Goal: Contribute content: Add original content to the website for others to see

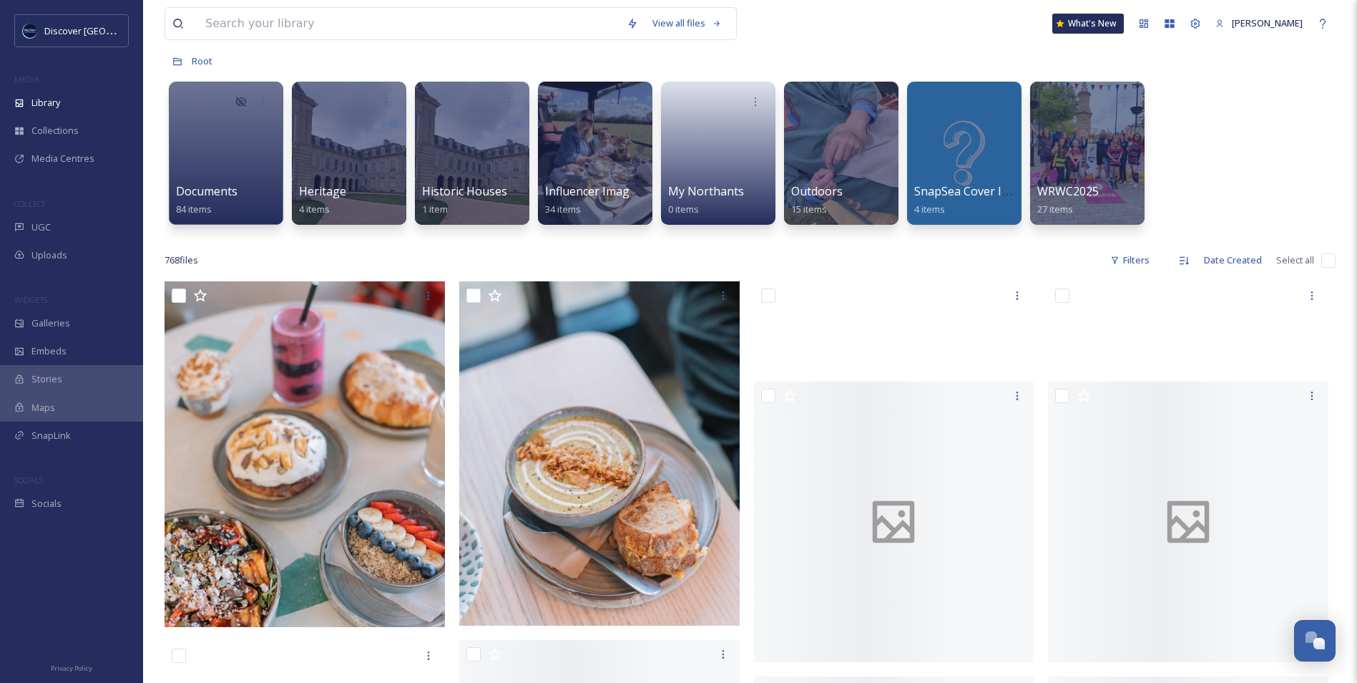
scroll to position [3616, 0]
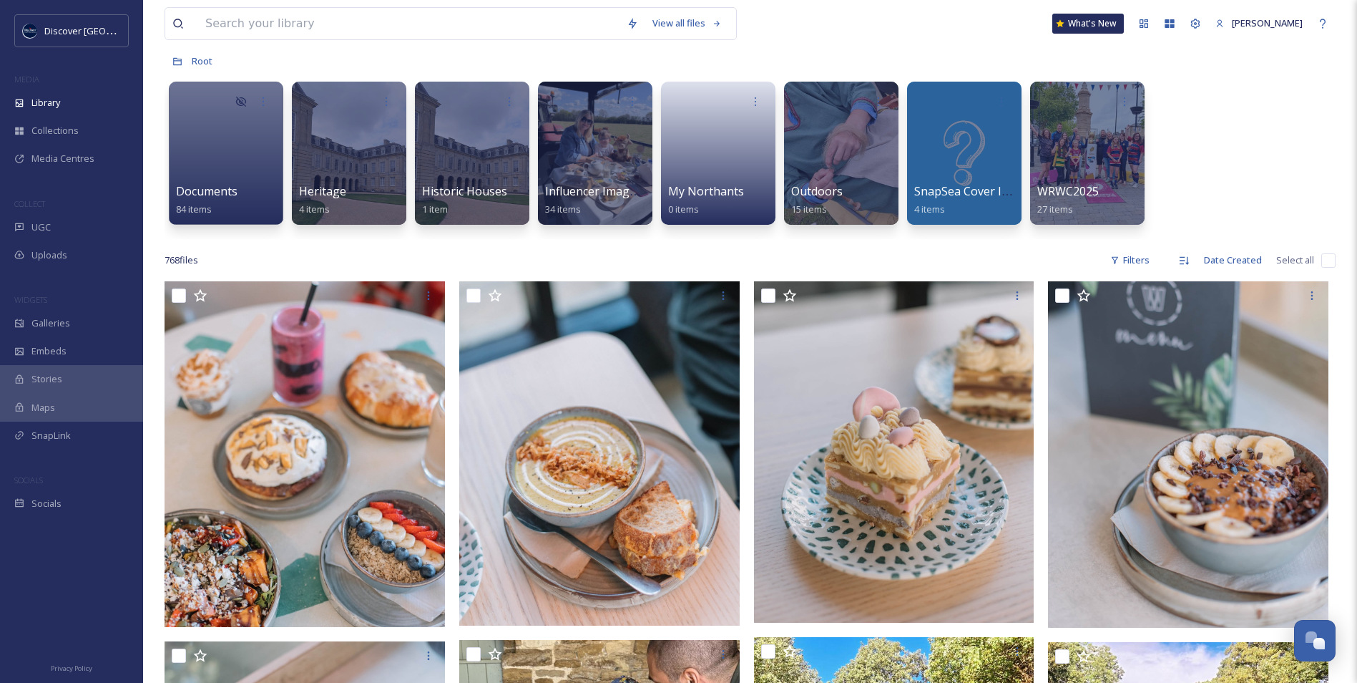
click at [1284, 165] on div "Documents 84 items Heritage 4 items Historic Houses 1 item Influencer Images an…" at bounding box center [750, 156] width 1171 height 165
click at [53, 164] on span "Media Centres" at bounding box center [62, 159] width 63 height 14
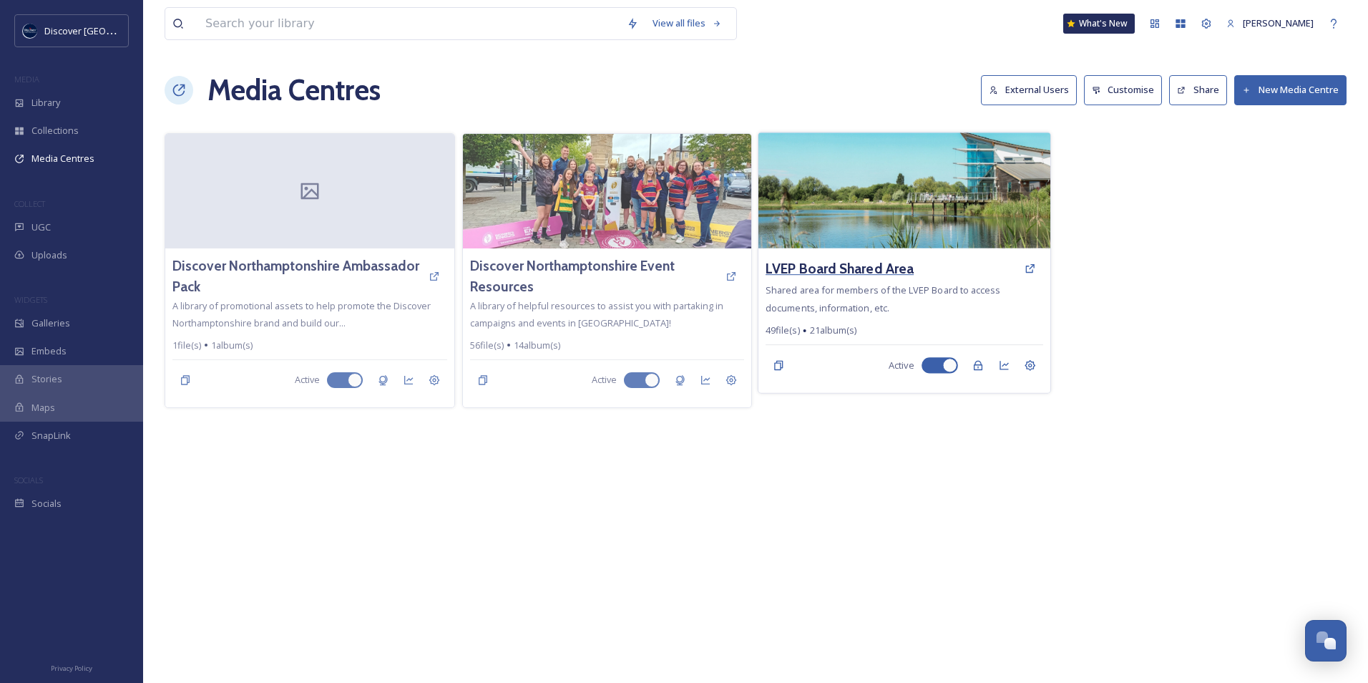
click at [819, 265] on h3 "LVEP Board Shared Area" at bounding box center [840, 268] width 148 height 21
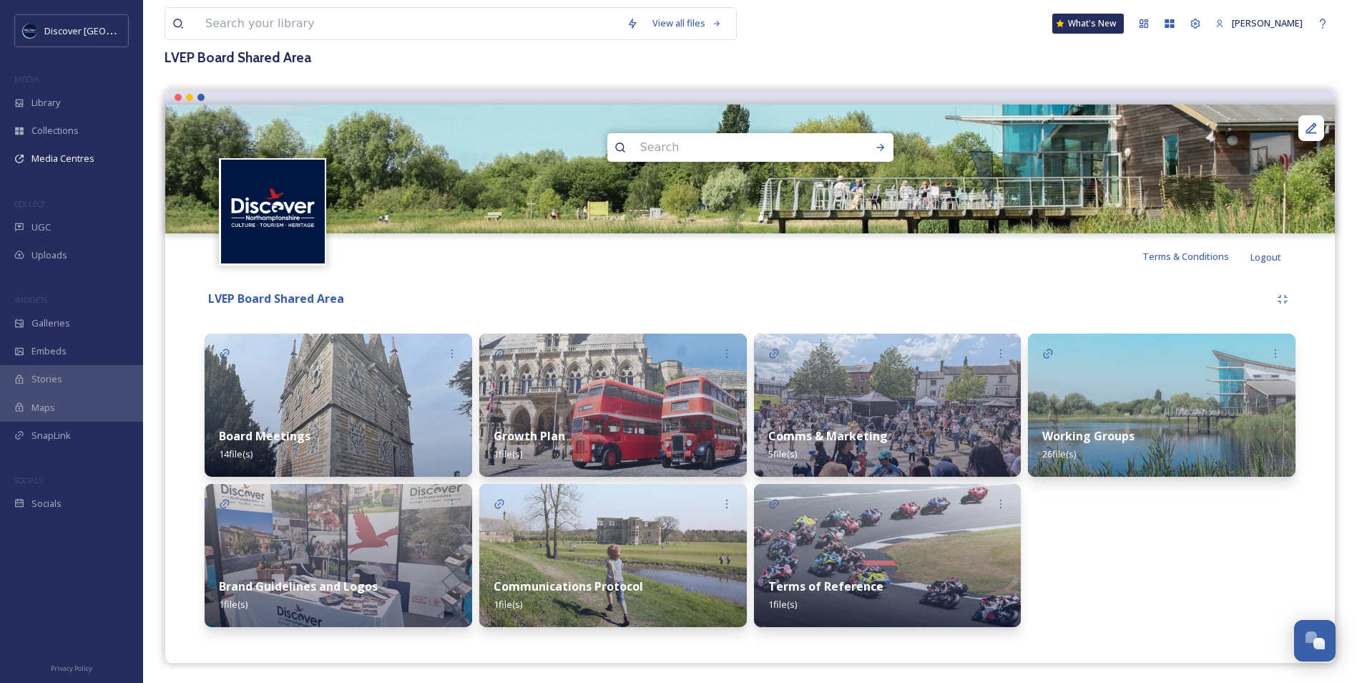
scroll to position [88, 0]
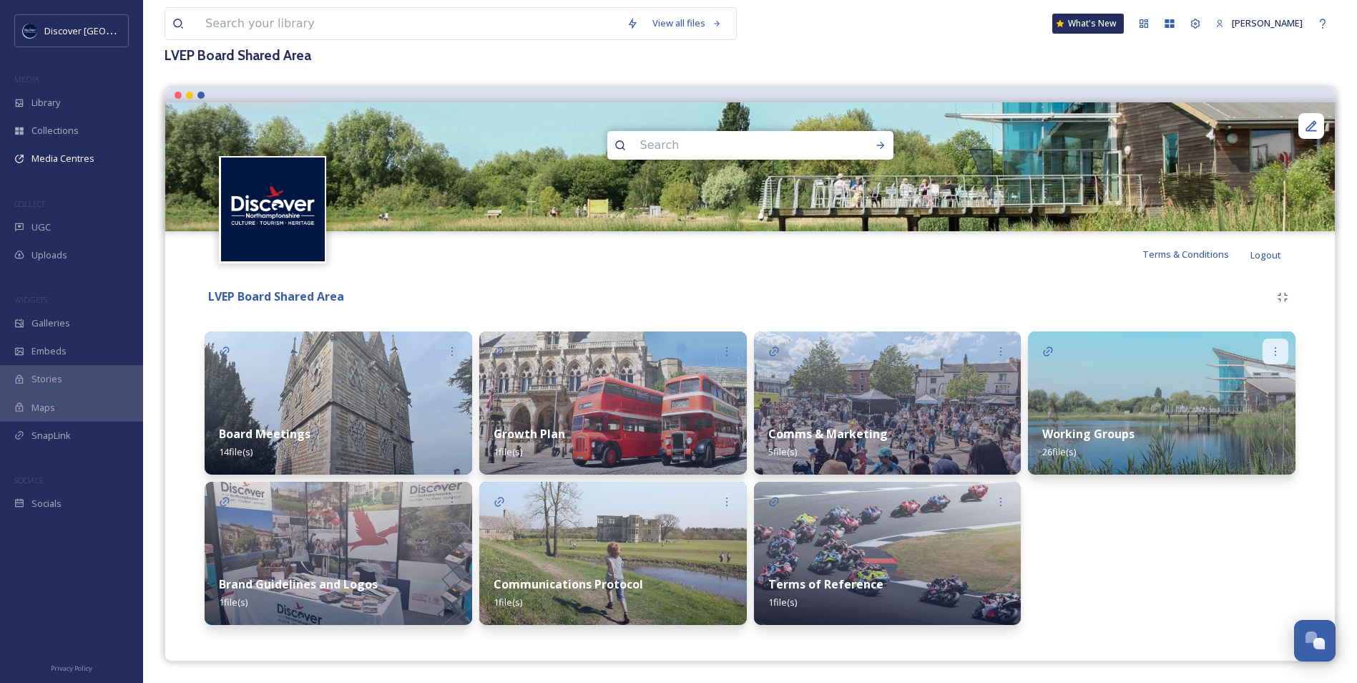
click at [1276, 354] on icon at bounding box center [1275, 351] width 1 height 9
click at [1054, 356] on icon at bounding box center [1048, 351] width 11 height 11
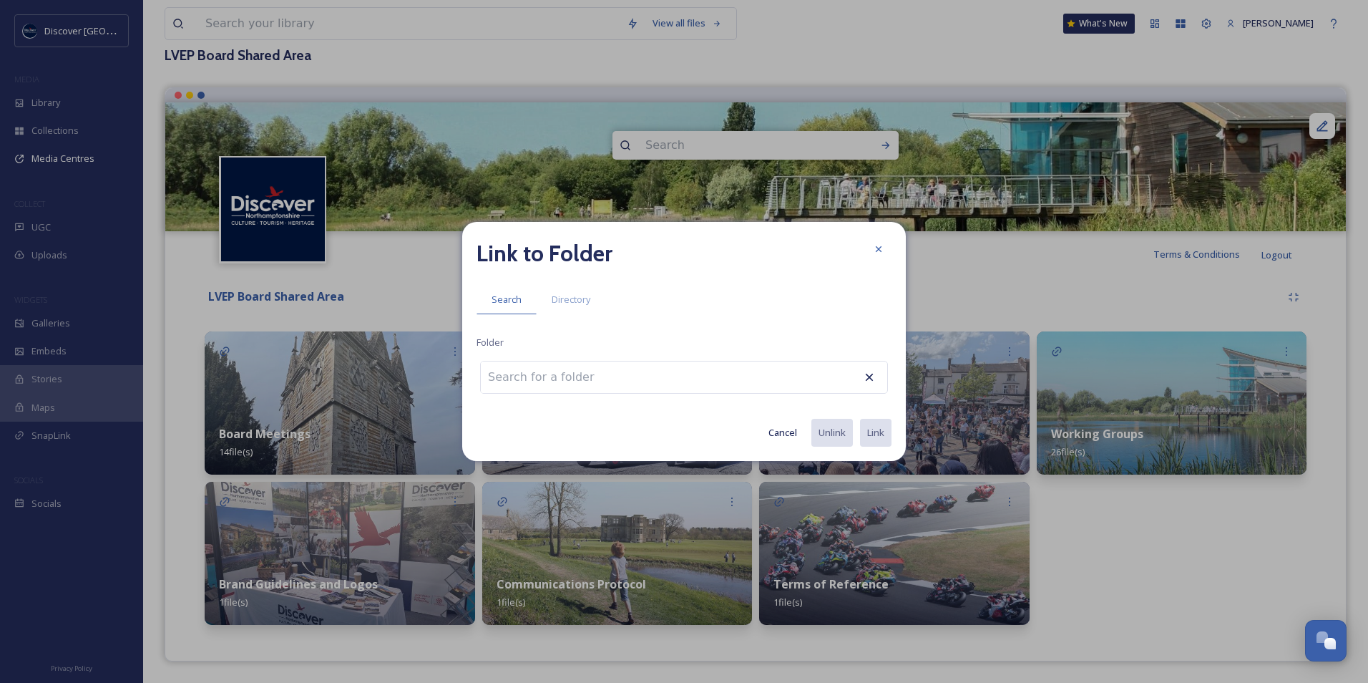
click at [782, 434] on button "Cancel" at bounding box center [782, 433] width 43 height 28
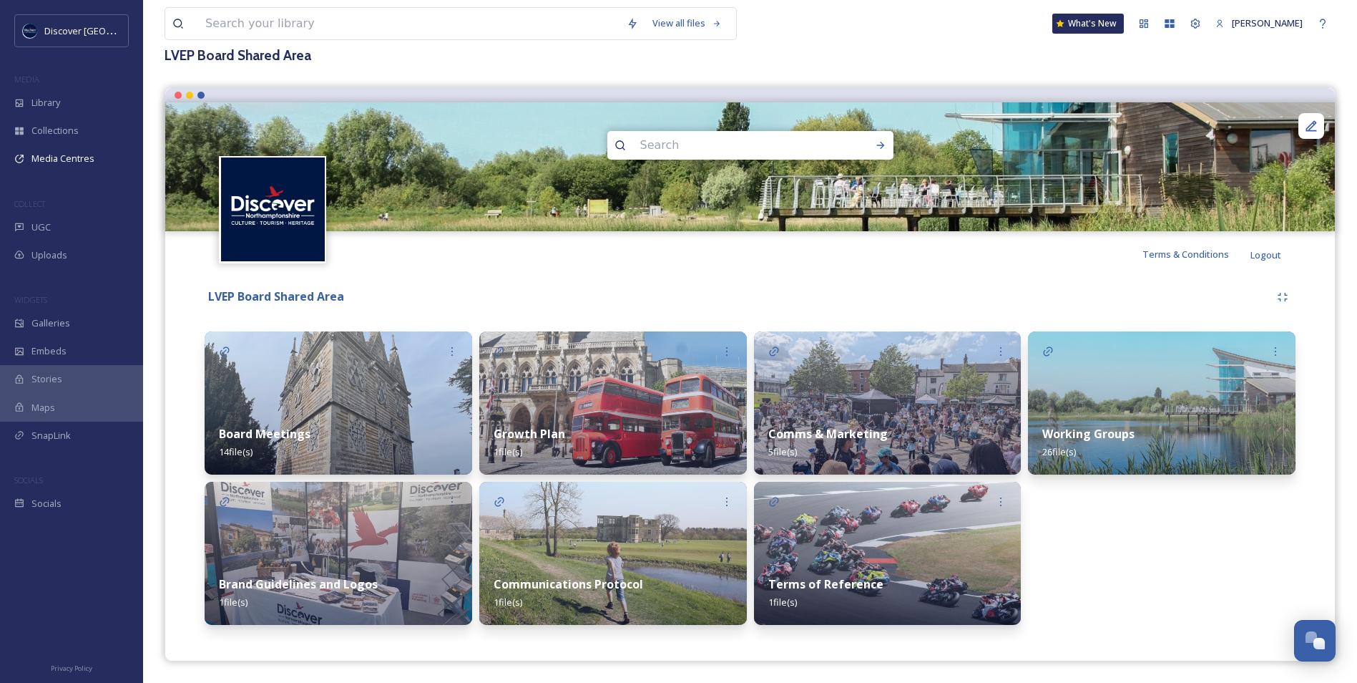
click at [1093, 394] on img at bounding box center [1162, 402] width 268 height 143
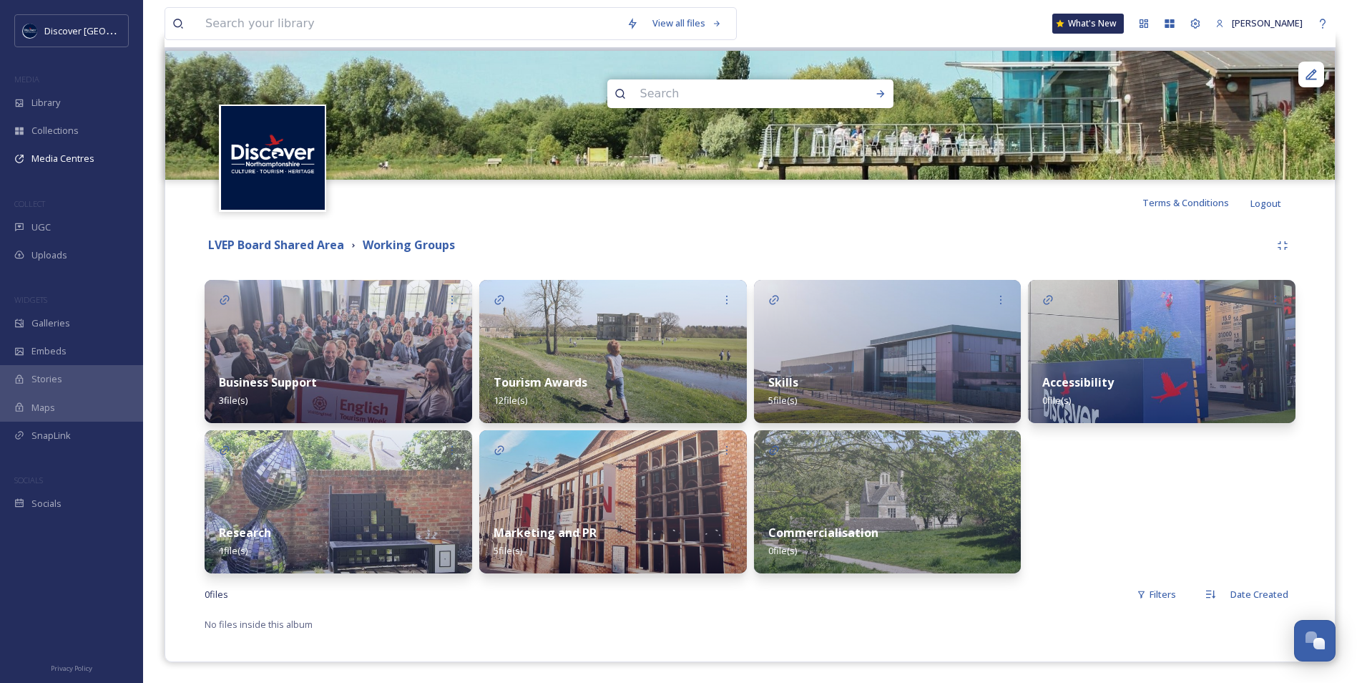
scroll to position [140, 0]
click at [724, 628] on div "No files inside this album" at bounding box center [750, 623] width 1091 height 17
click at [744, 682] on html "Discover Northamptonshire MEDIA Library Collections Media Centres COLLECT UGC U…" at bounding box center [678, 271] width 1357 height 823
click at [94, 104] on div "Library" at bounding box center [71, 103] width 143 height 28
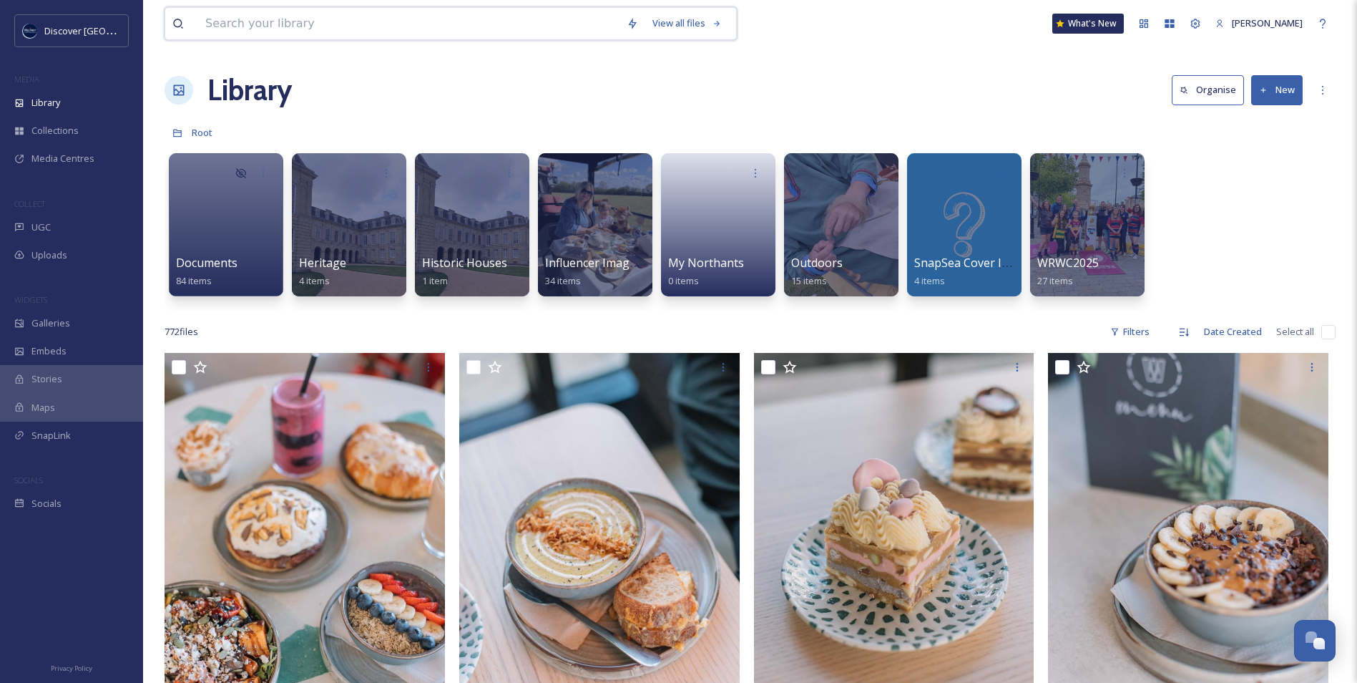
click at [410, 28] on input at bounding box center [408, 23] width 421 height 31
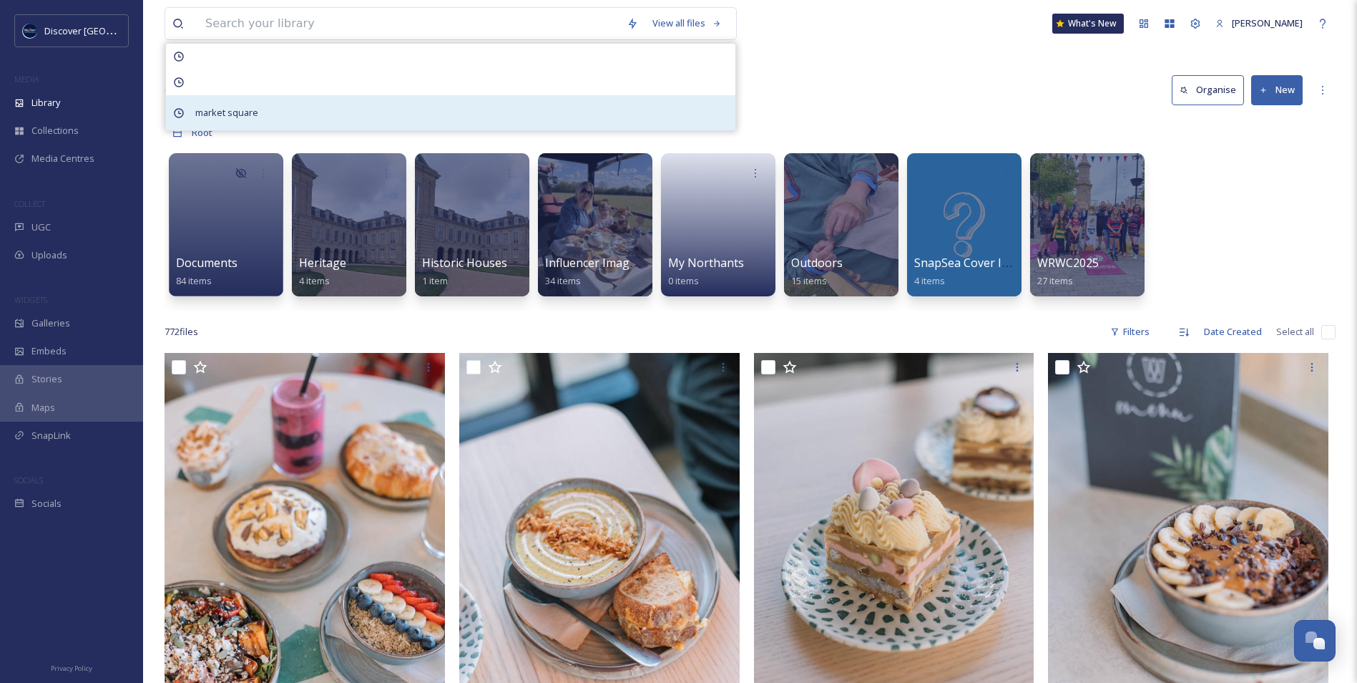
click at [271, 114] on div "market square" at bounding box center [451, 112] width 570 height 35
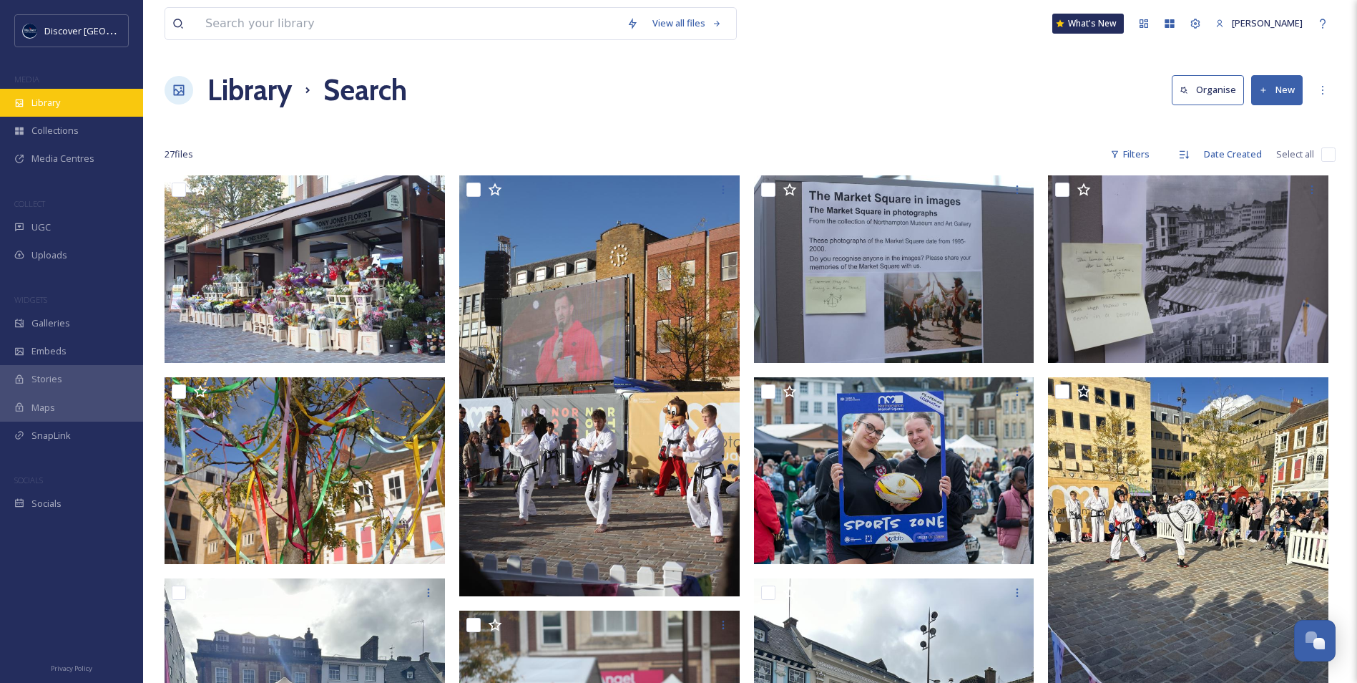
click at [112, 108] on div "Library" at bounding box center [71, 103] width 143 height 28
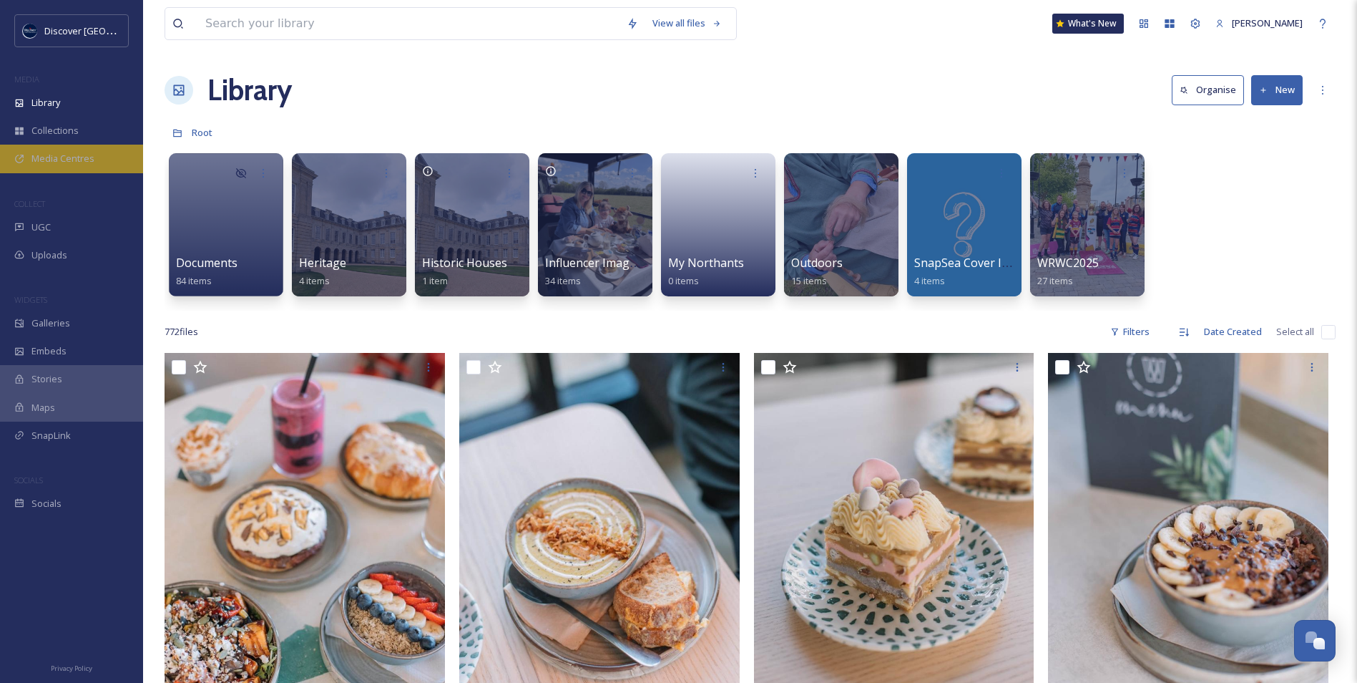
click at [59, 170] on div "Media Centres" at bounding box center [71, 159] width 143 height 28
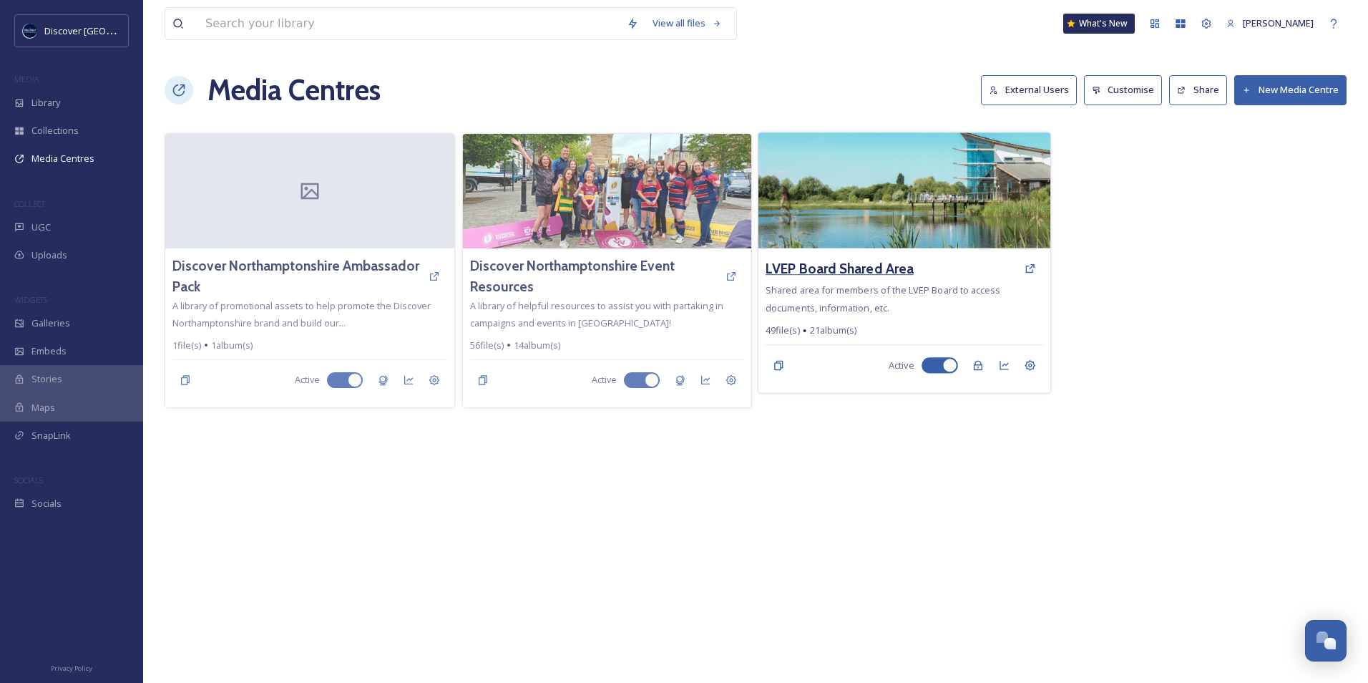
click at [833, 271] on h3 "LVEP Board Shared Area" at bounding box center [840, 268] width 148 height 21
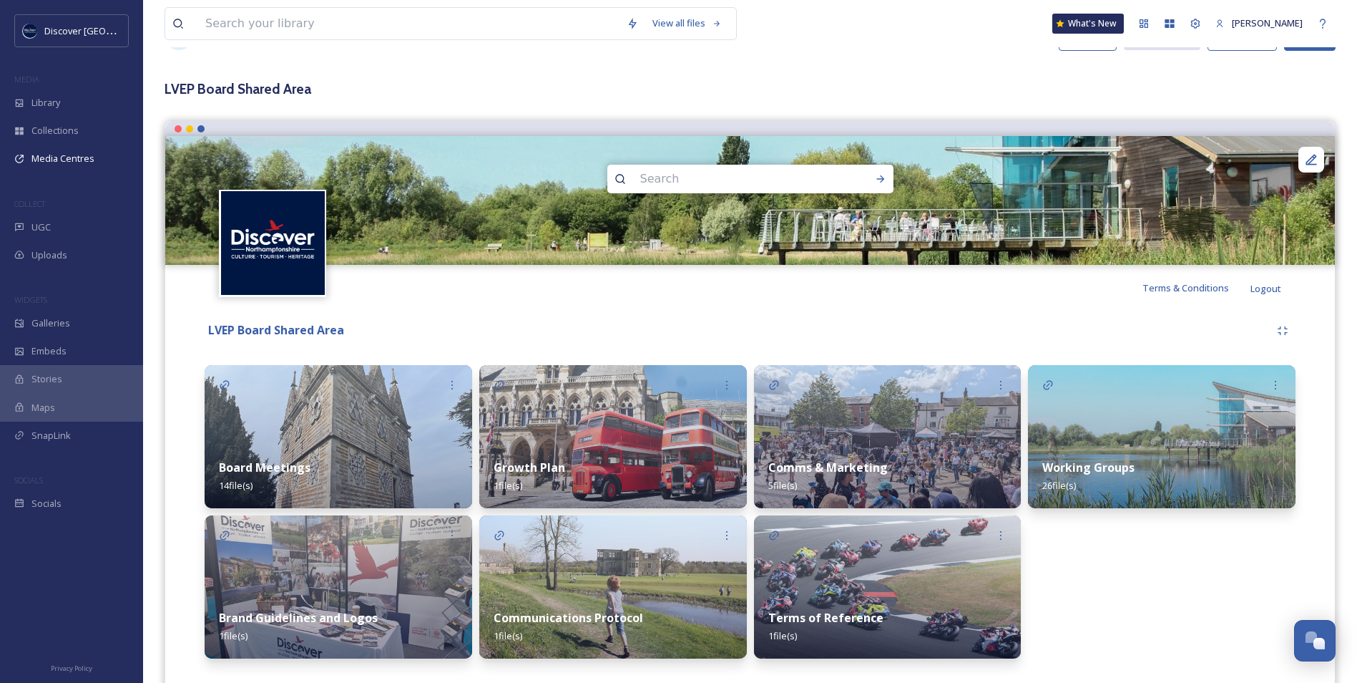
scroll to position [88, 0]
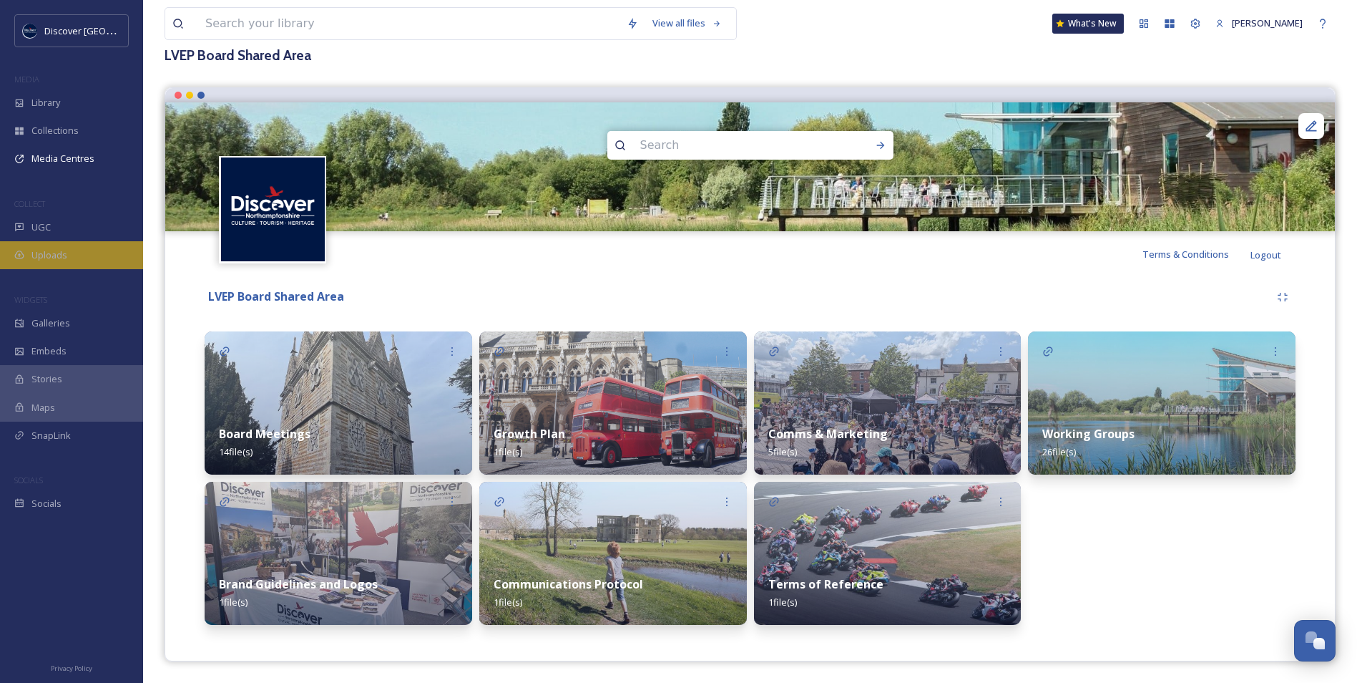
click at [79, 254] on div "Uploads" at bounding box center [71, 255] width 143 height 28
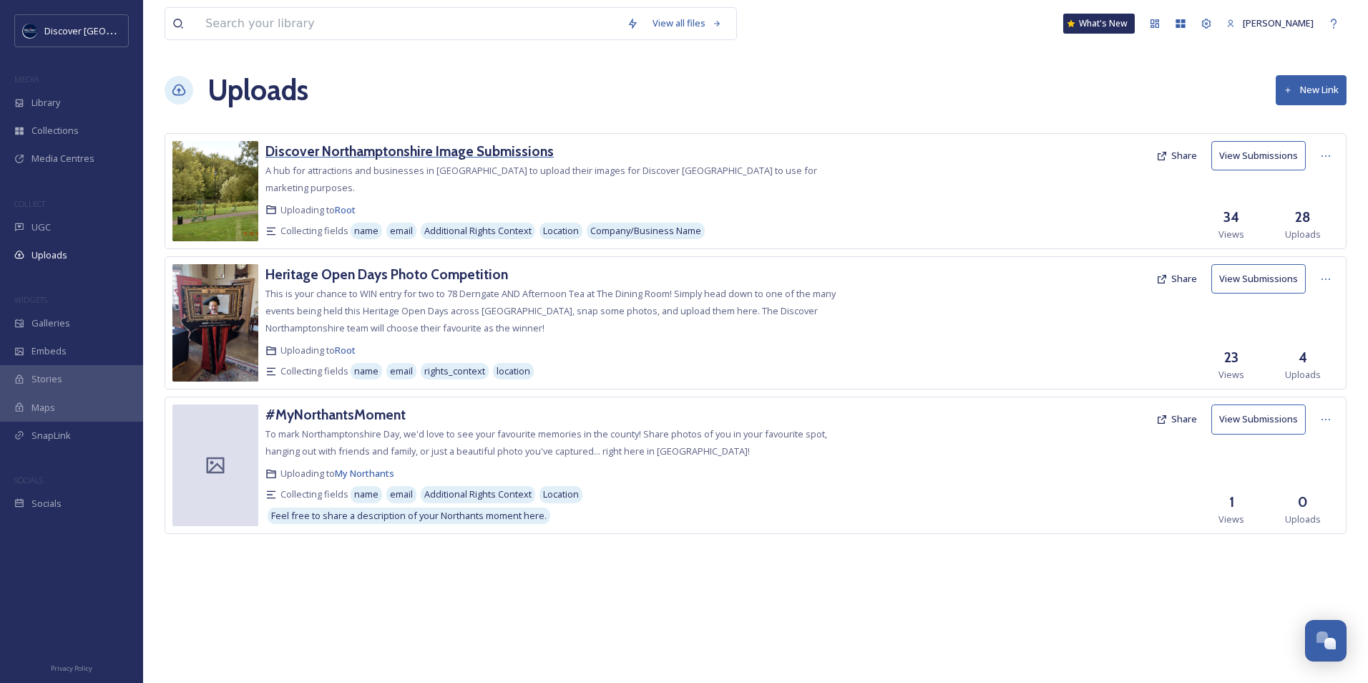
click at [470, 152] on h3 "Discover Northamptonshire Image Submissions" at bounding box center [409, 150] width 288 height 17
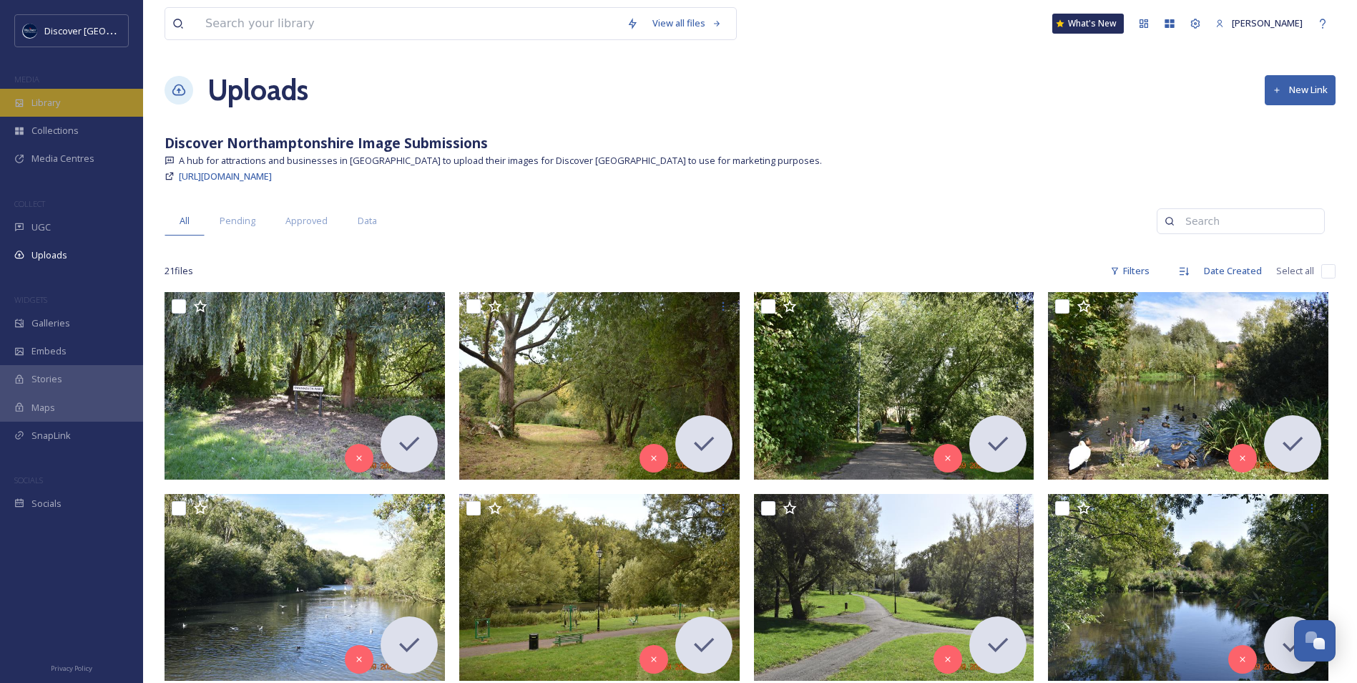
click at [91, 111] on div "Library" at bounding box center [71, 103] width 143 height 28
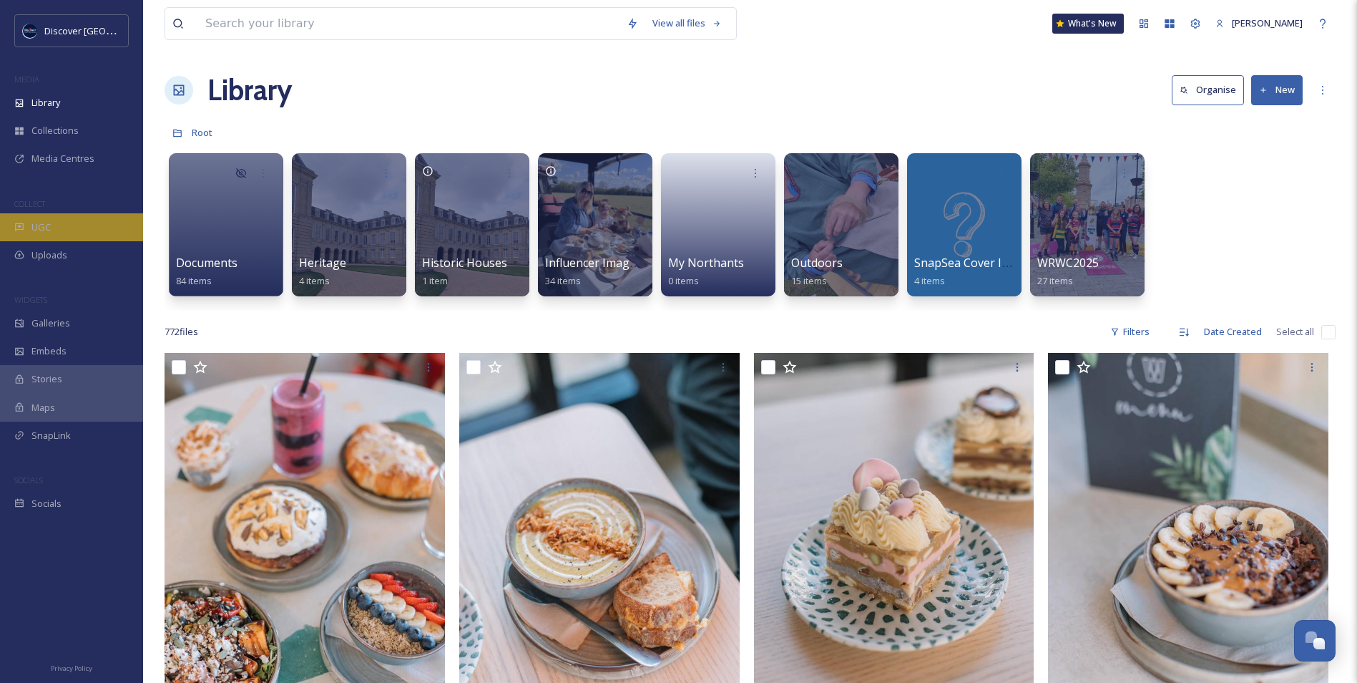
click at [91, 237] on div "UGC" at bounding box center [71, 227] width 143 height 28
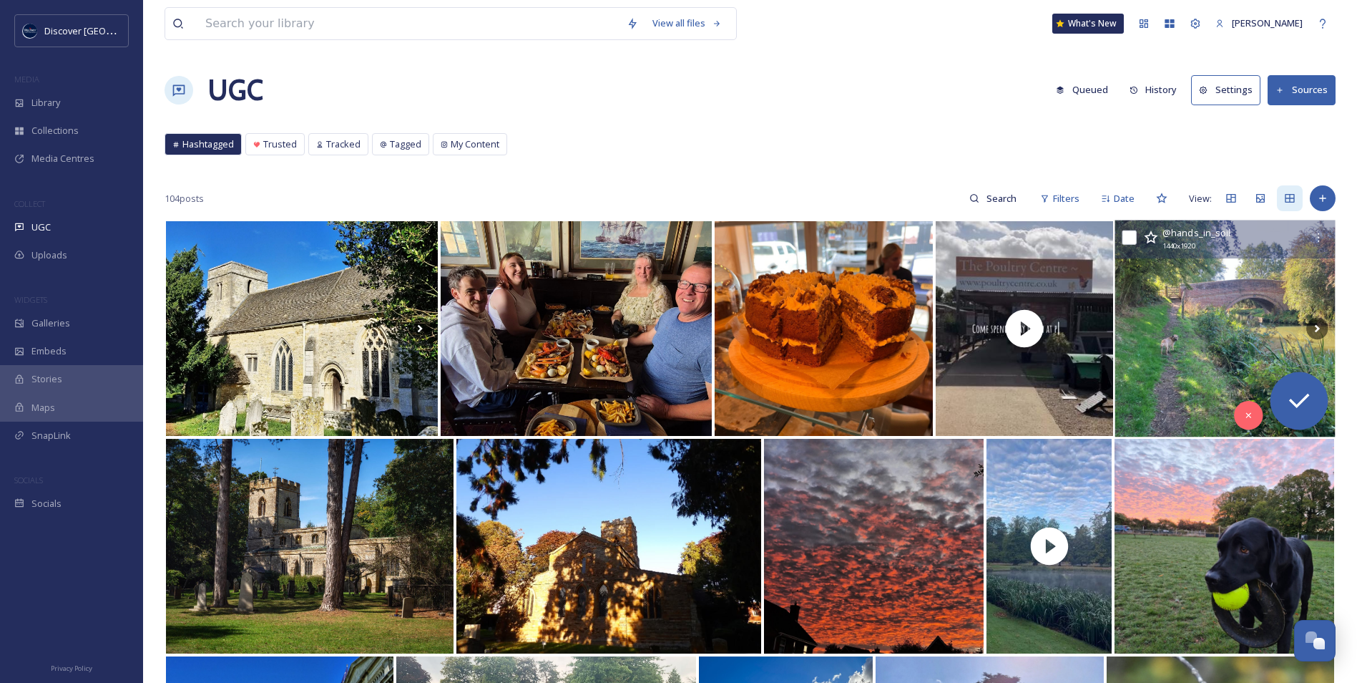
click at [1169, 321] on img at bounding box center [1226, 328] width 220 height 217
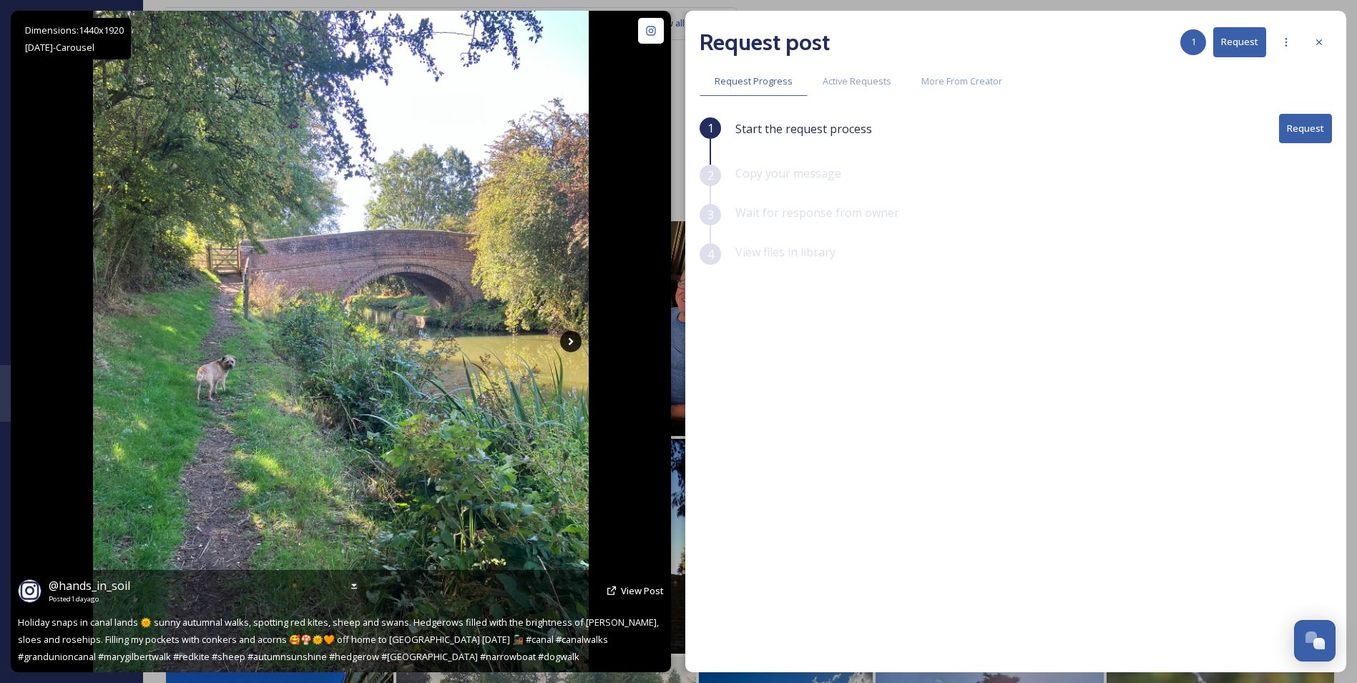
click at [566, 341] on icon at bounding box center [570, 341] width 21 height 21
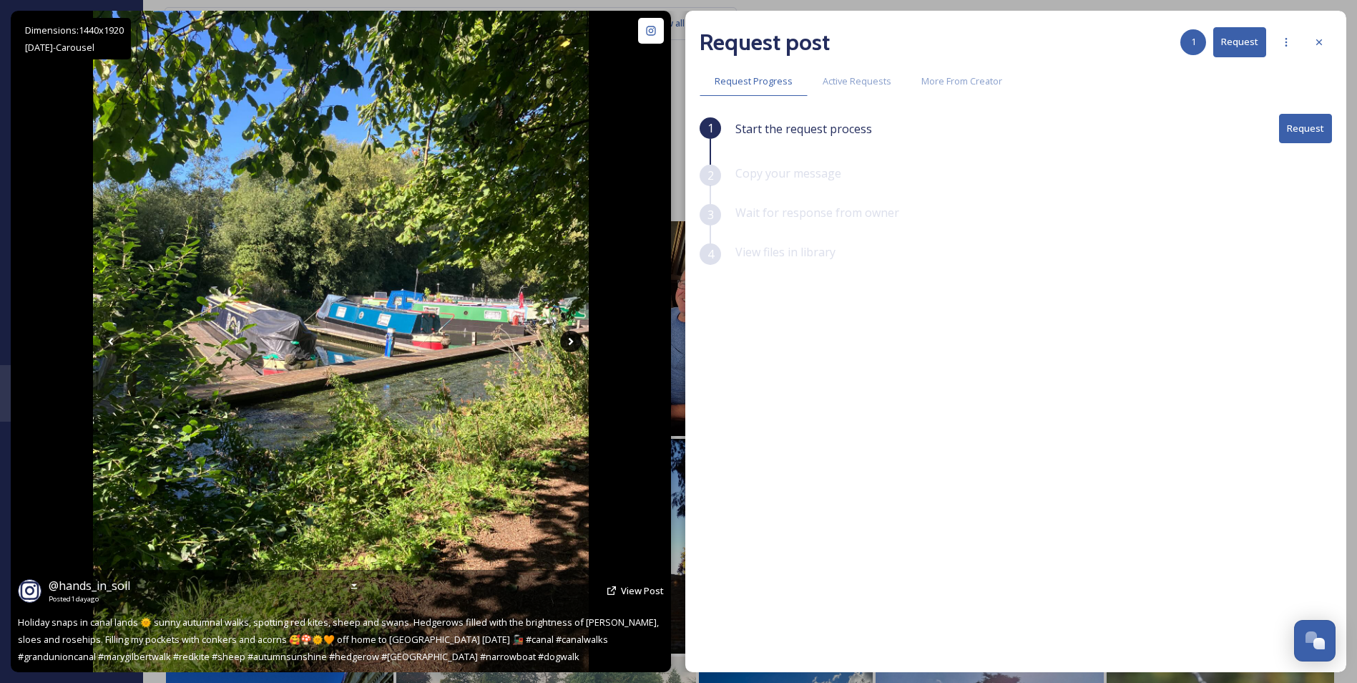
click at [572, 346] on icon at bounding box center [570, 341] width 21 height 21
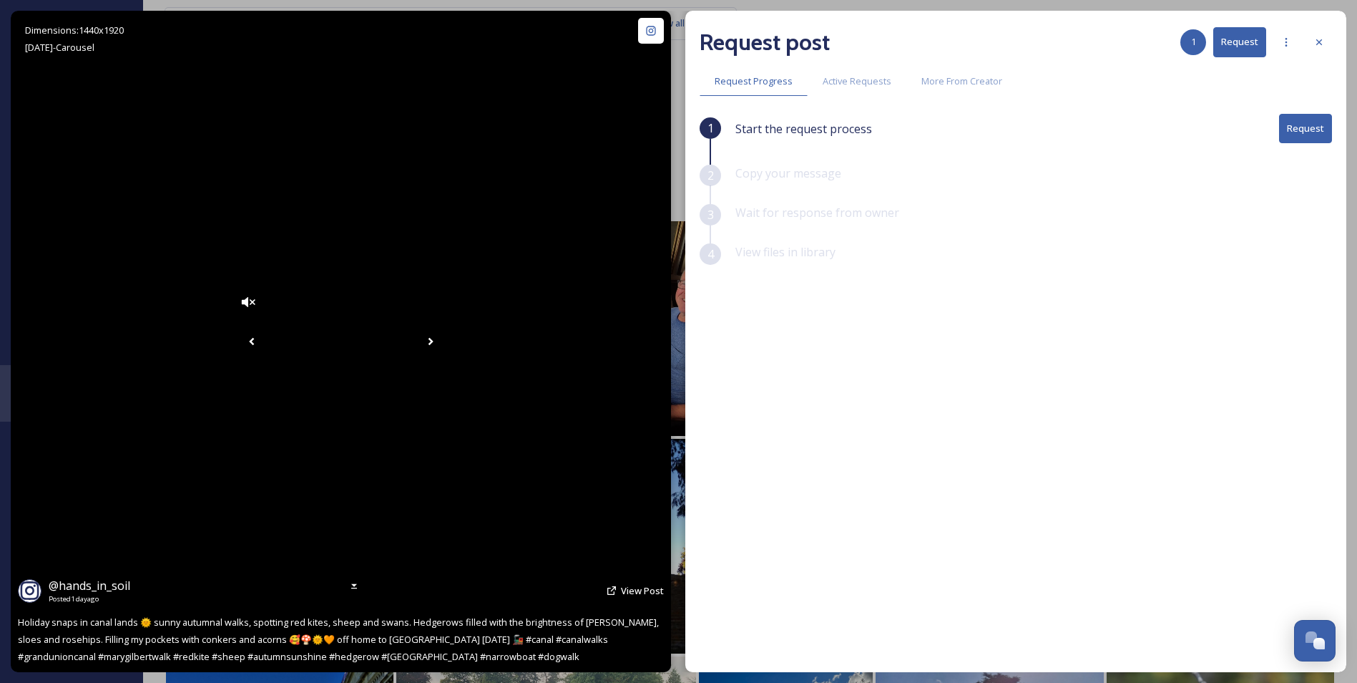
click at [442, 344] on icon at bounding box center [430, 341] width 21 height 21
click at [249, 341] on icon at bounding box center [251, 342] width 5 height 8
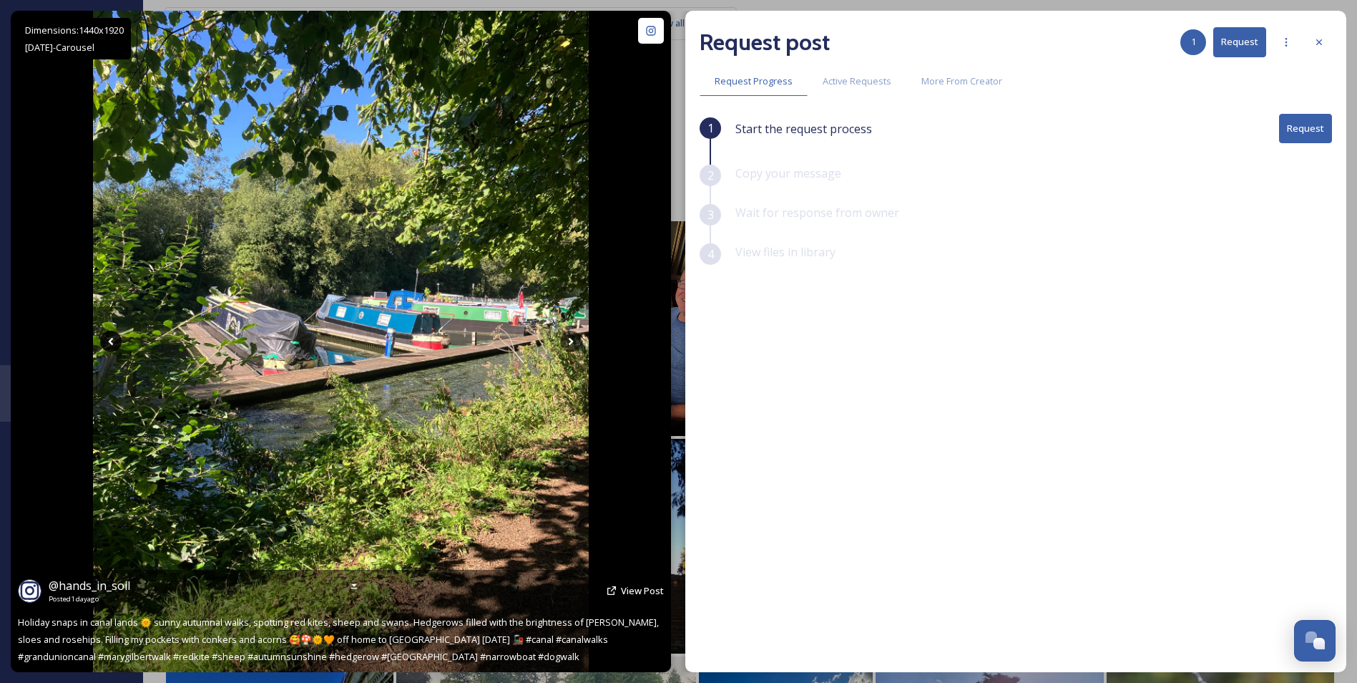
click at [109, 341] on icon at bounding box center [110, 342] width 5 height 8
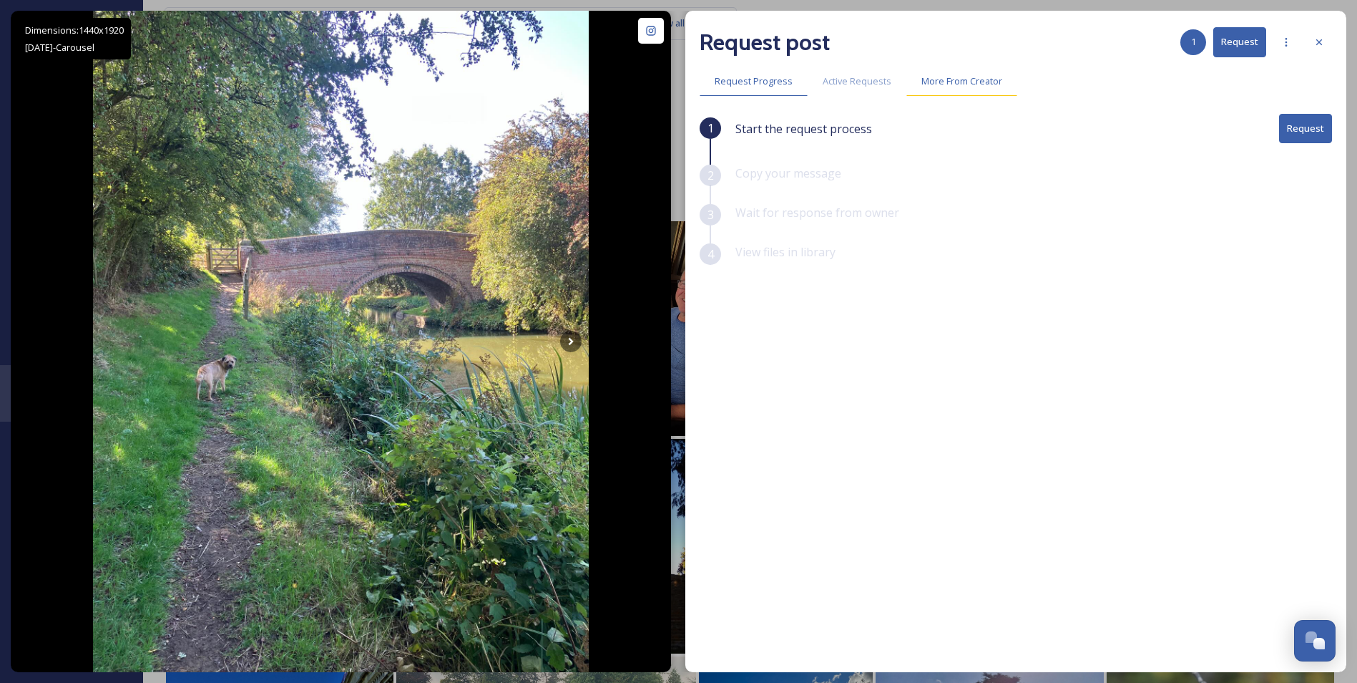
click at [935, 84] on span "More From Creator" at bounding box center [962, 81] width 81 height 14
click at [756, 87] on span "Request Progress" at bounding box center [754, 81] width 78 height 14
click at [1300, 135] on button "Request" at bounding box center [1305, 128] width 53 height 29
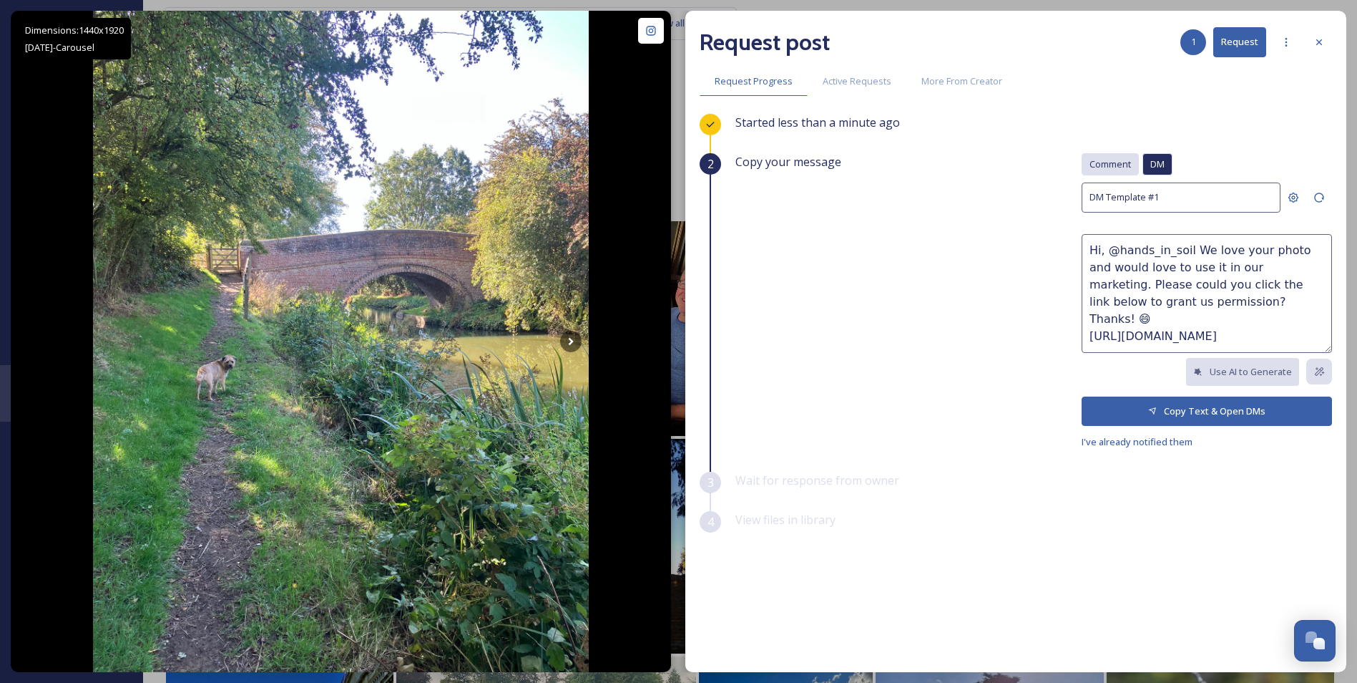
click at [1121, 167] on span "Comment" at bounding box center [1111, 164] width 42 height 14
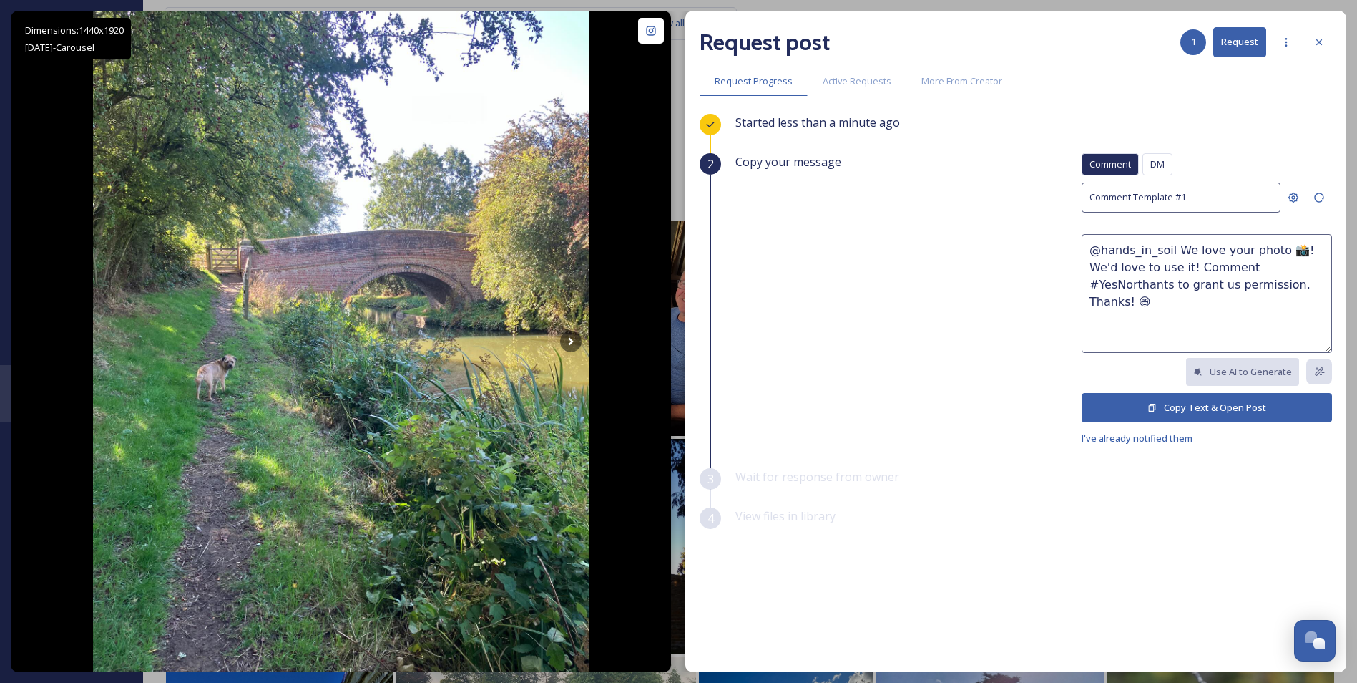
drag, startPoint x: 1289, startPoint y: 291, endPoint x: 1078, endPoint y: 250, distance: 214.4
click at [1078, 250] on div "Copy your message Comment DM Comment DM Comment Template #1 @hands_in_soil We l…" at bounding box center [1034, 299] width 597 height 293
click at [1123, 270] on textarea "@hands_in_soil We love your photo 📸! We'd love to use it! Comment #YesNorthants…" at bounding box center [1207, 293] width 250 height 119
click at [1185, 406] on button "Copy Text & Open Post" at bounding box center [1207, 407] width 250 height 29
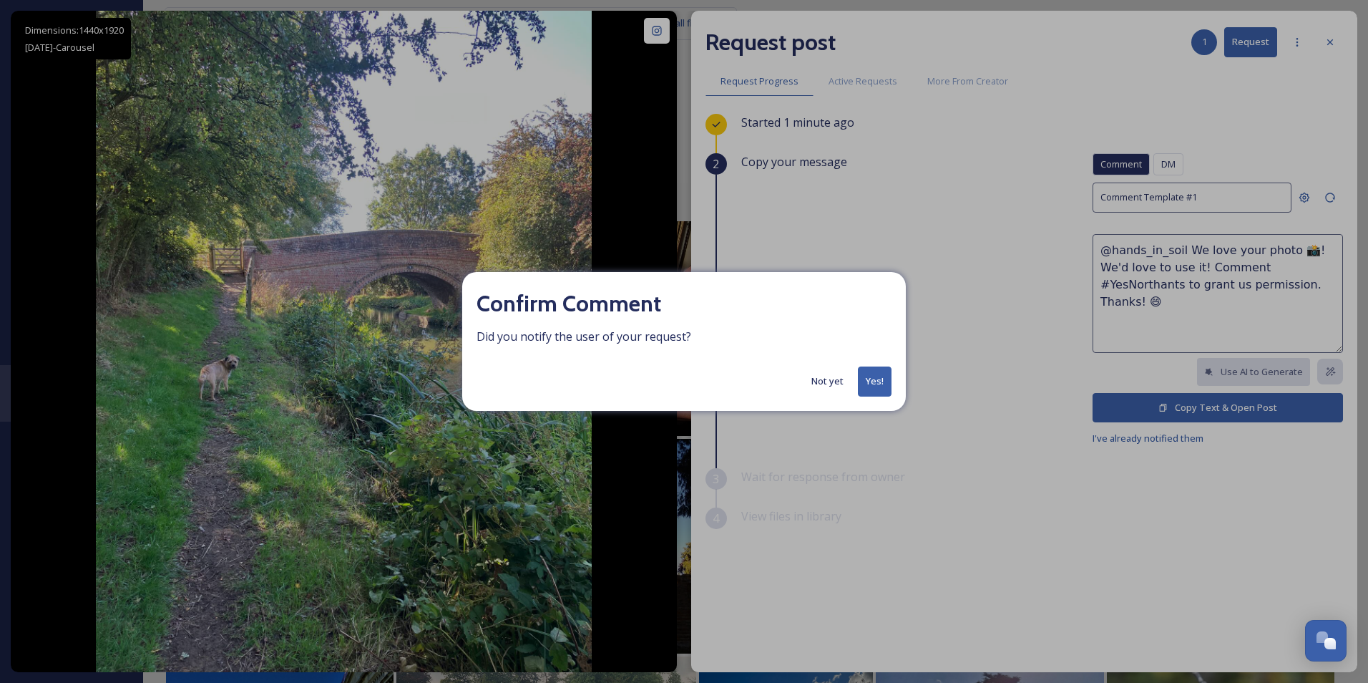
click at [872, 381] on button "Yes!" at bounding box center [875, 380] width 34 height 29
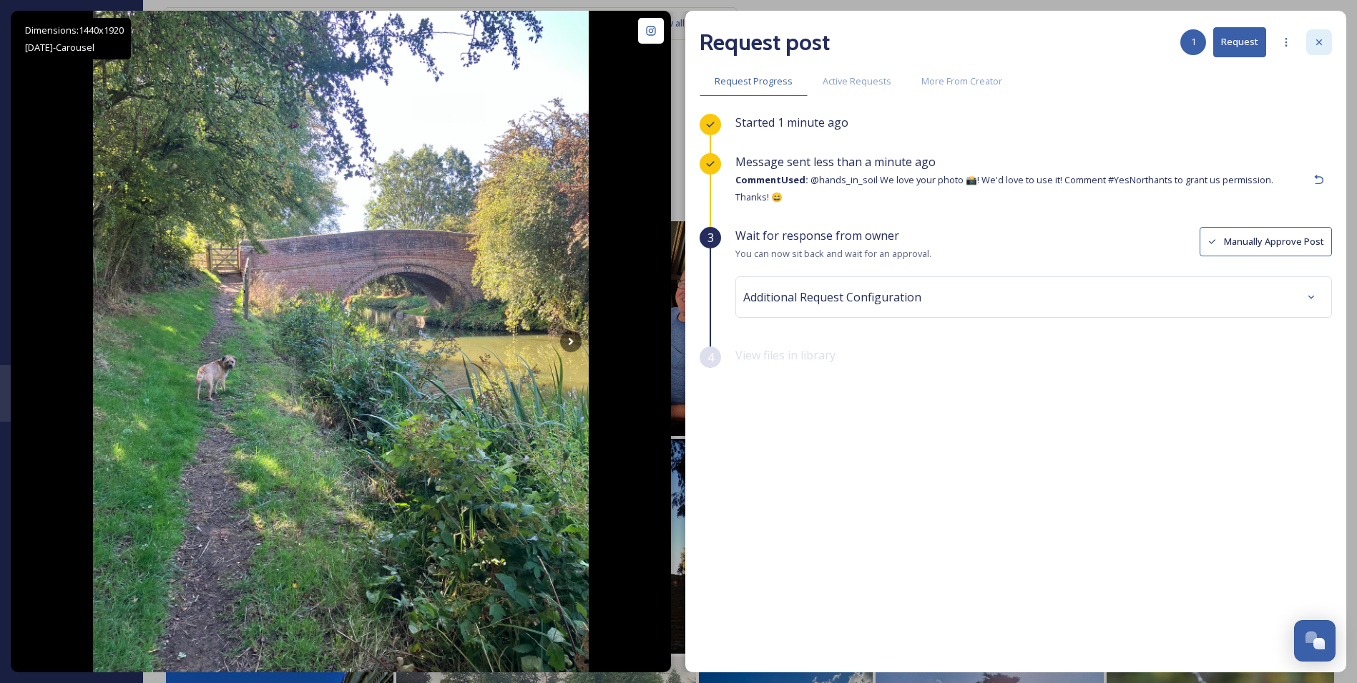
click at [1320, 54] on div at bounding box center [1320, 42] width 26 height 26
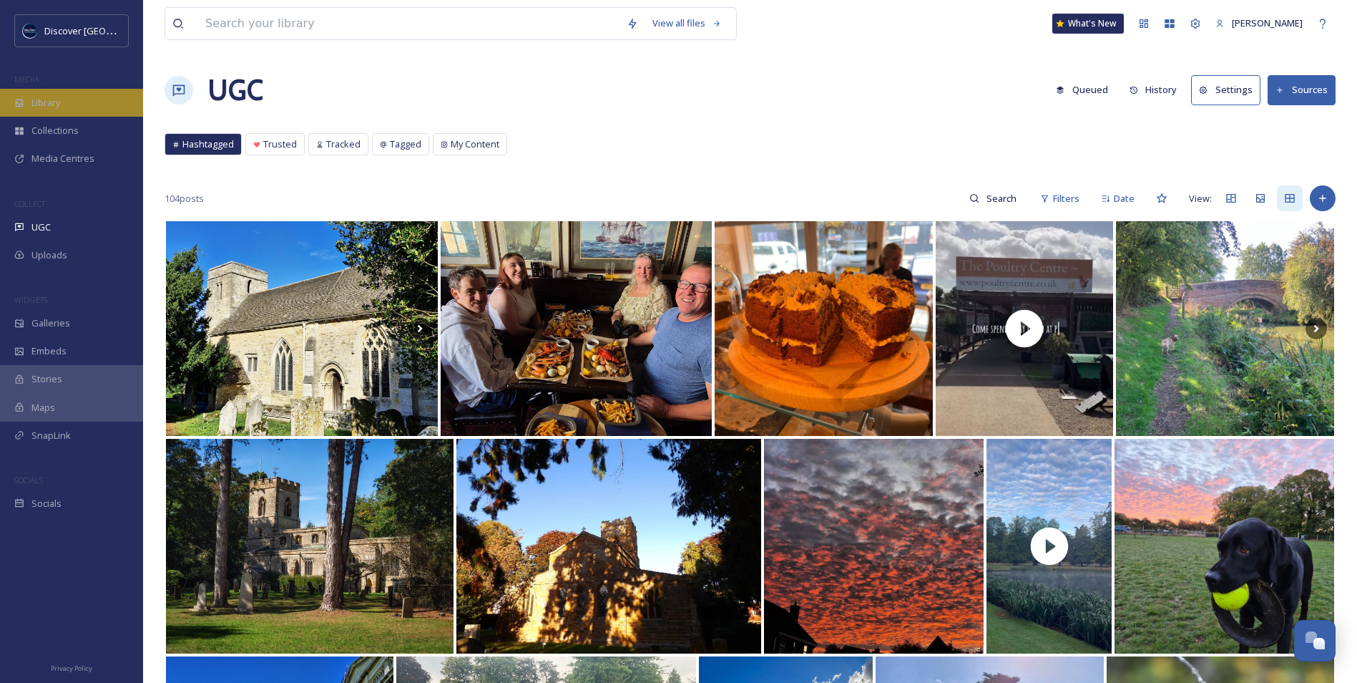
click at [29, 110] on div "Library" at bounding box center [71, 103] width 143 height 28
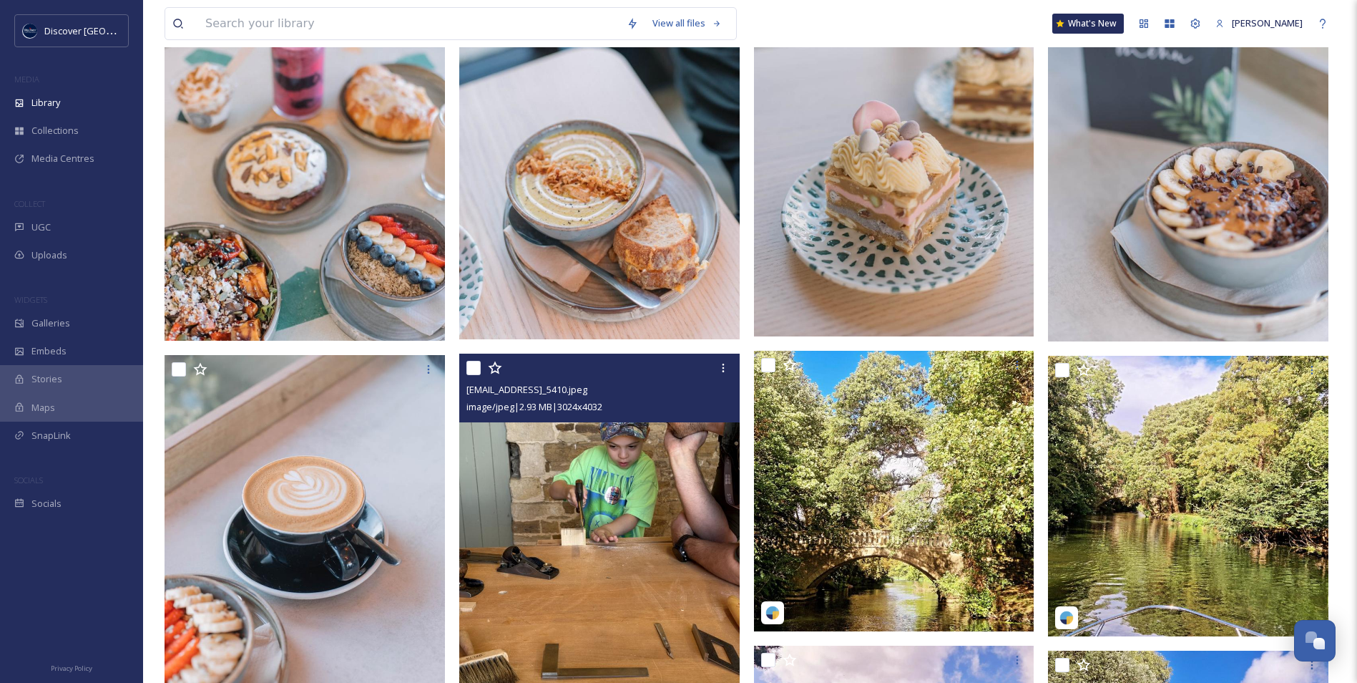
scroll to position [644, 0]
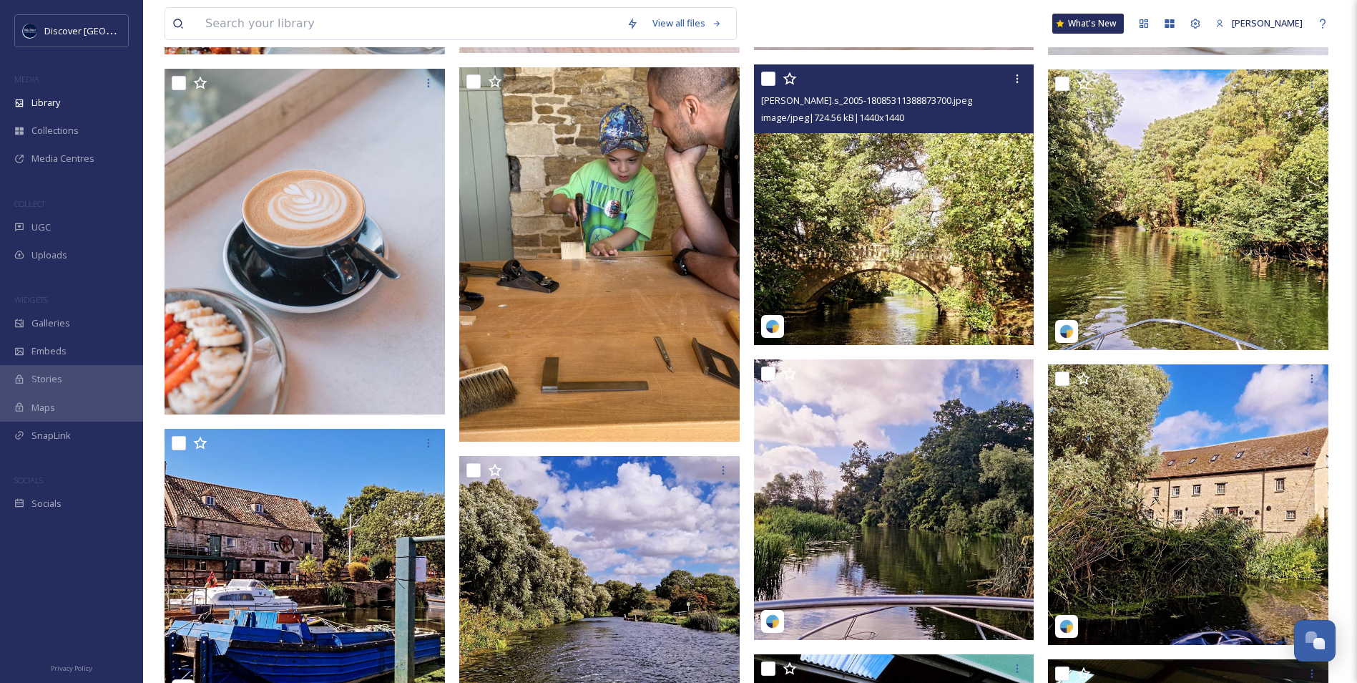
click at [862, 260] on img at bounding box center [894, 204] width 281 height 281
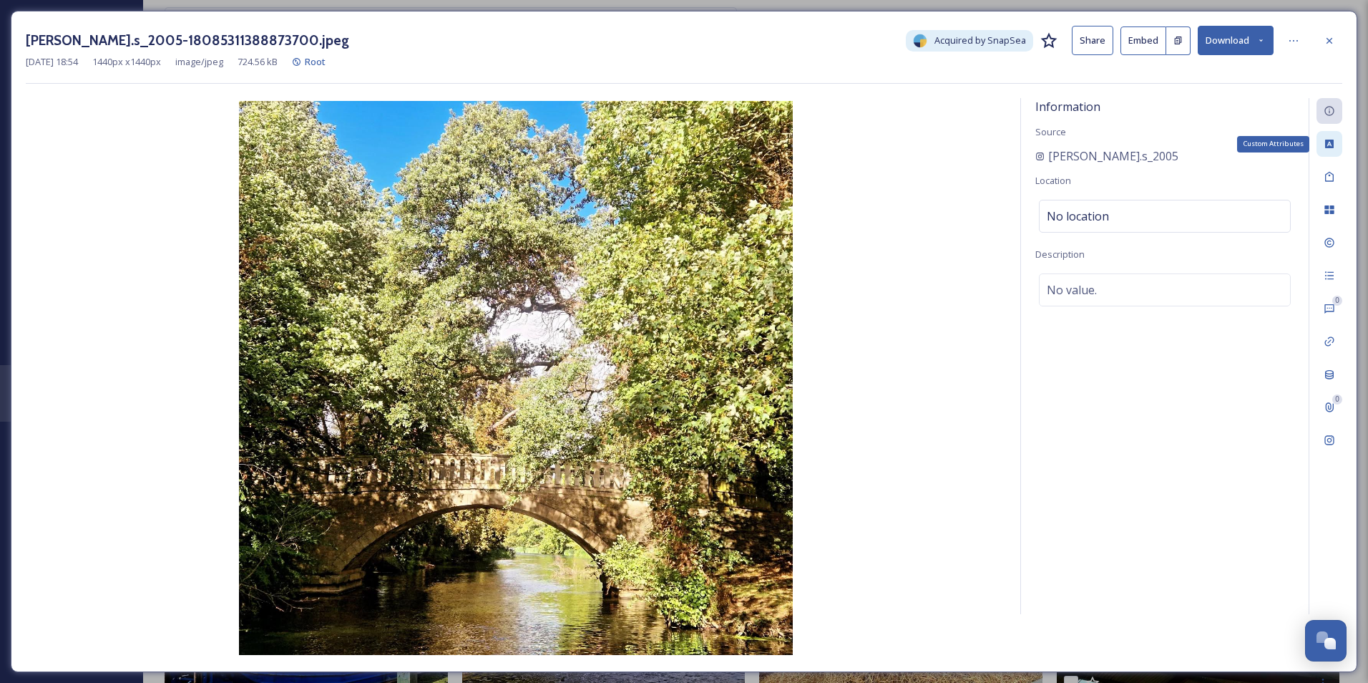
click at [1331, 148] on icon at bounding box center [1329, 144] width 9 height 9
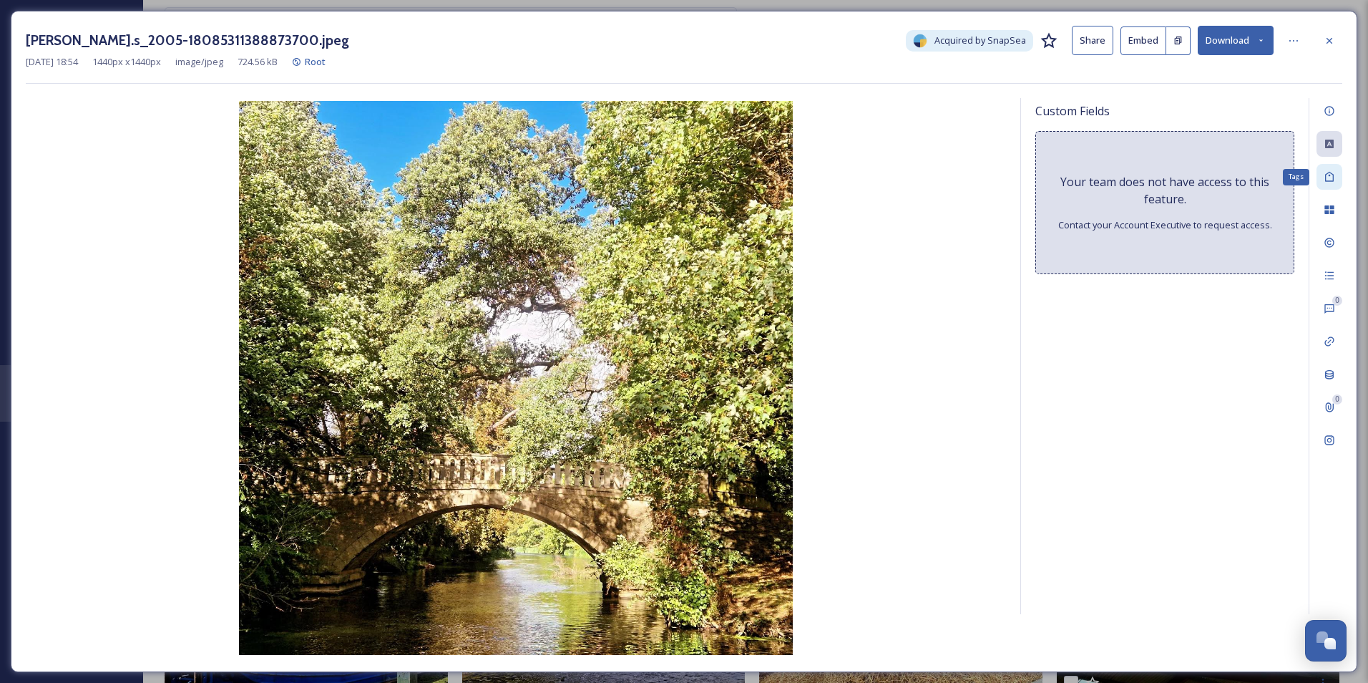
click at [1328, 182] on icon at bounding box center [1329, 177] width 9 height 10
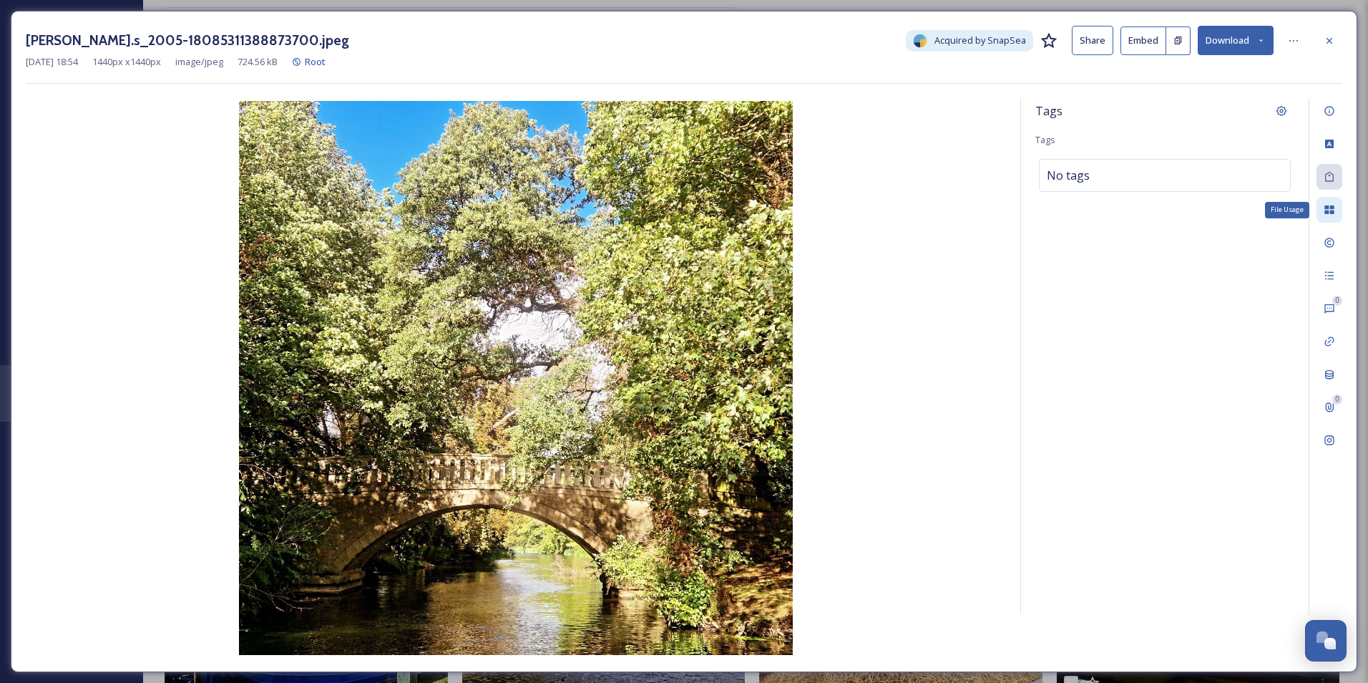
click at [1326, 208] on icon at bounding box center [1329, 209] width 9 height 9
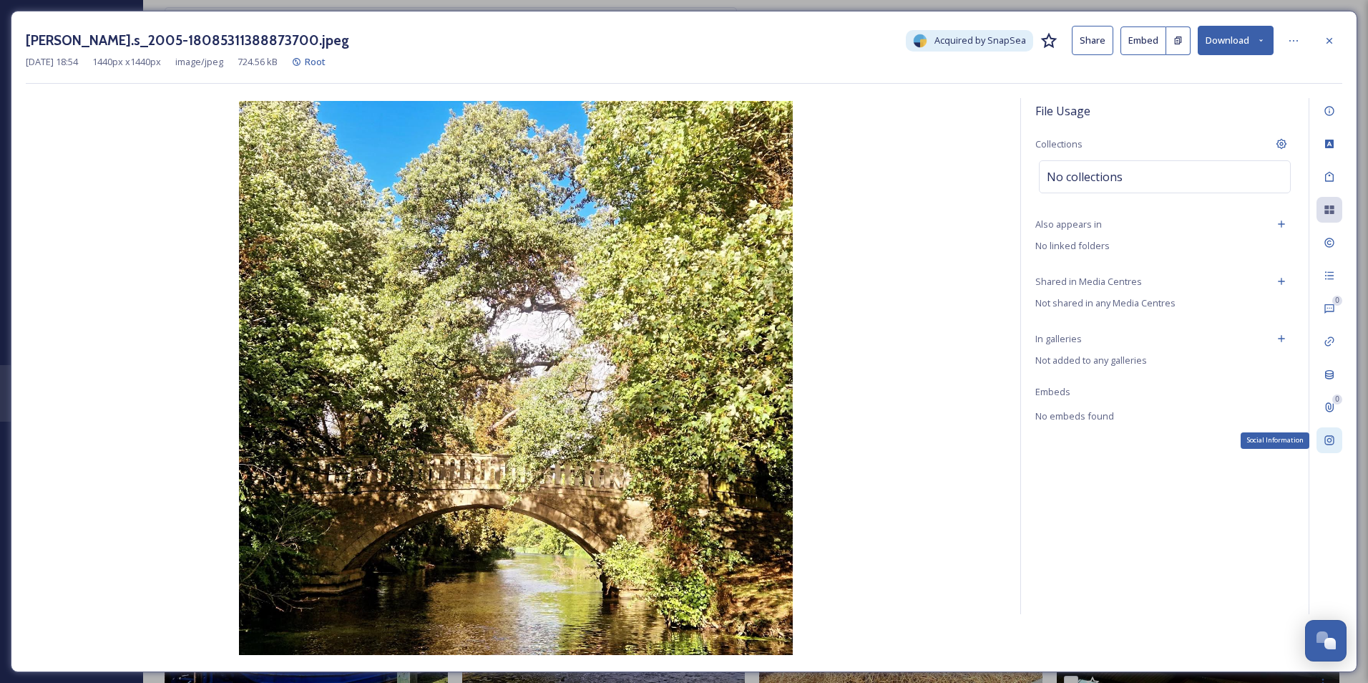
click at [1332, 436] on icon at bounding box center [1329, 440] width 9 height 9
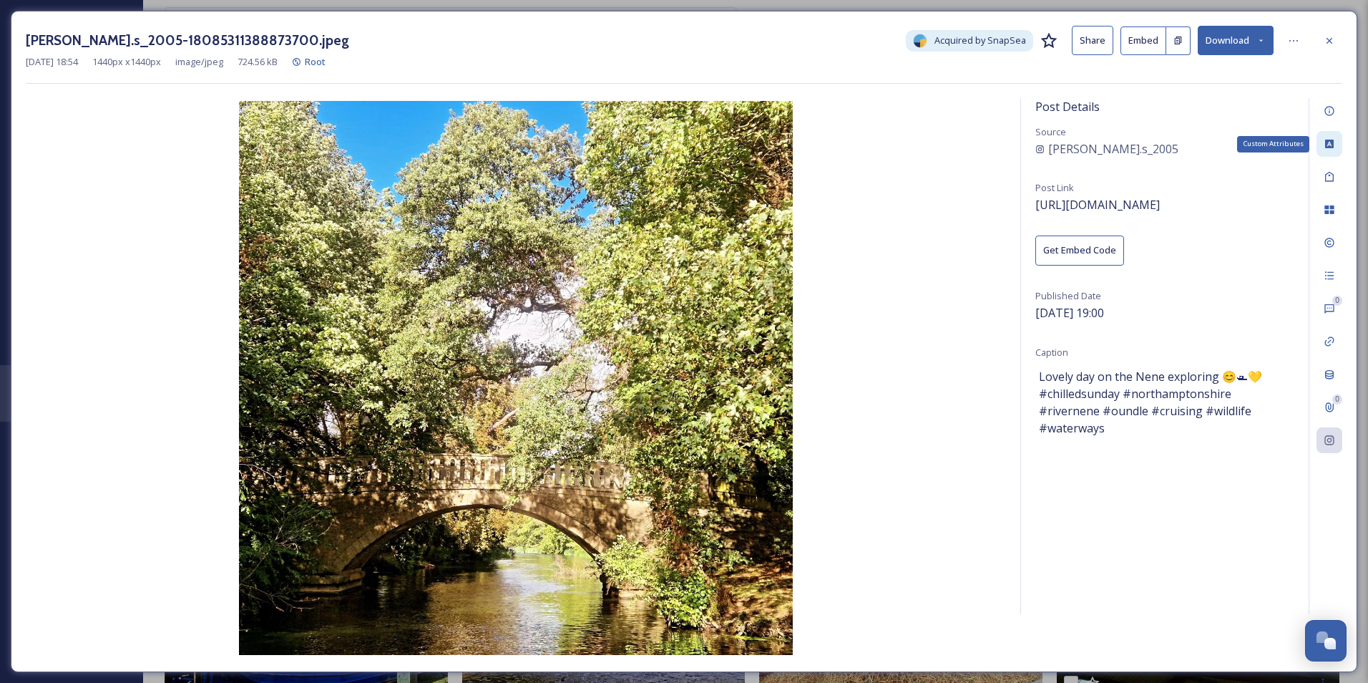
click at [1339, 142] on div "Custom Attributes" at bounding box center [1330, 144] width 26 height 26
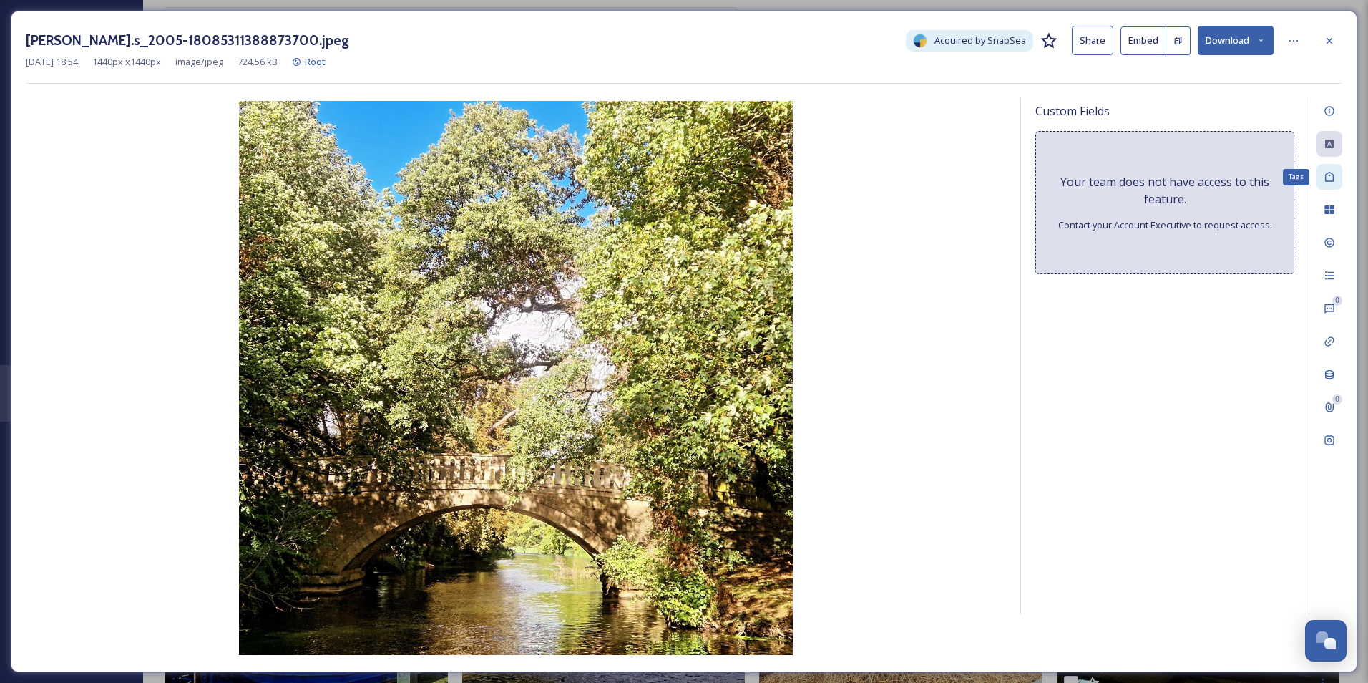
click at [1326, 182] on icon at bounding box center [1329, 177] width 9 height 10
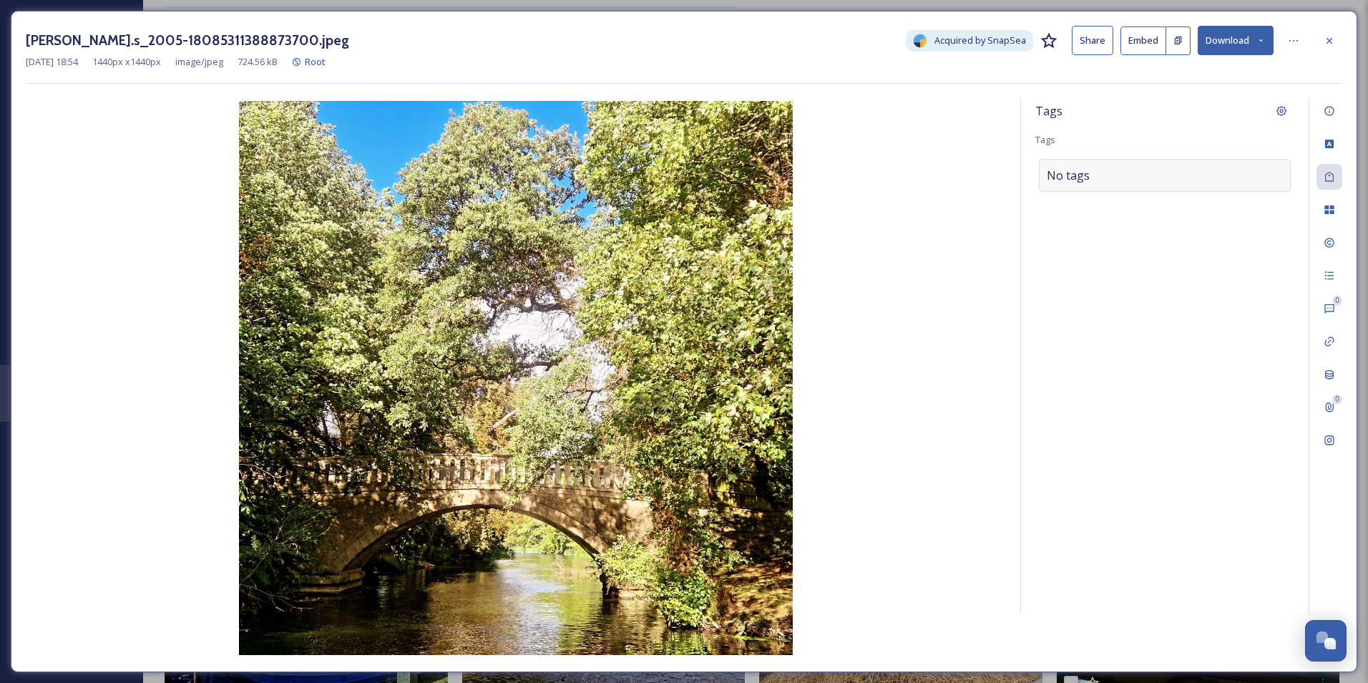
click at [1216, 177] on div "No tags" at bounding box center [1165, 175] width 252 height 33
click at [1093, 339] on div "Tags Tags" at bounding box center [1165, 356] width 288 height 516
click at [1329, 238] on icon at bounding box center [1329, 242] width 11 height 11
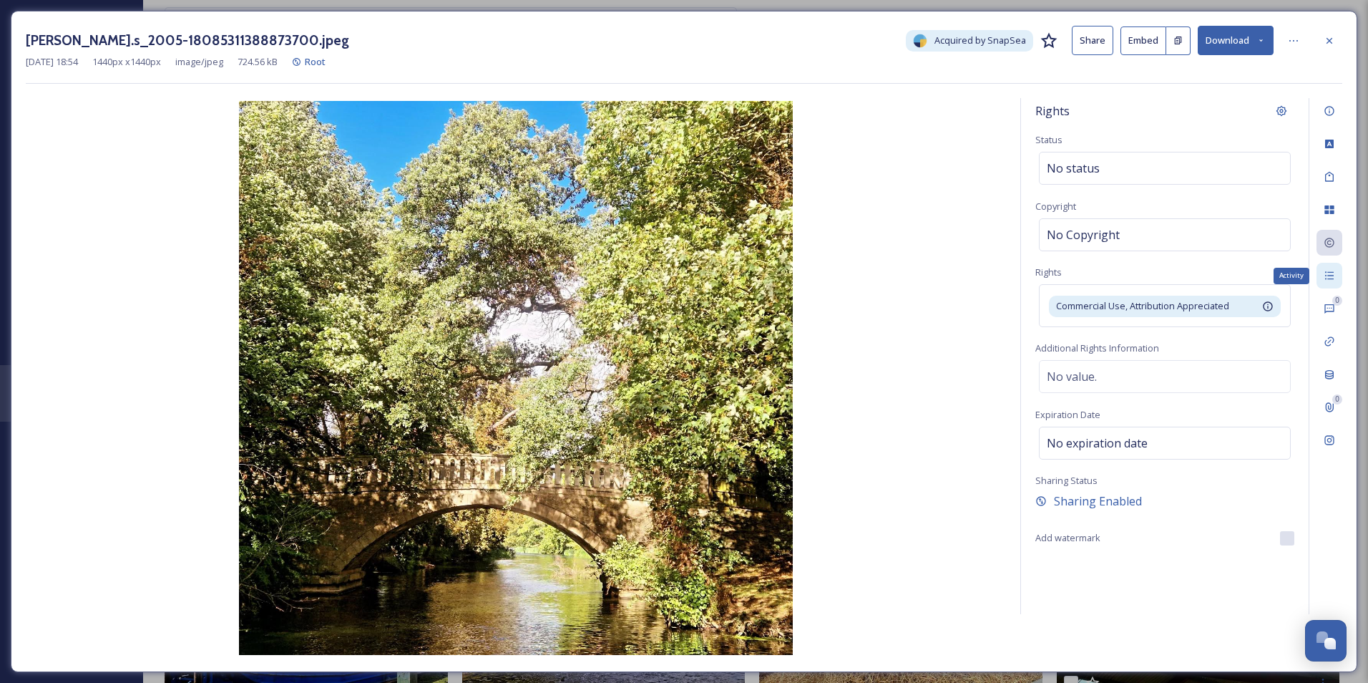
click at [1325, 278] on icon at bounding box center [1329, 275] width 11 height 11
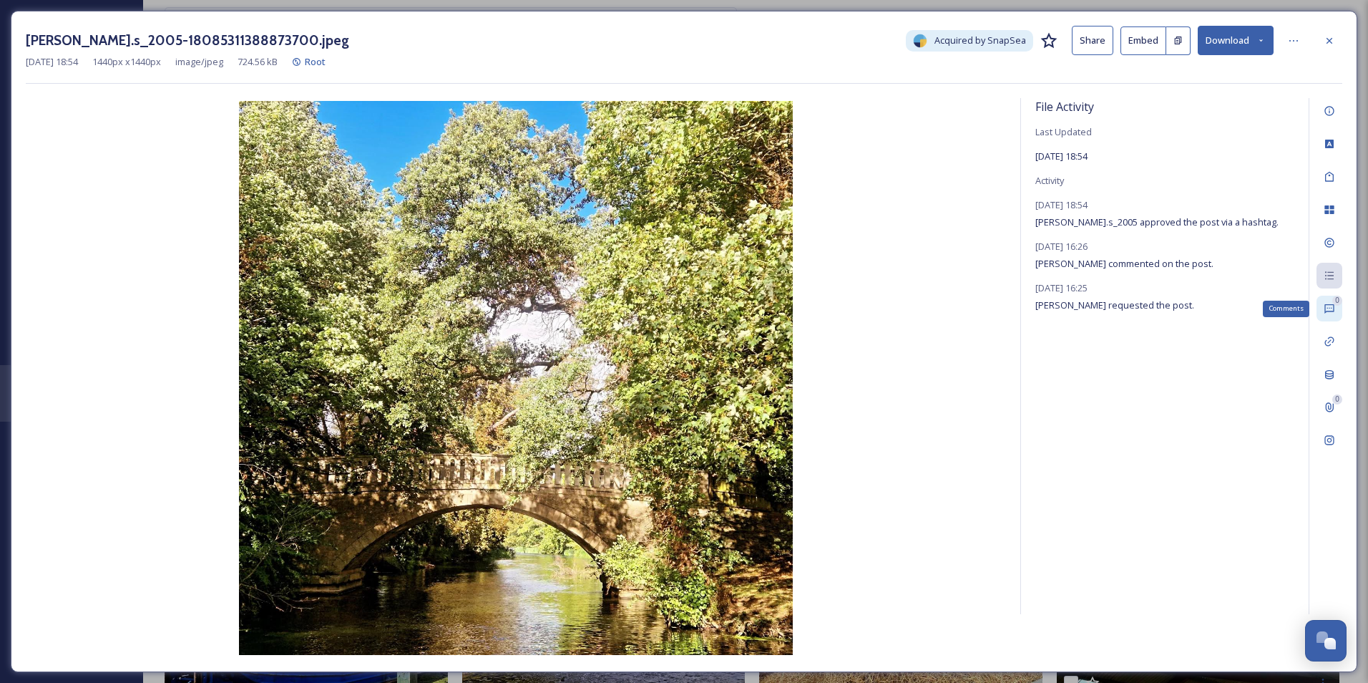
click at [1327, 316] on div "0 Comments" at bounding box center [1330, 309] width 26 height 26
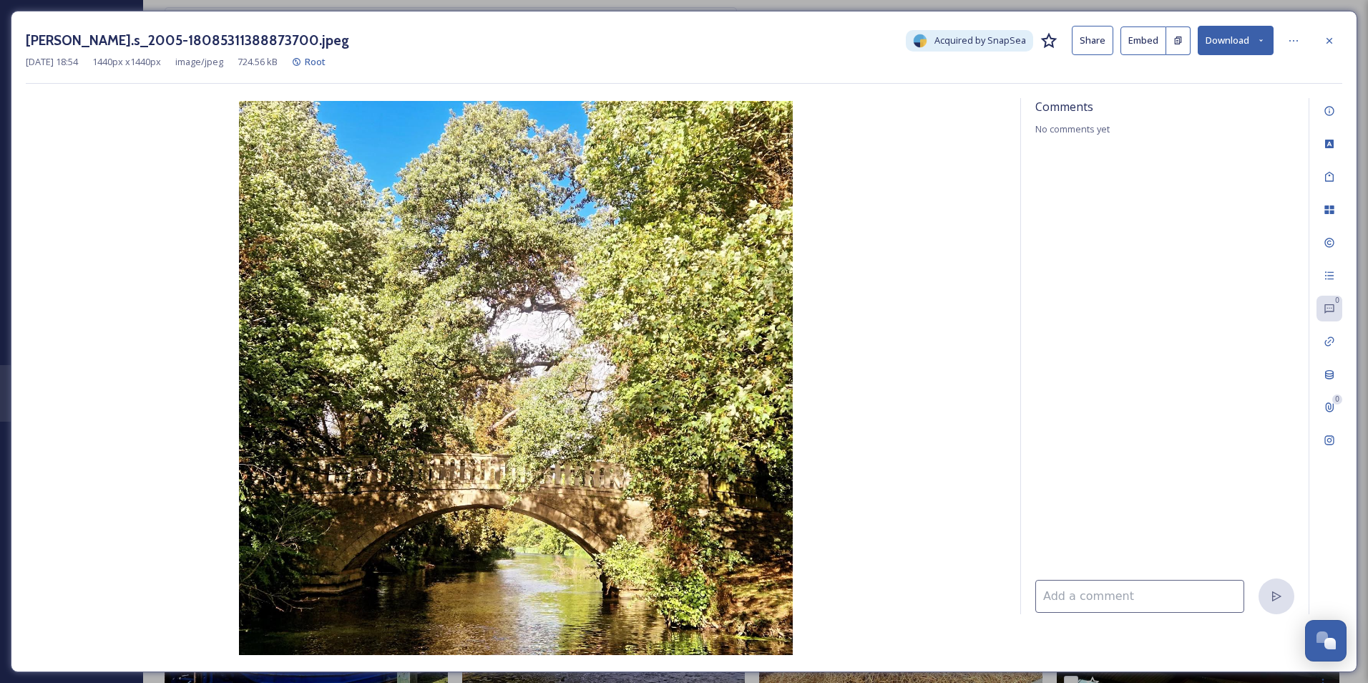
click at [1192, 607] on input at bounding box center [1139, 596] width 209 height 33
click at [1325, 341] on icon at bounding box center [1329, 341] width 11 height 11
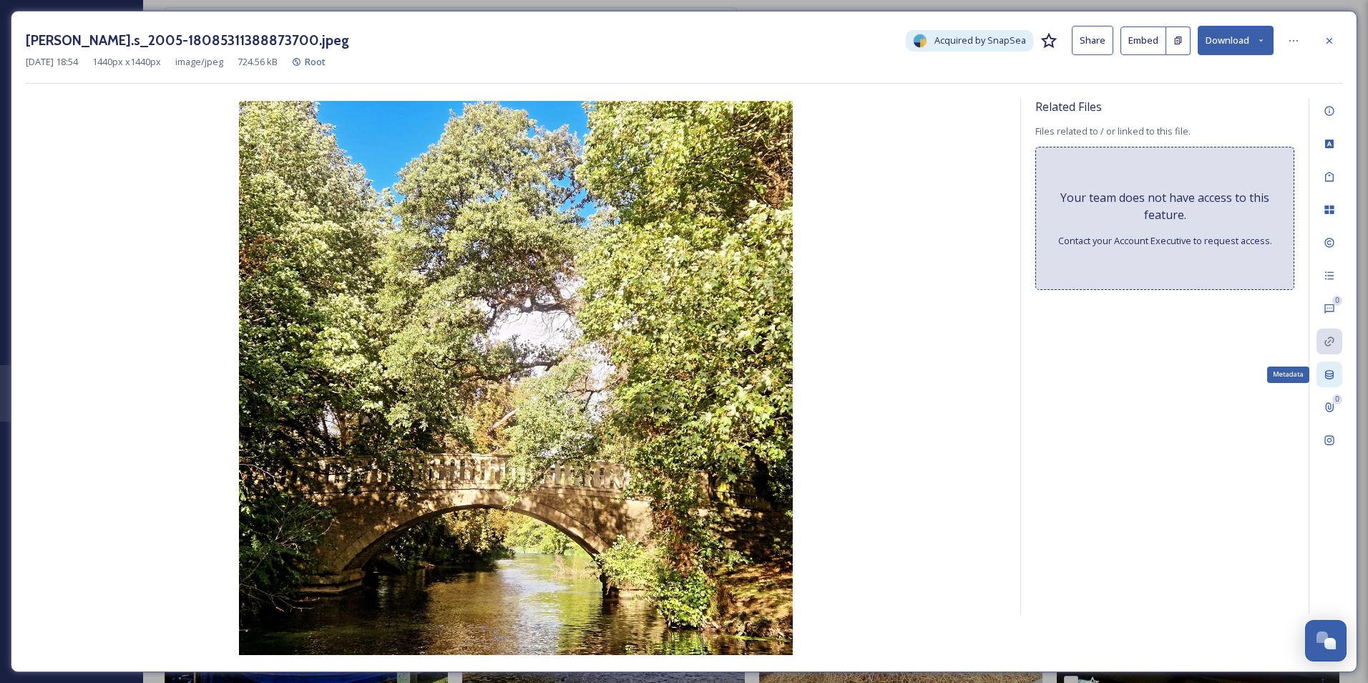
click at [1324, 380] on icon at bounding box center [1329, 374] width 11 height 11
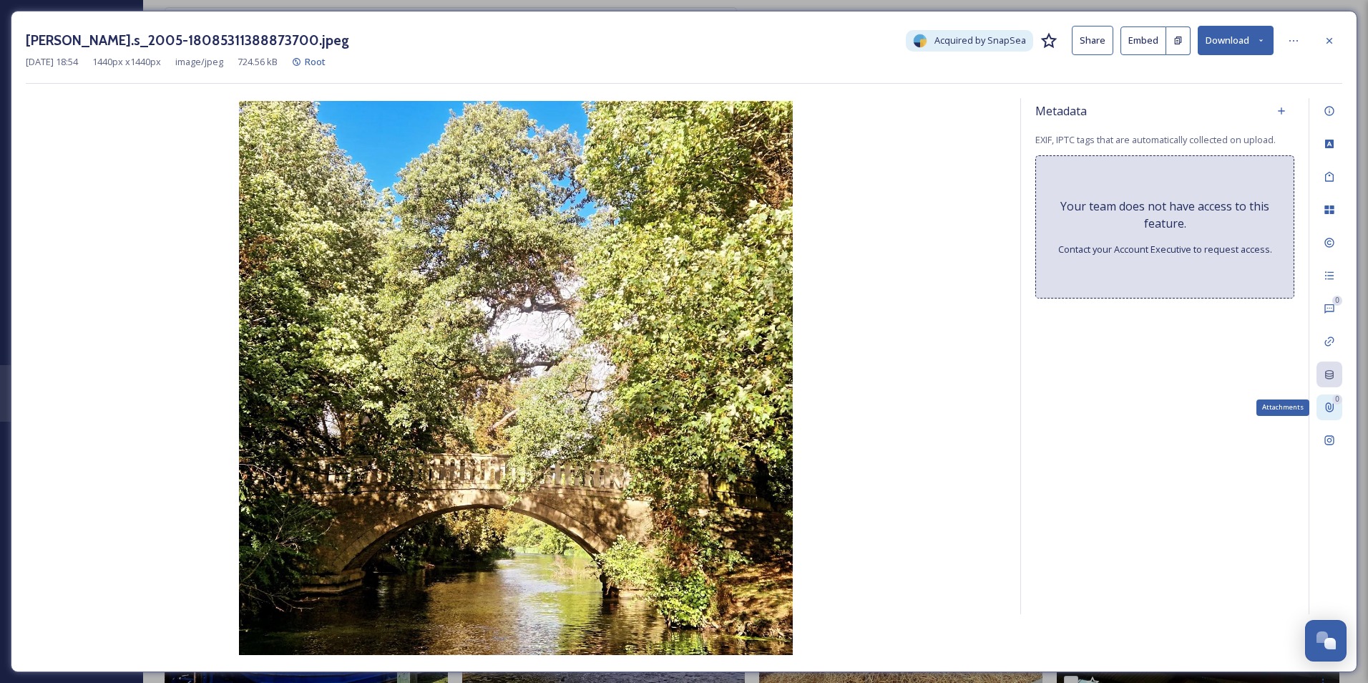
click at [1331, 409] on icon at bounding box center [1330, 407] width 8 height 9
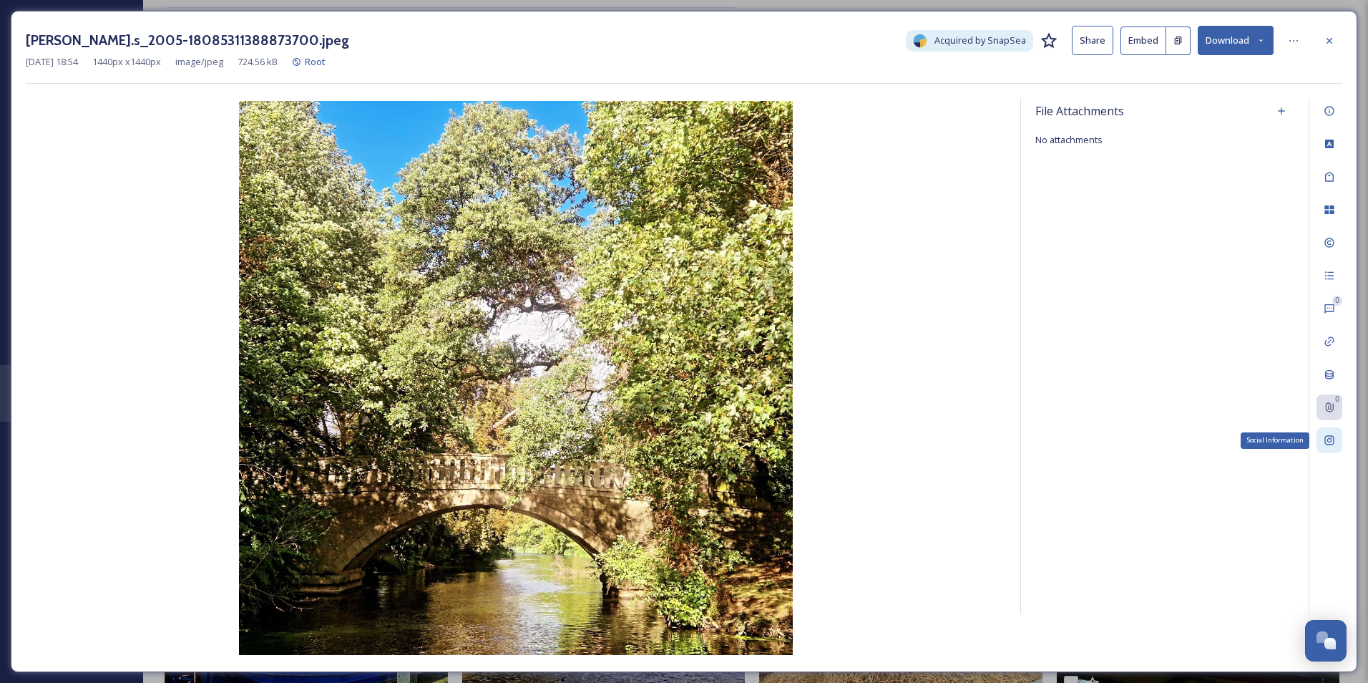
click at [1326, 442] on icon at bounding box center [1329, 439] width 11 height 11
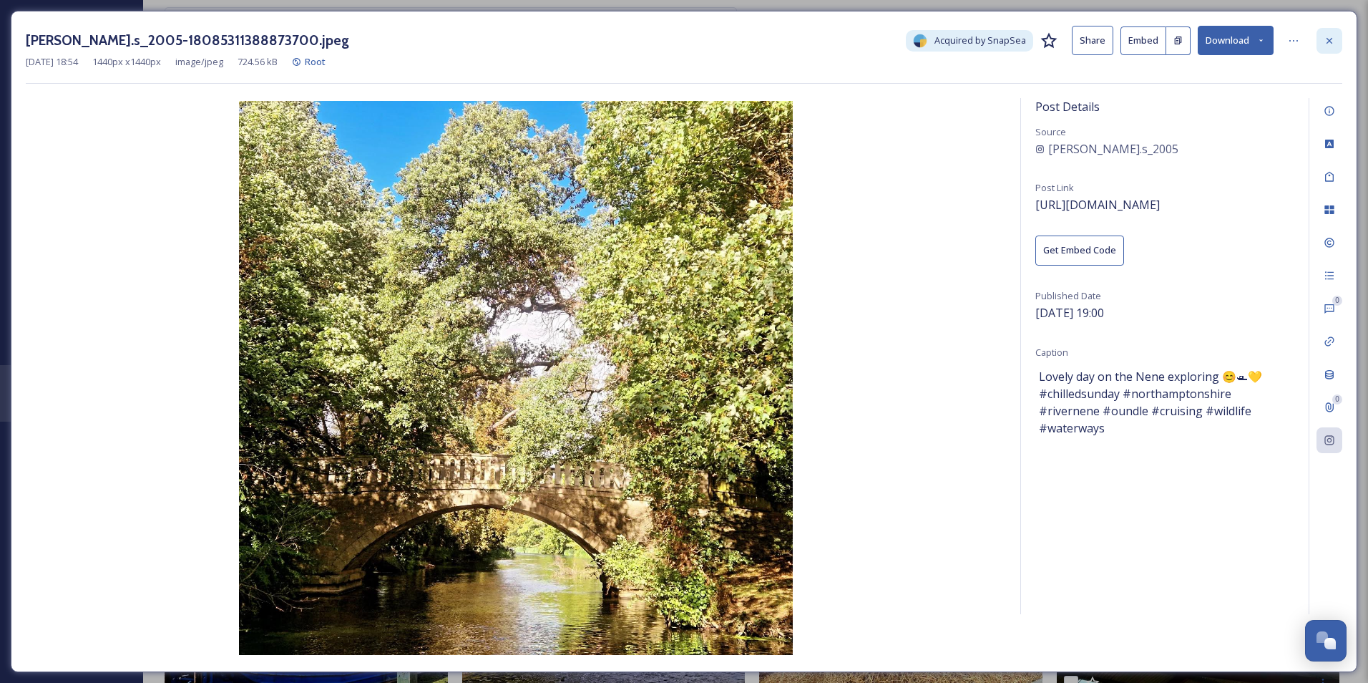
click at [1330, 45] on icon at bounding box center [1329, 40] width 11 height 11
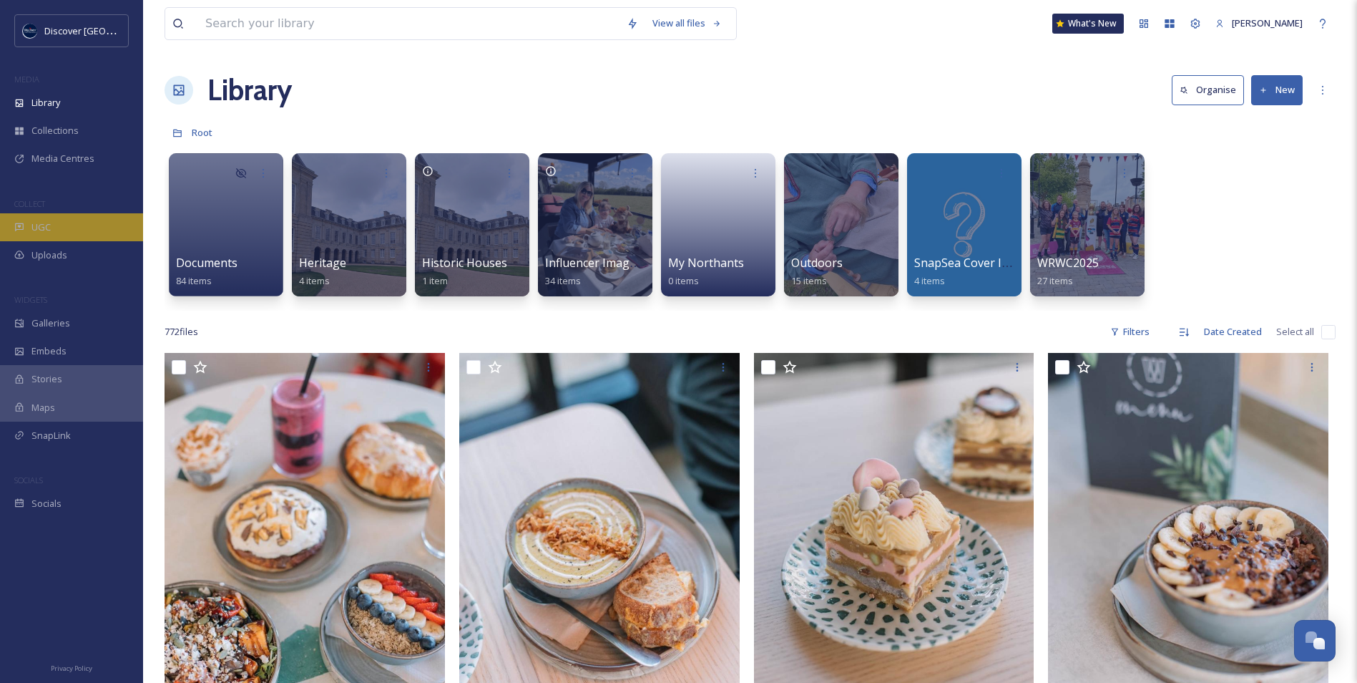
click at [74, 224] on div "UGC" at bounding box center [71, 227] width 143 height 28
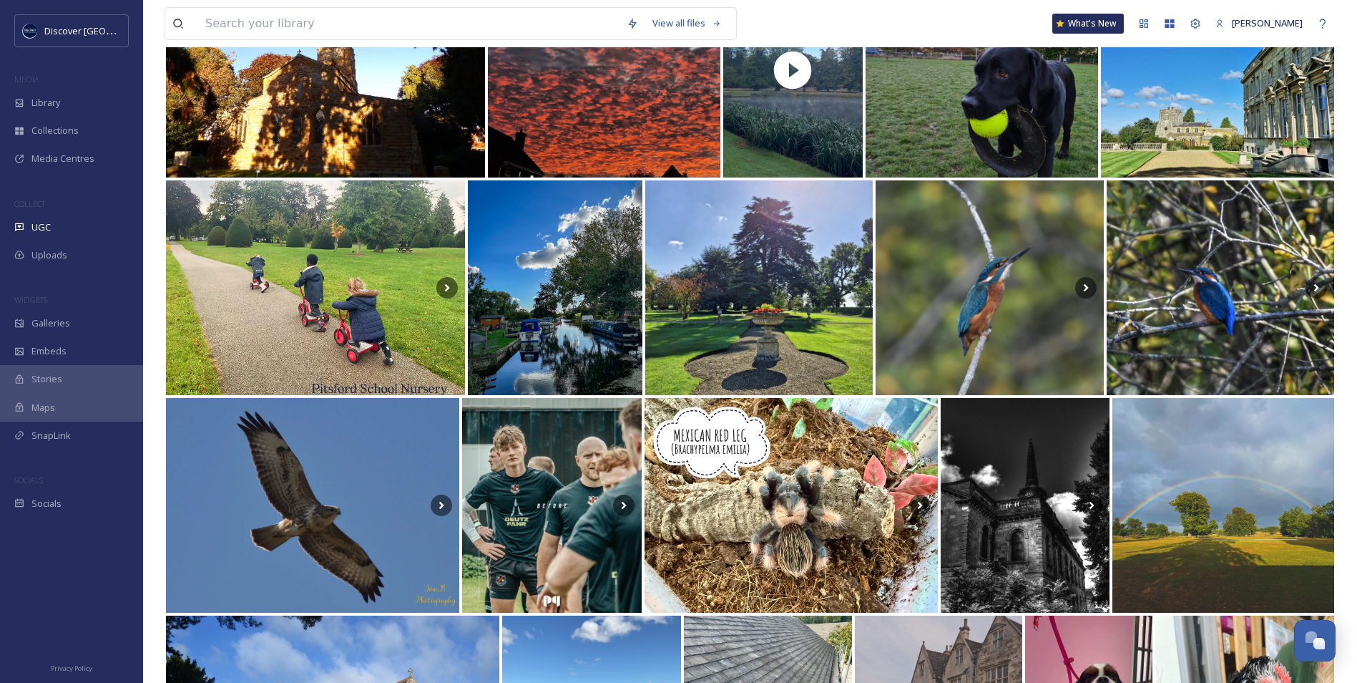
scroll to position [501, 0]
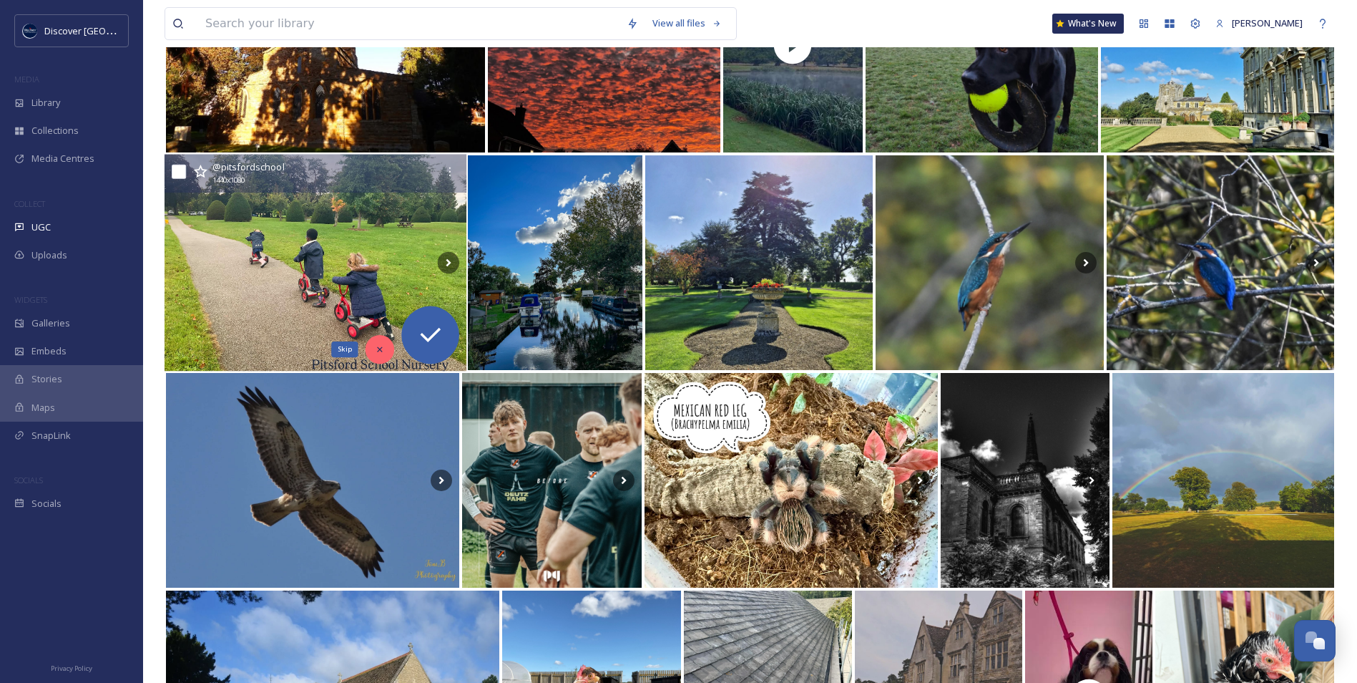
click at [375, 353] on icon at bounding box center [380, 349] width 10 height 10
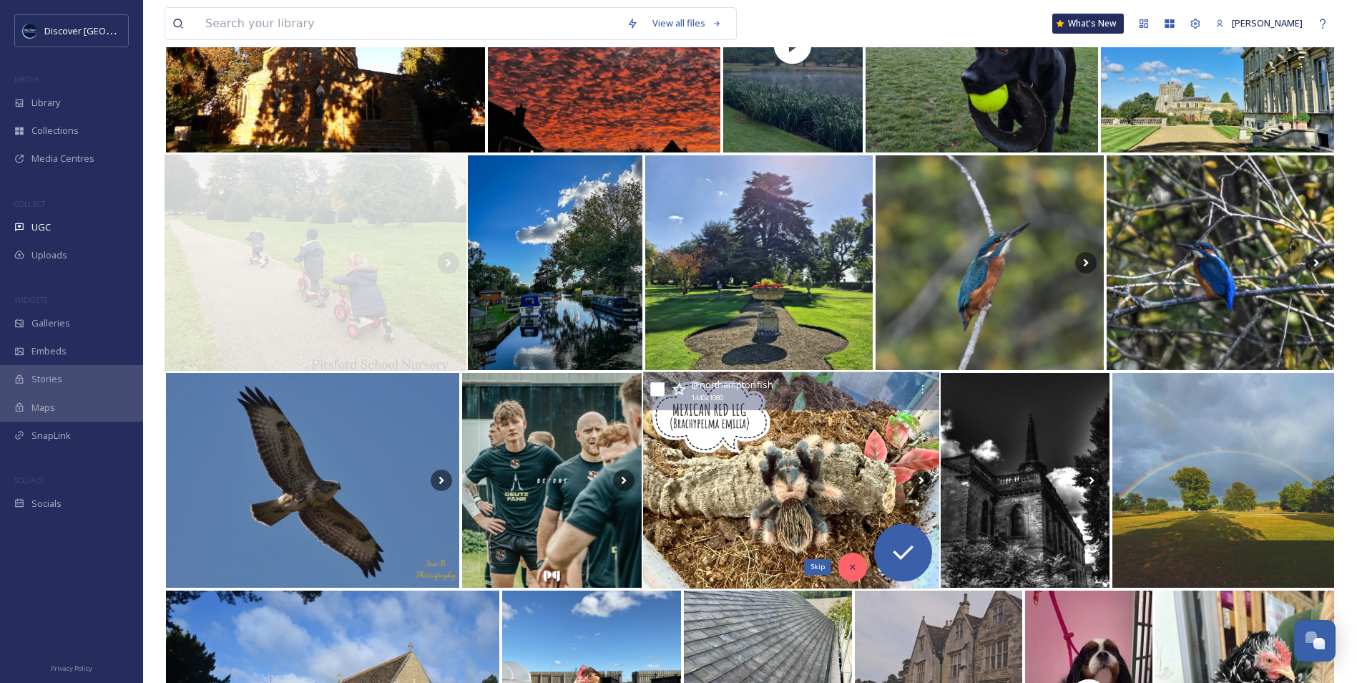
click at [854, 570] on icon at bounding box center [853, 567] width 10 height 10
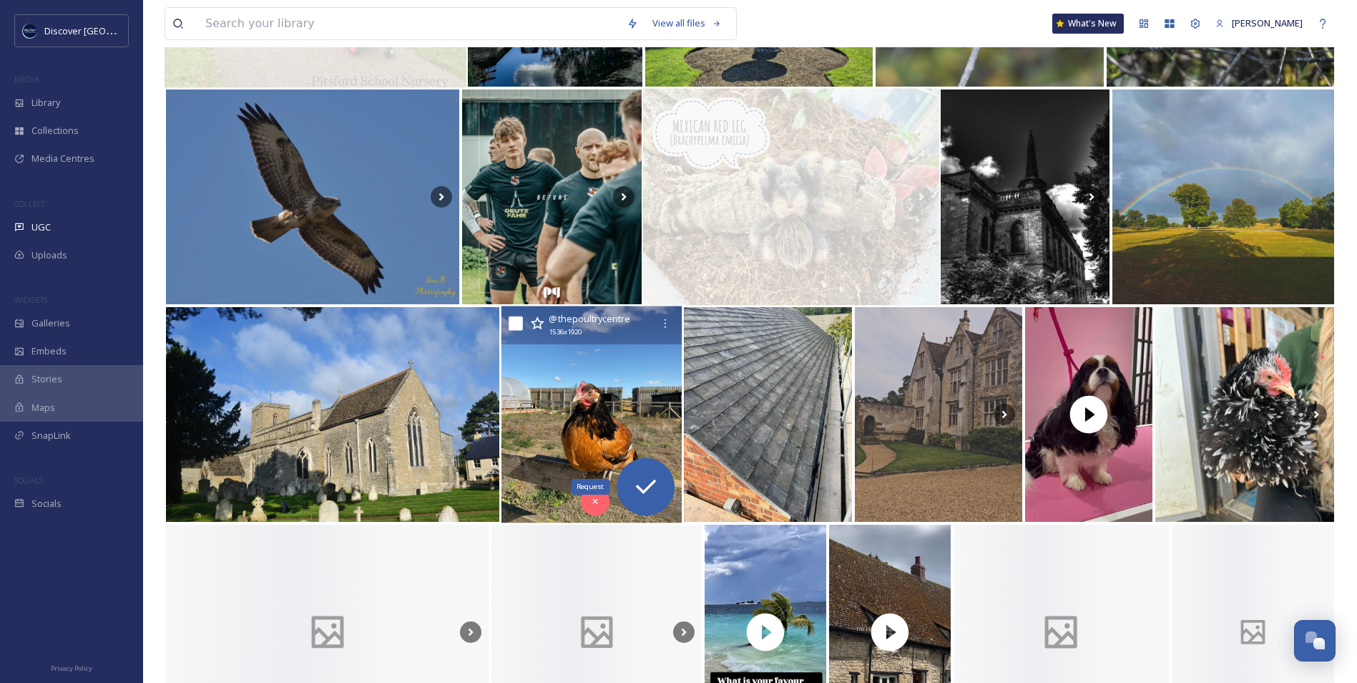
scroll to position [787, 0]
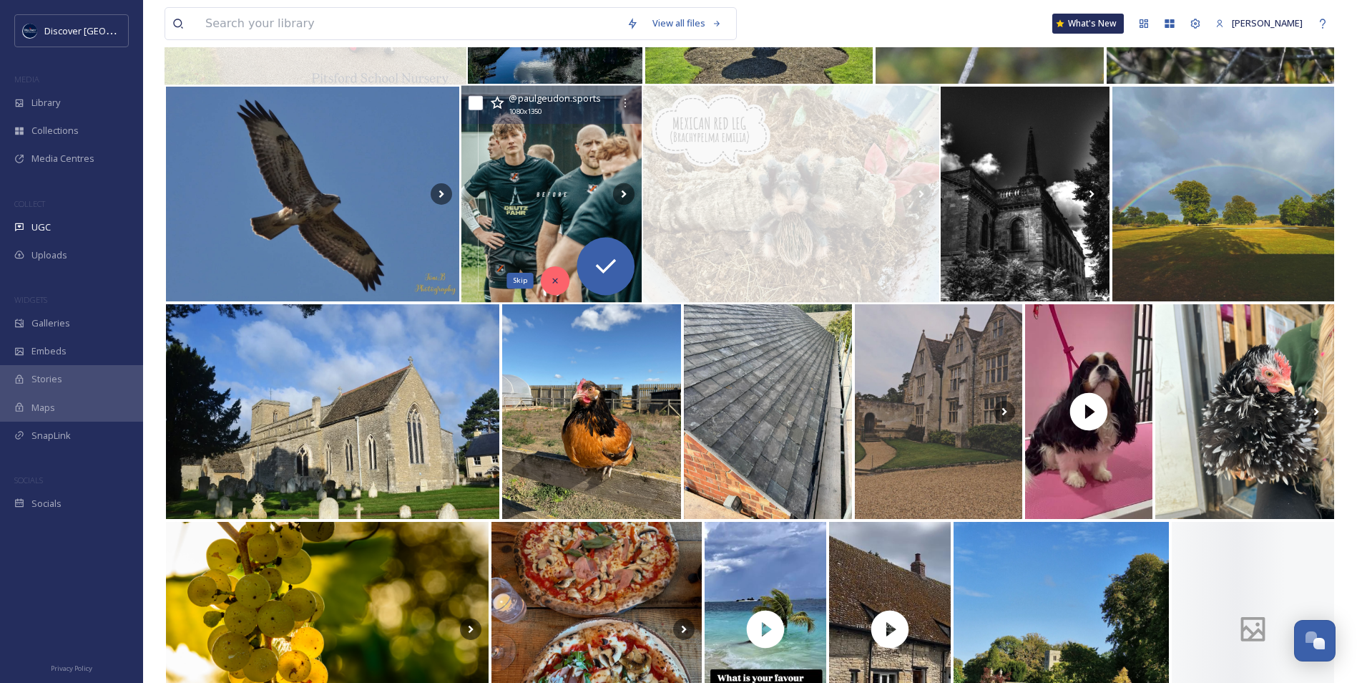
click at [565, 278] on div "Skip" at bounding box center [556, 280] width 29 height 29
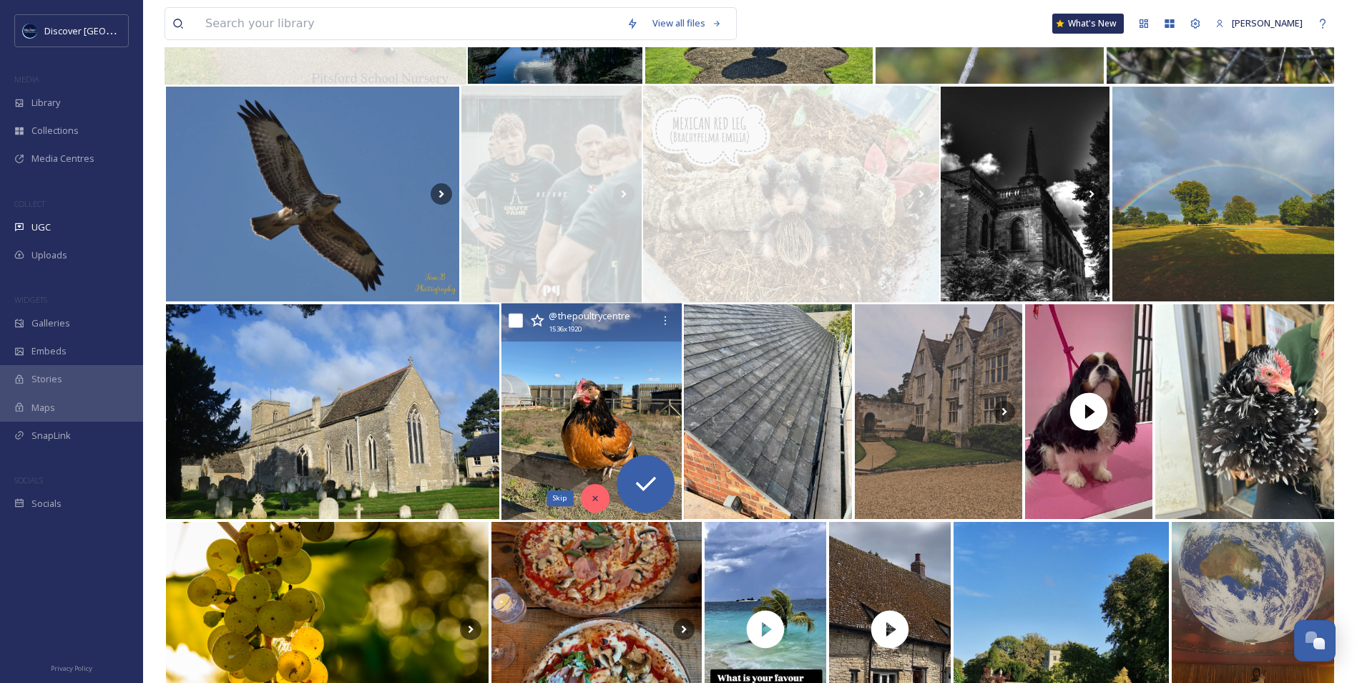
click at [602, 504] on div "Skip" at bounding box center [595, 498] width 29 height 29
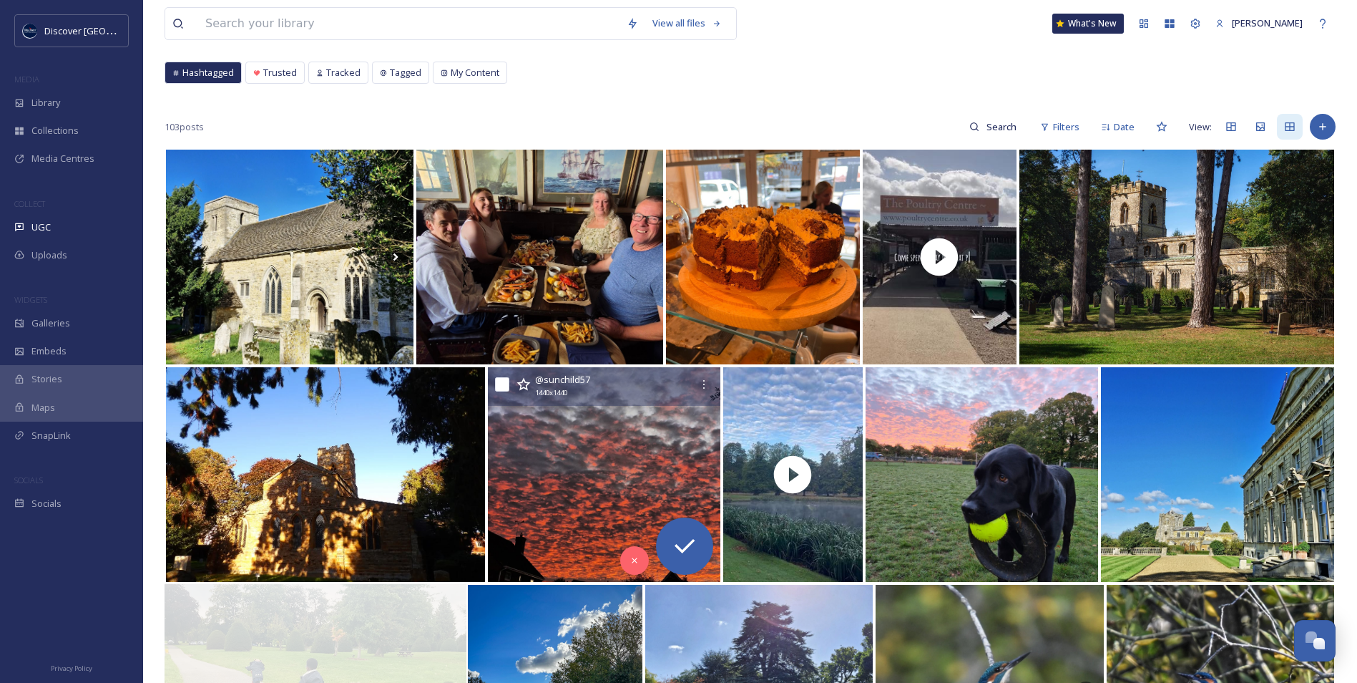
scroll to position [0, 0]
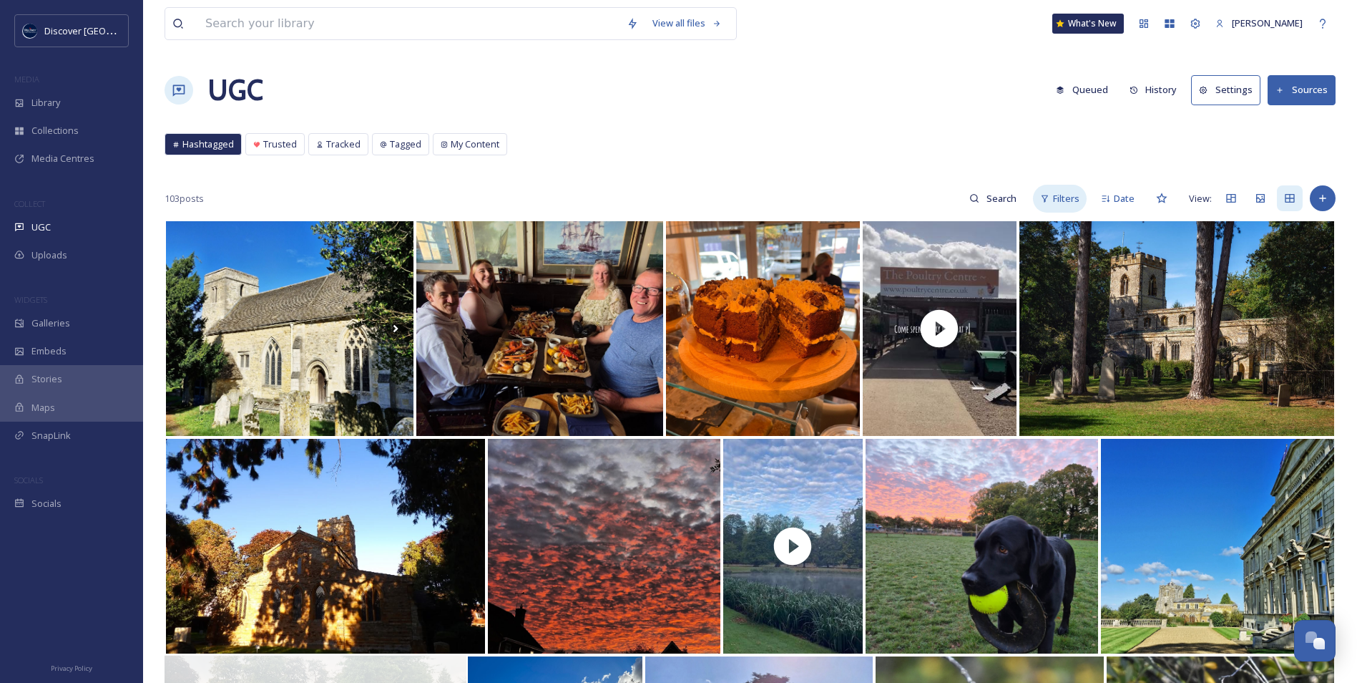
click at [1055, 200] on span "Filters" at bounding box center [1066, 199] width 26 height 14
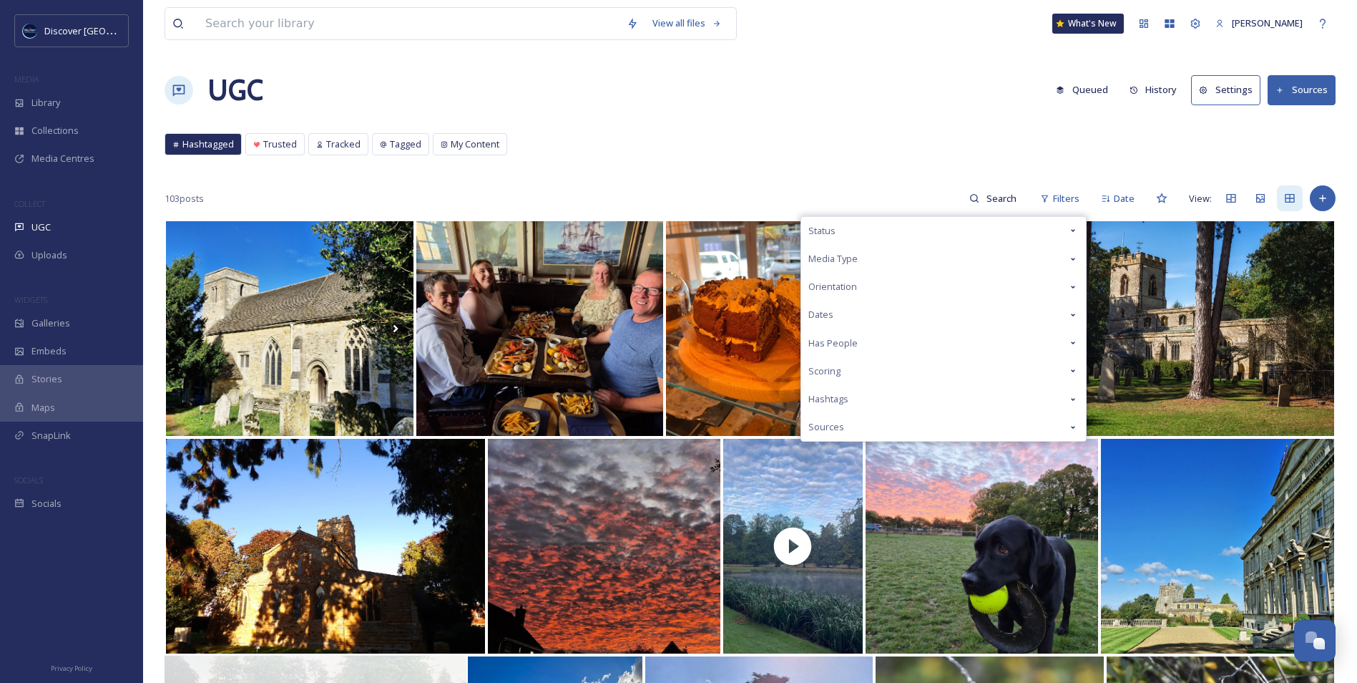
click at [847, 346] on span "Has People" at bounding box center [833, 343] width 49 height 14
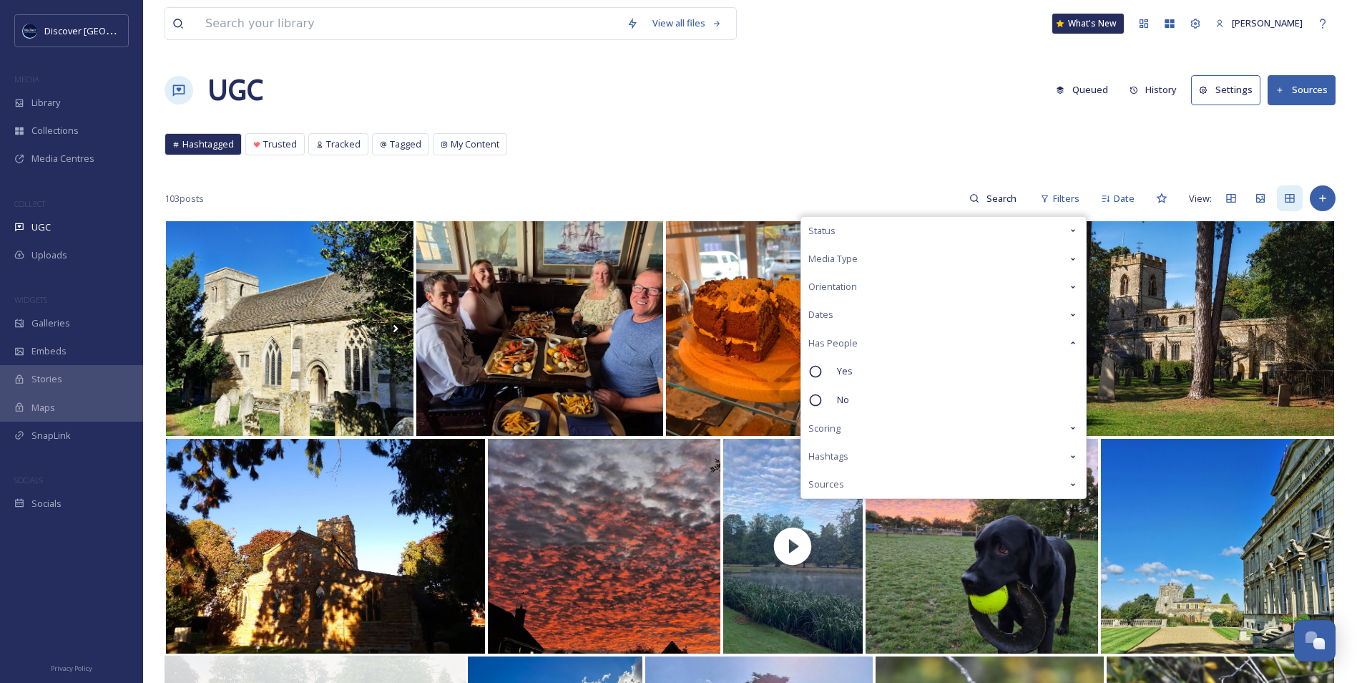
click at [857, 343] on div "Has People" at bounding box center [943, 343] width 285 height 28
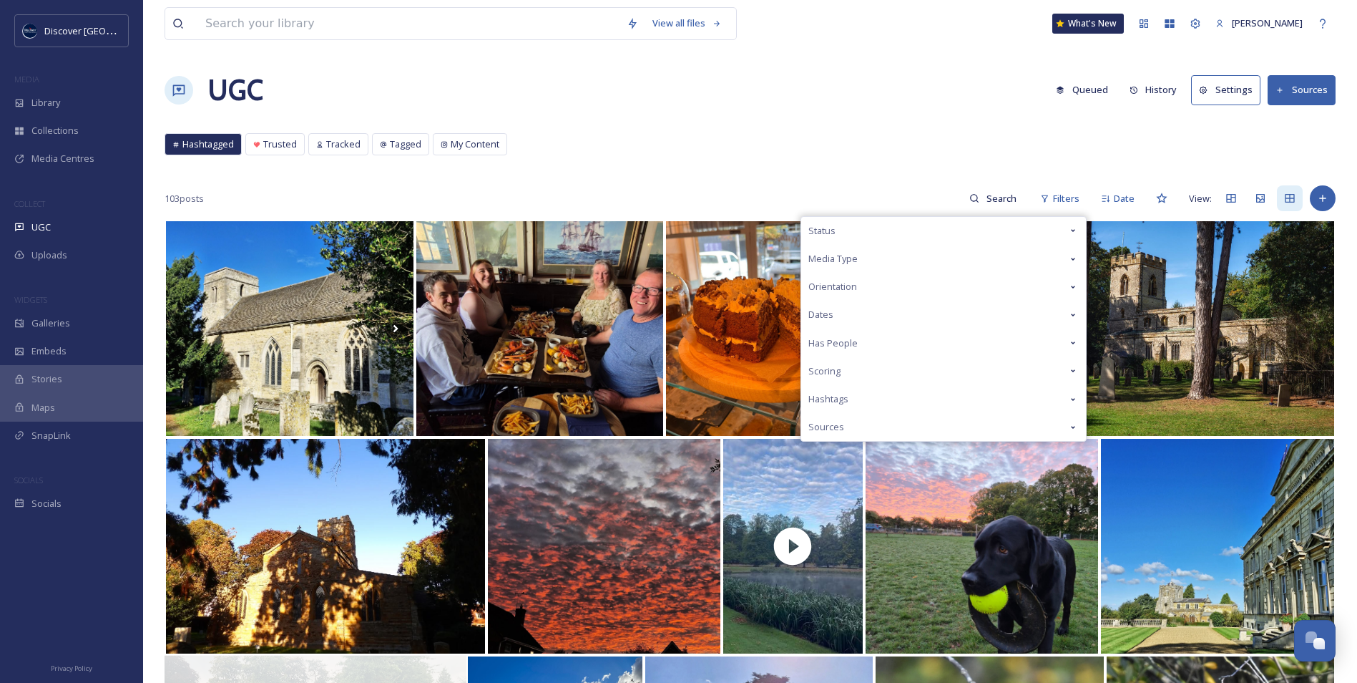
click at [833, 398] on span "Hashtags" at bounding box center [829, 399] width 40 height 14
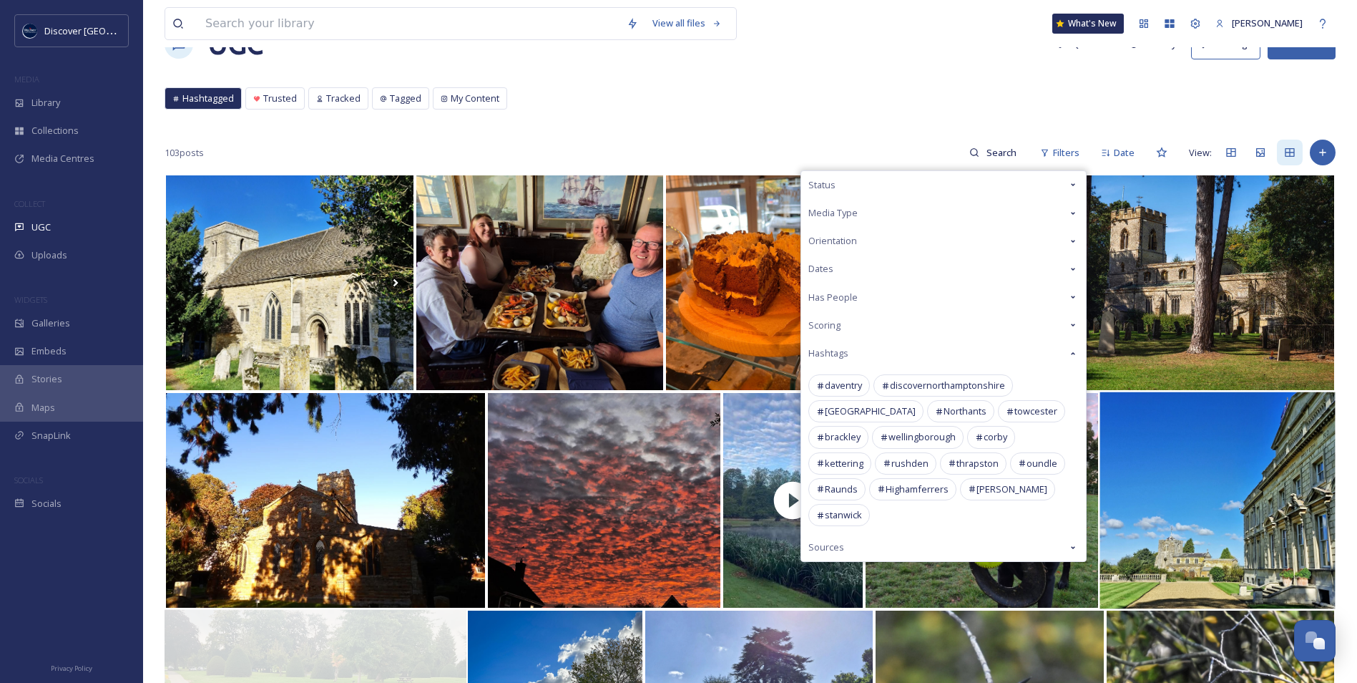
scroll to position [72, 0]
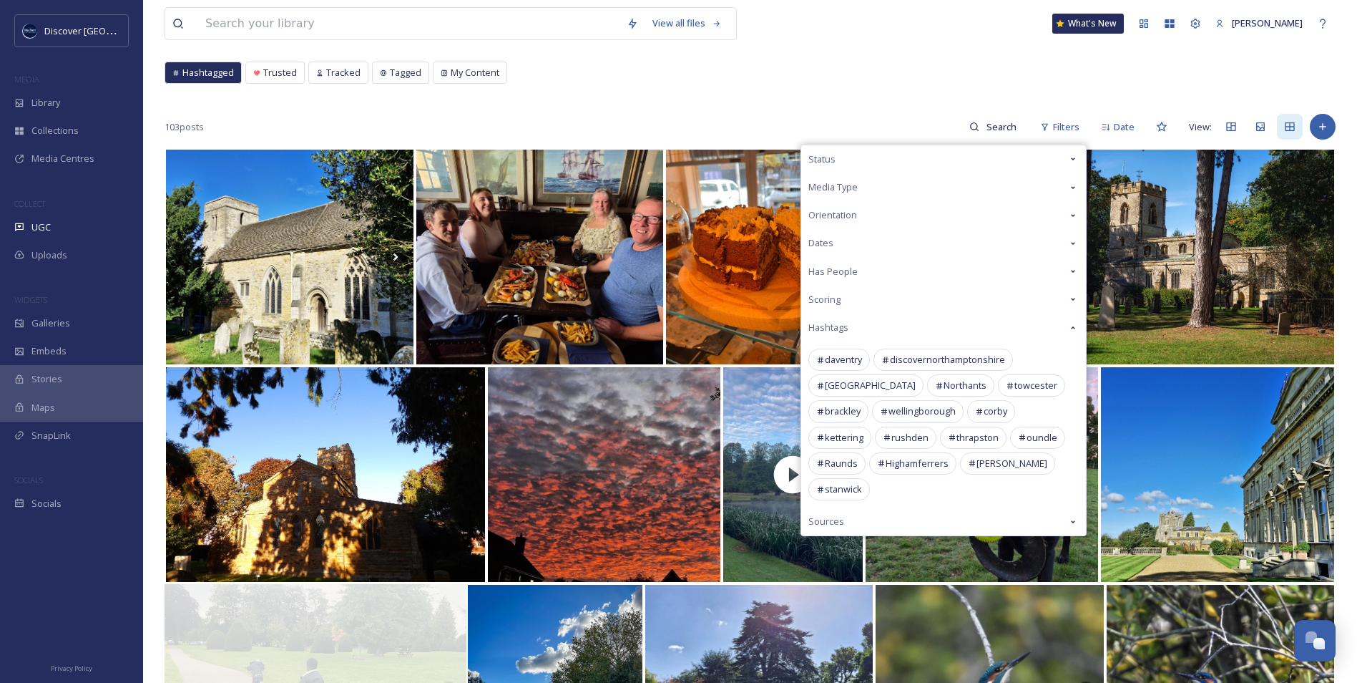
click at [887, 327] on div "Hashtags" at bounding box center [943, 327] width 285 height 28
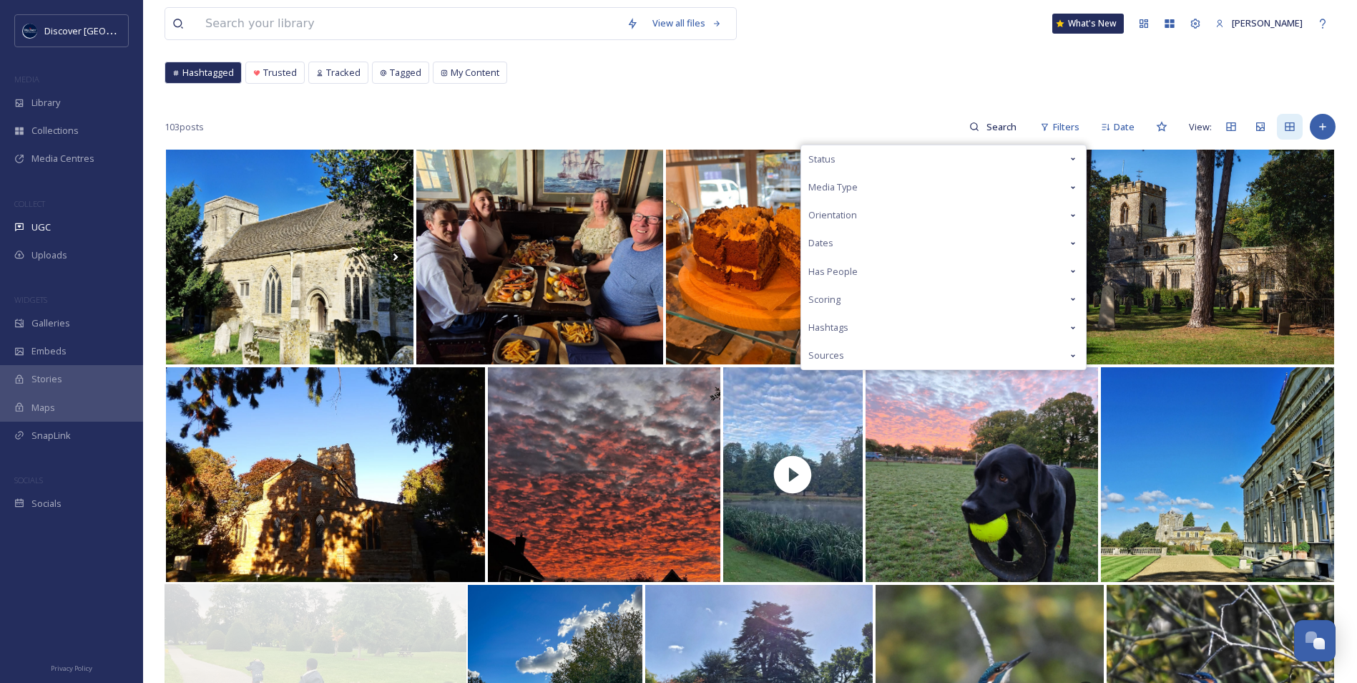
click at [885, 355] on div "Sources" at bounding box center [943, 355] width 285 height 28
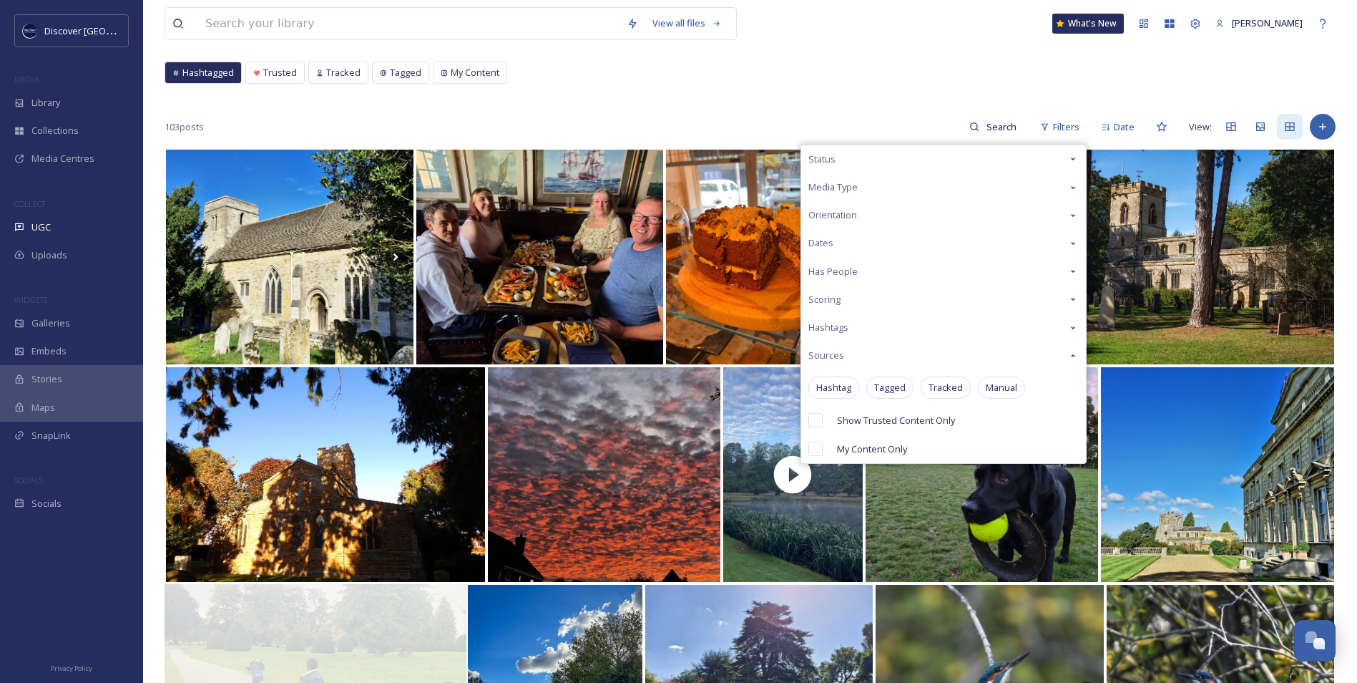
click at [885, 355] on div "Sources" at bounding box center [943, 355] width 285 height 28
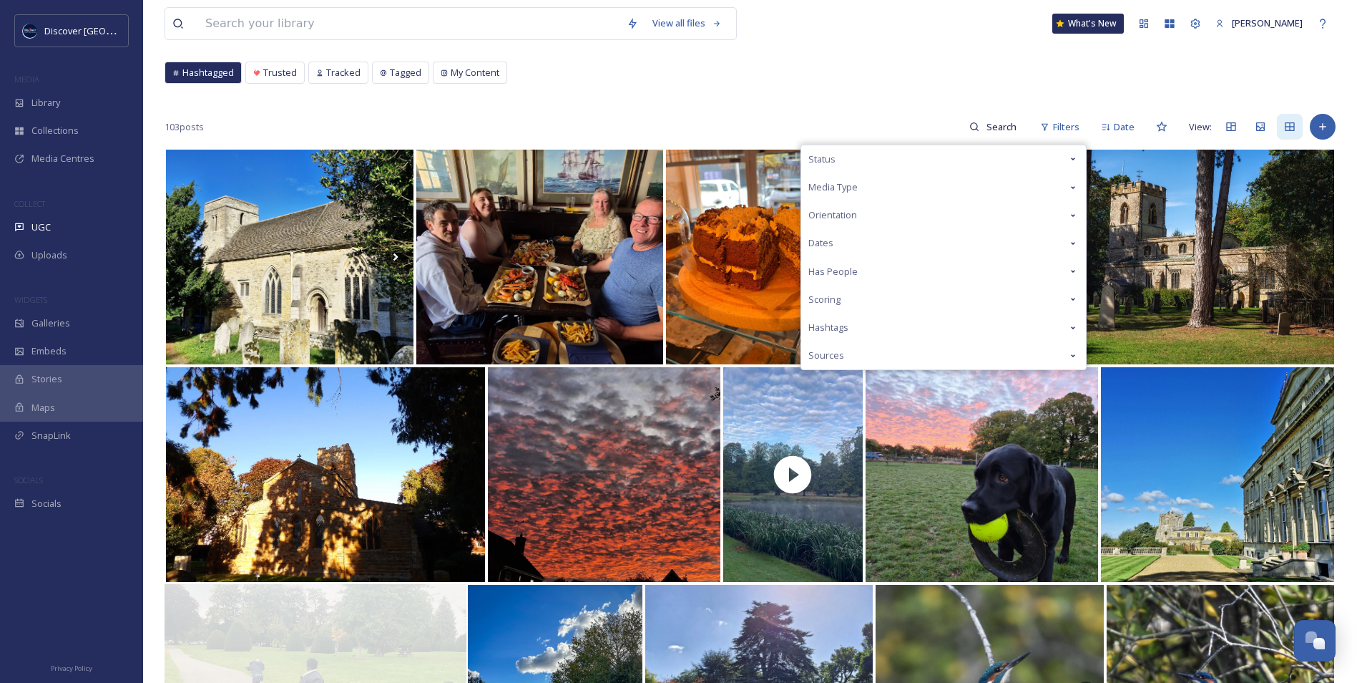
click at [1073, 299] on icon at bounding box center [1073, 299] width 4 height 3
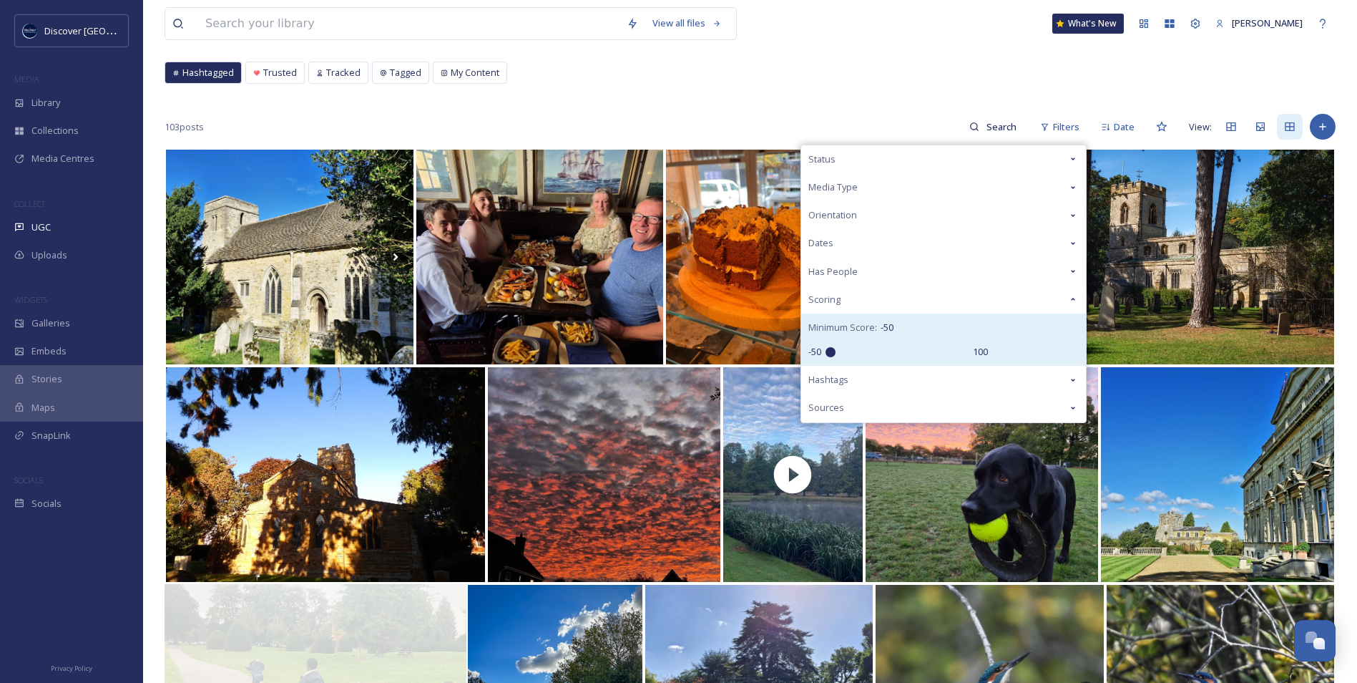
drag, startPoint x: 902, startPoint y: 353, endPoint x: 809, endPoint y: 374, distance: 96.2
type input "-50"
click at [826, 357] on input "range" at bounding box center [897, 352] width 143 height 10
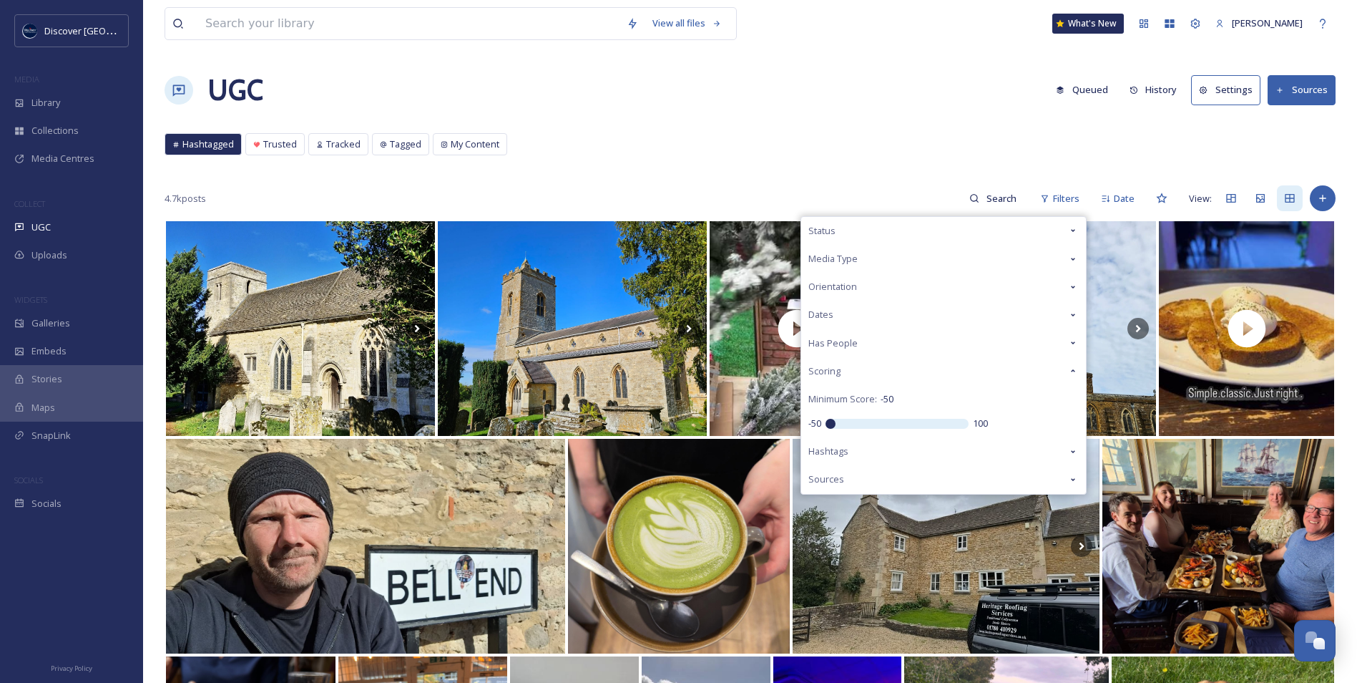
click at [810, 185] on div "4.7k posts Filters Status Media Type Orientation Dates Has People Scoring Minim…" at bounding box center [750, 198] width 1171 height 29
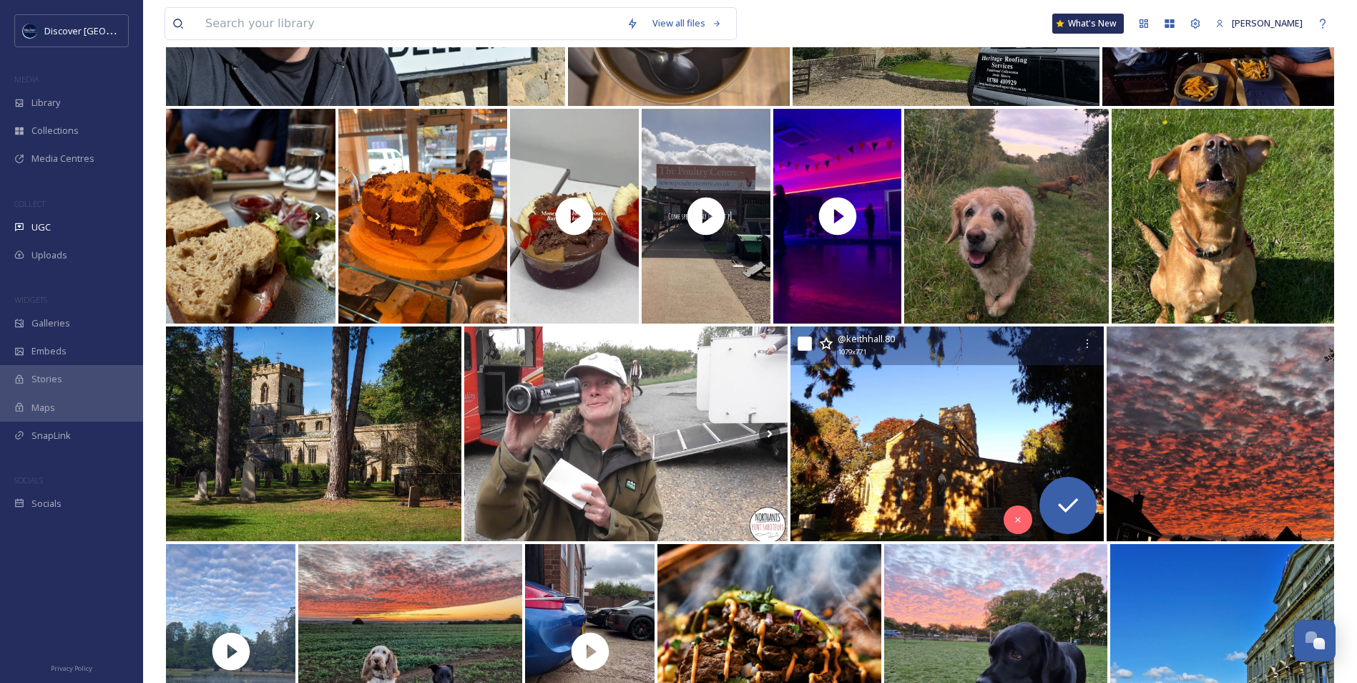
scroll to position [572, 0]
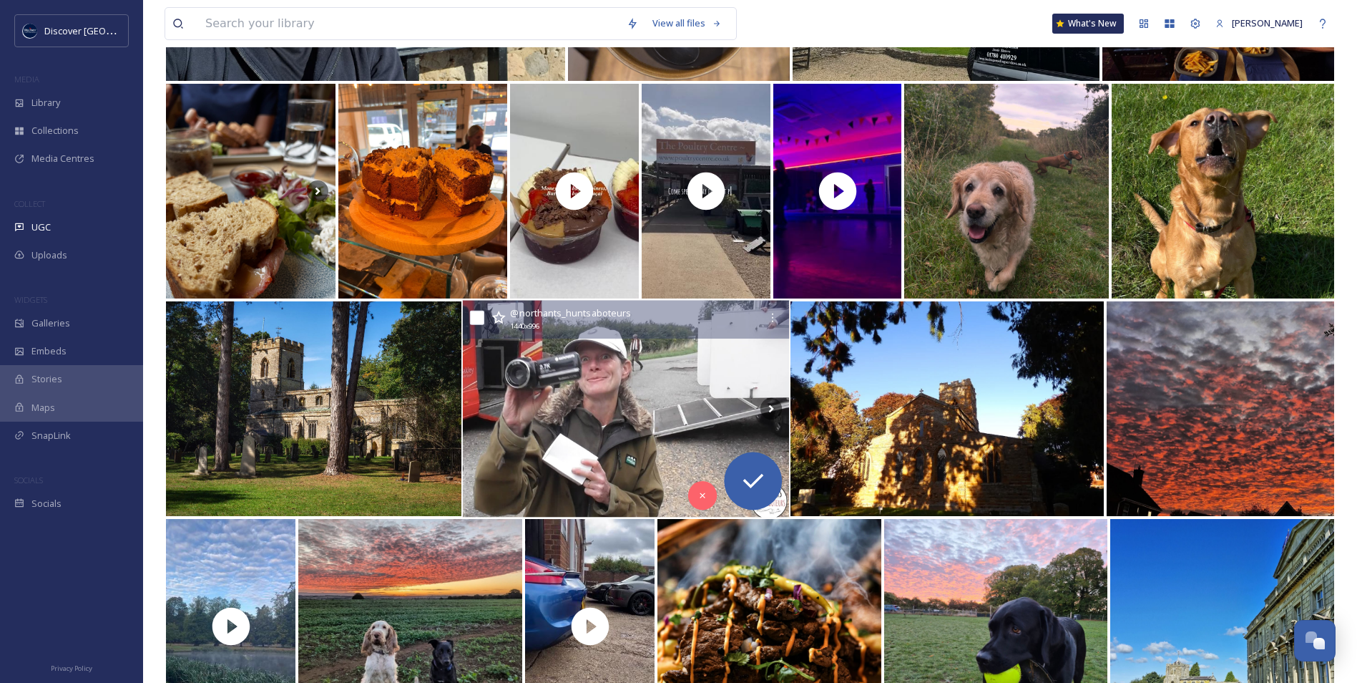
click at [627, 387] on img at bounding box center [626, 409] width 326 height 217
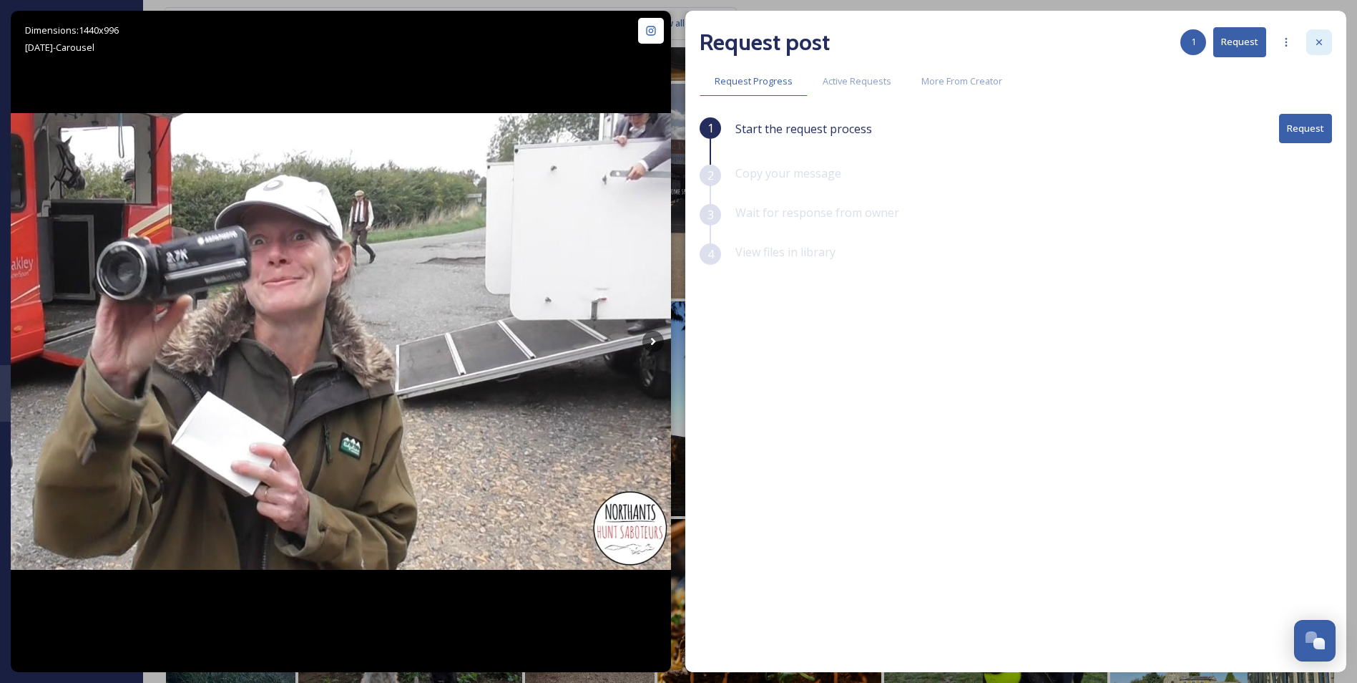
click at [1325, 34] on div at bounding box center [1320, 42] width 26 height 26
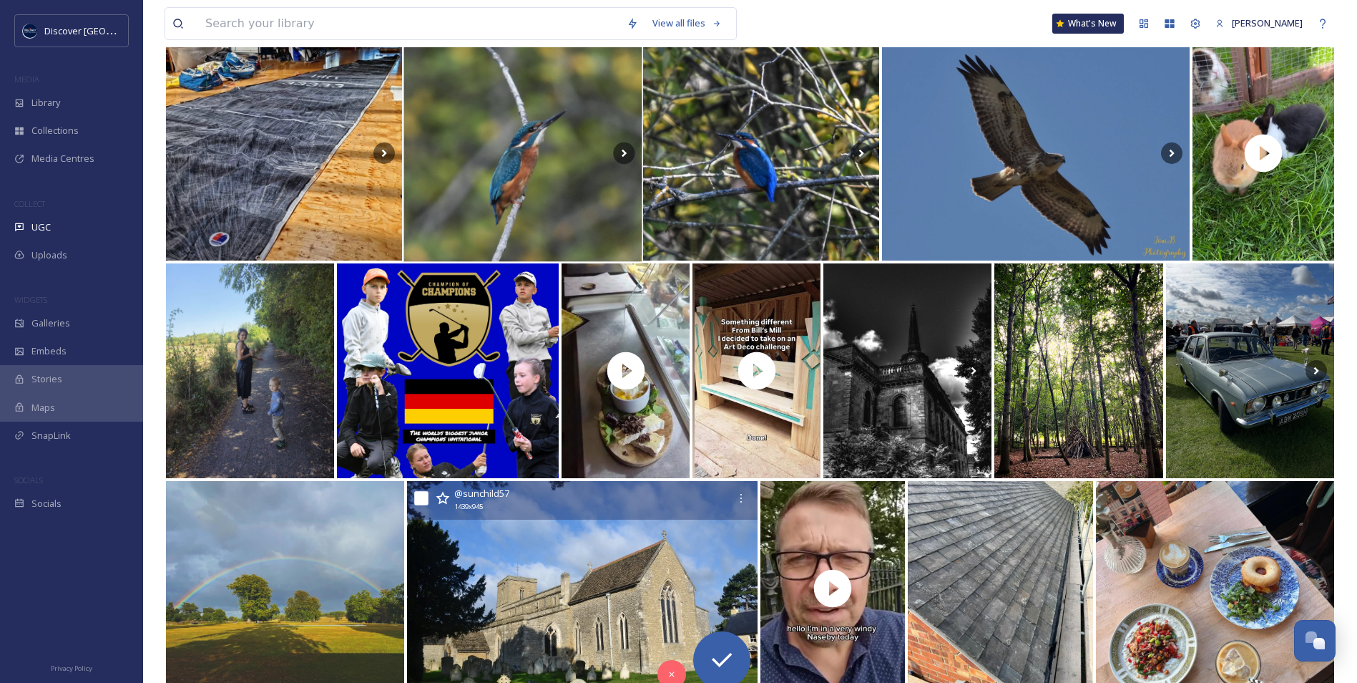
scroll to position [1860, 0]
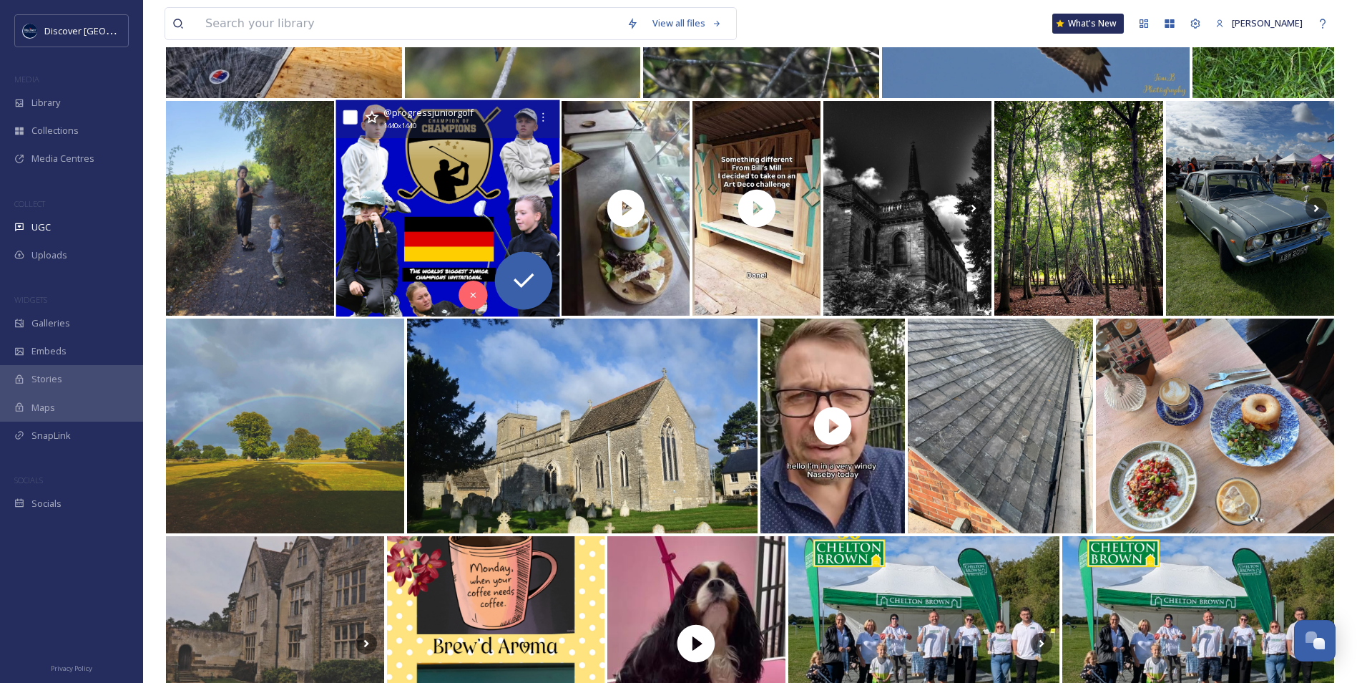
click at [431, 170] on img at bounding box center [448, 208] width 224 height 217
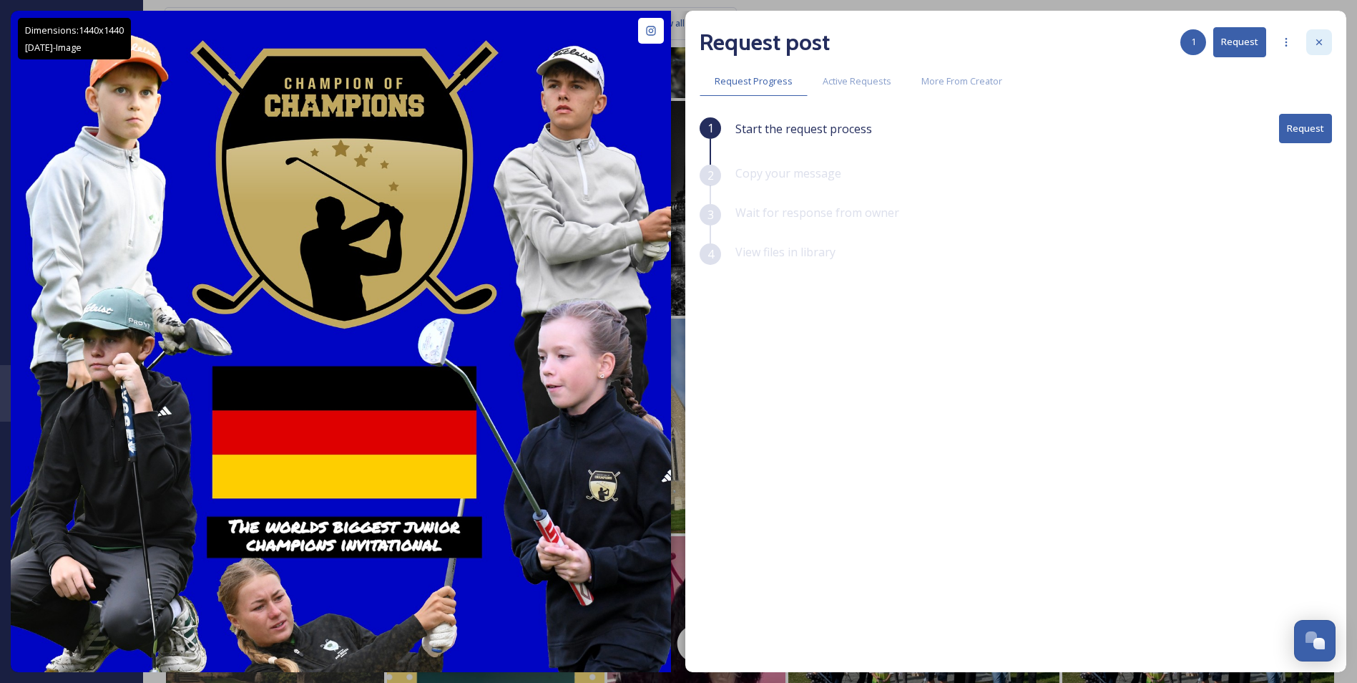
click at [1325, 37] on div at bounding box center [1320, 42] width 26 height 26
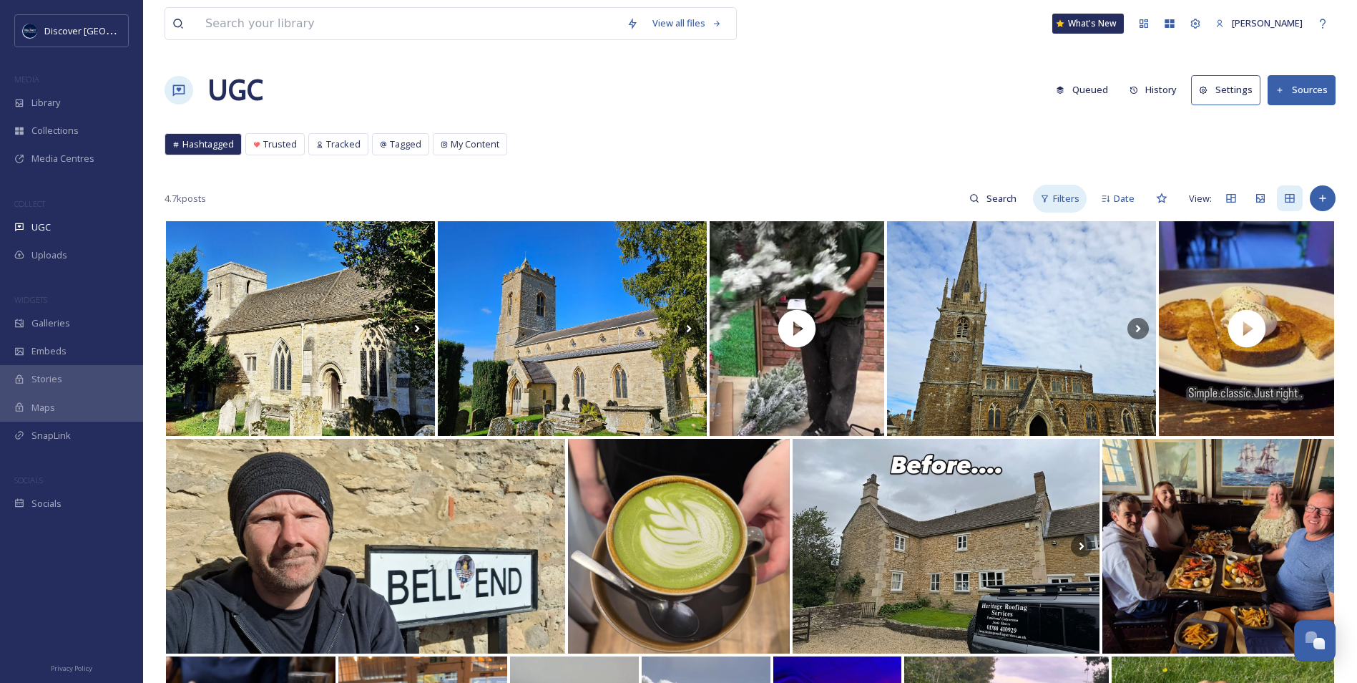
click at [1063, 203] on span "Filters" at bounding box center [1066, 199] width 26 height 14
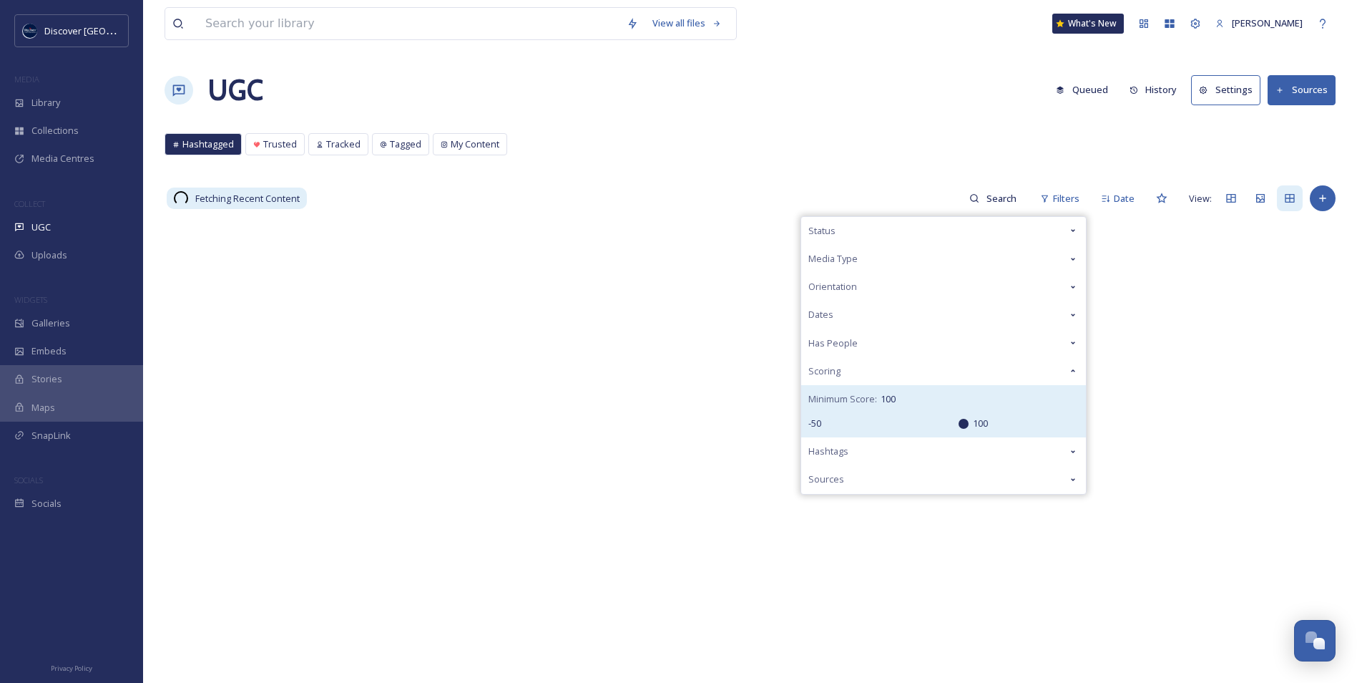
drag, startPoint x: 832, startPoint y: 424, endPoint x: 1039, endPoint y: 431, distance: 206.9
type input "100"
click at [969, 429] on input "range" at bounding box center [897, 424] width 143 height 10
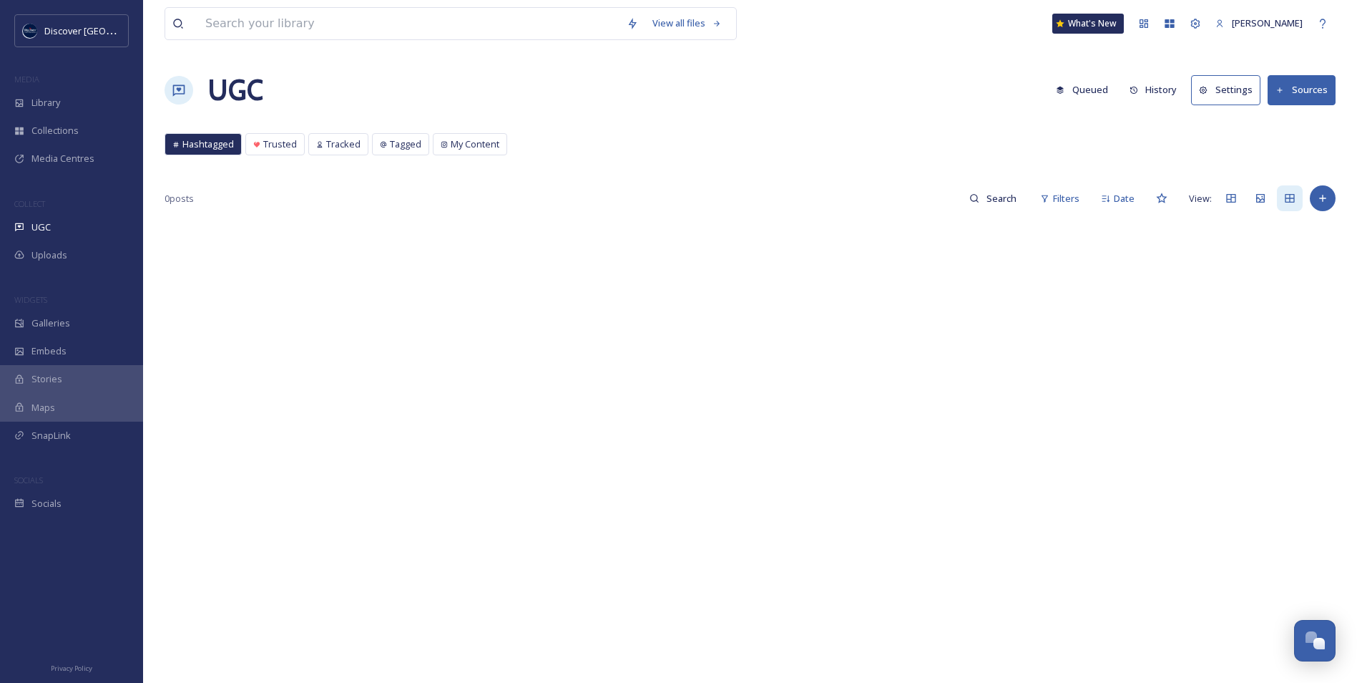
click at [952, 116] on div "View all files What's New Evie Scarborough UGC Queued History Settings Sources …" at bounding box center [750, 451] width 1214 height 902
click at [1059, 200] on span "Filters" at bounding box center [1066, 199] width 26 height 14
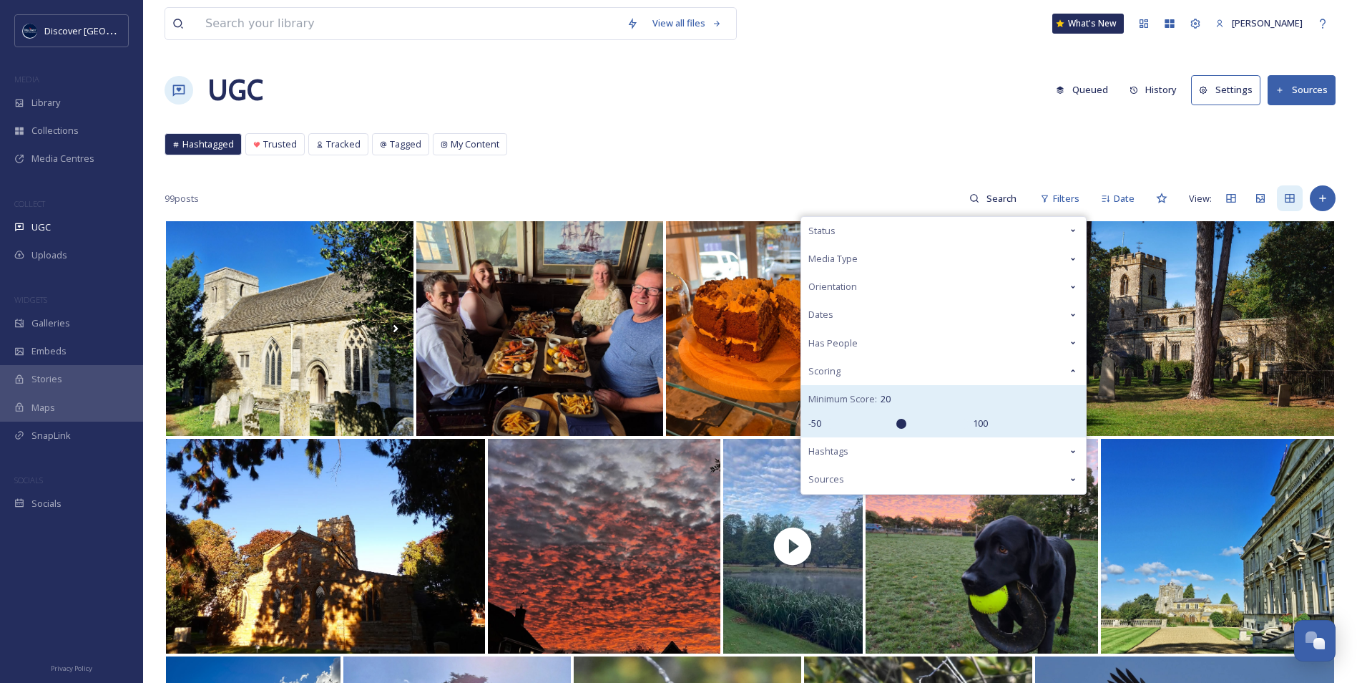
drag, startPoint x: 964, startPoint y: 421, endPoint x: 899, endPoint y: 439, distance: 67.5
click at [899, 429] on input "range" at bounding box center [897, 424] width 143 height 10
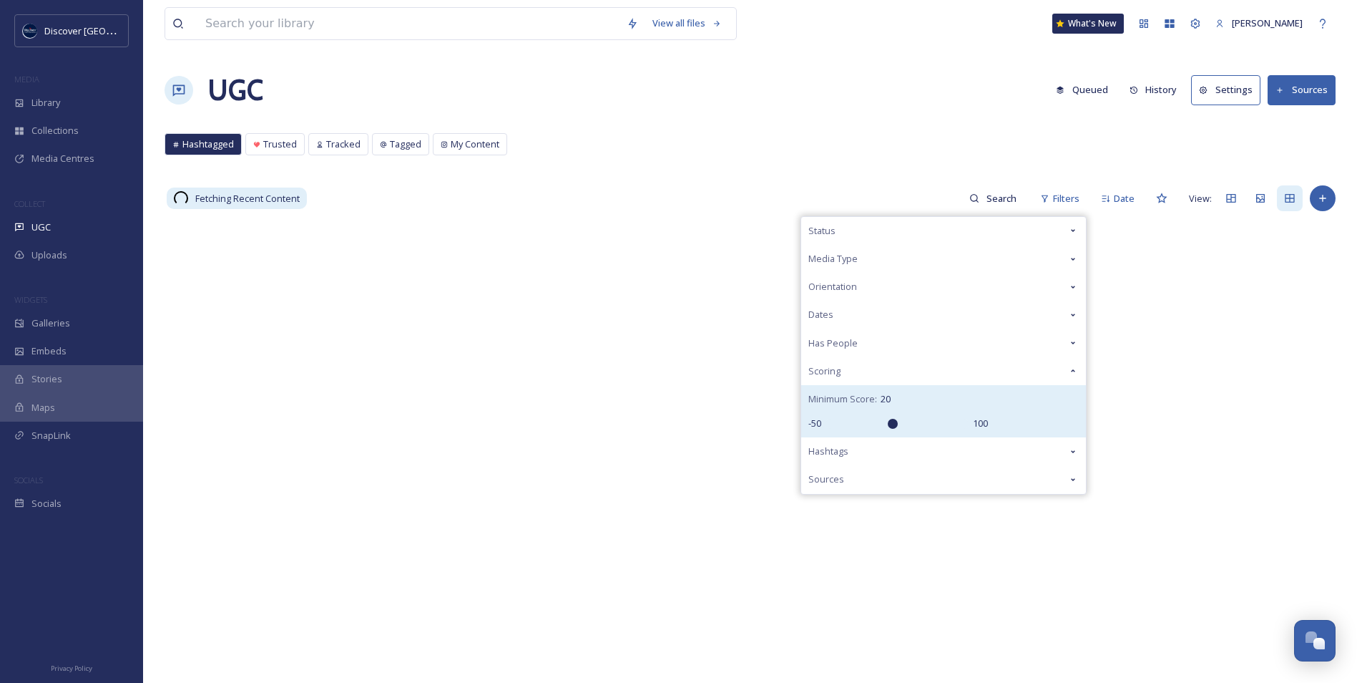
type input "20"
click at [894, 426] on input "range" at bounding box center [897, 424] width 143 height 10
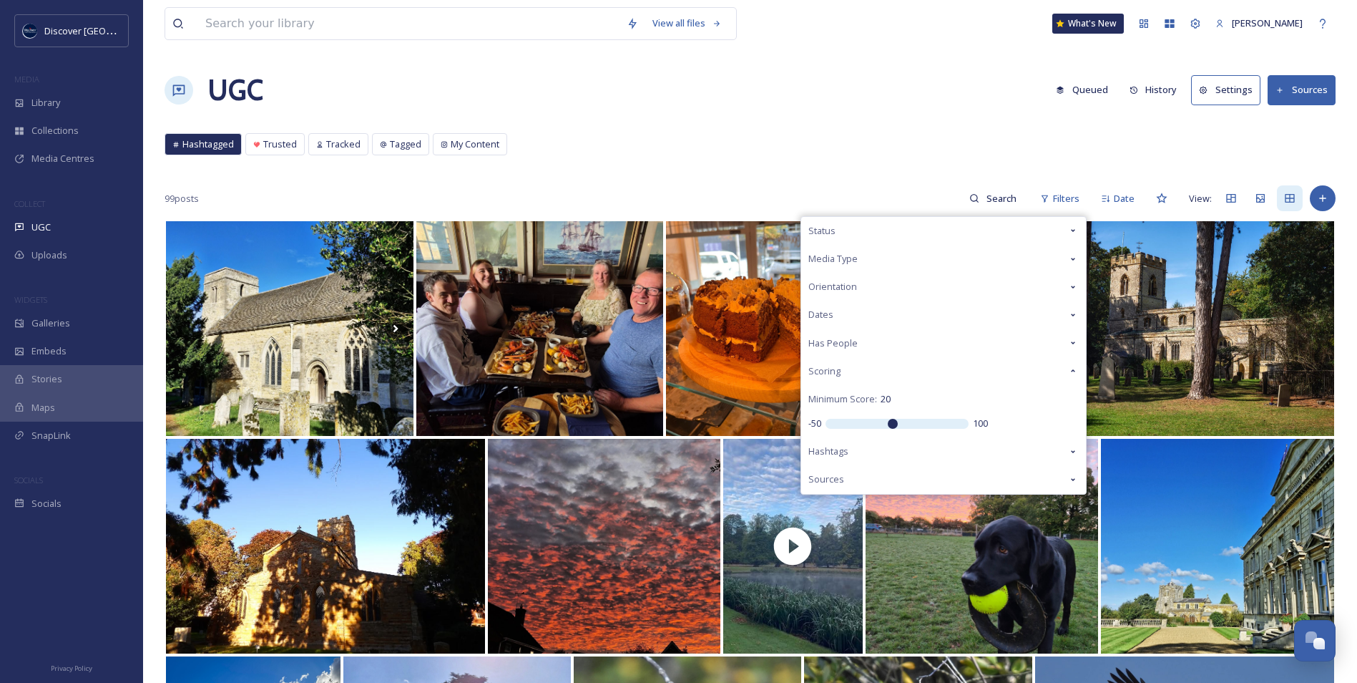
click at [929, 139] on div "Hashtagged Trusted Tracked Tagged My Content Hashtagged Trusted Tracked Tagged …" at bounding box center [750, 147] width 1171 height 29
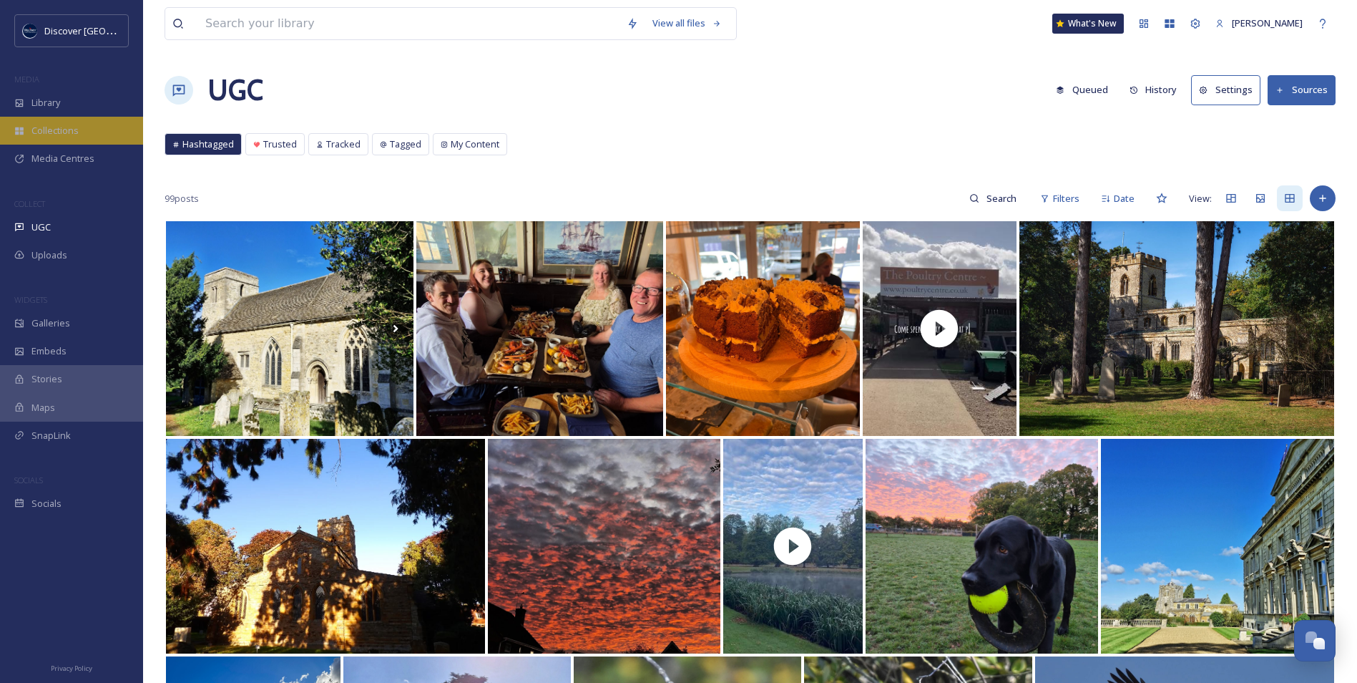
click at [100, 129] on div "Collections" at bounding box center [71, 131] width 143 height 28
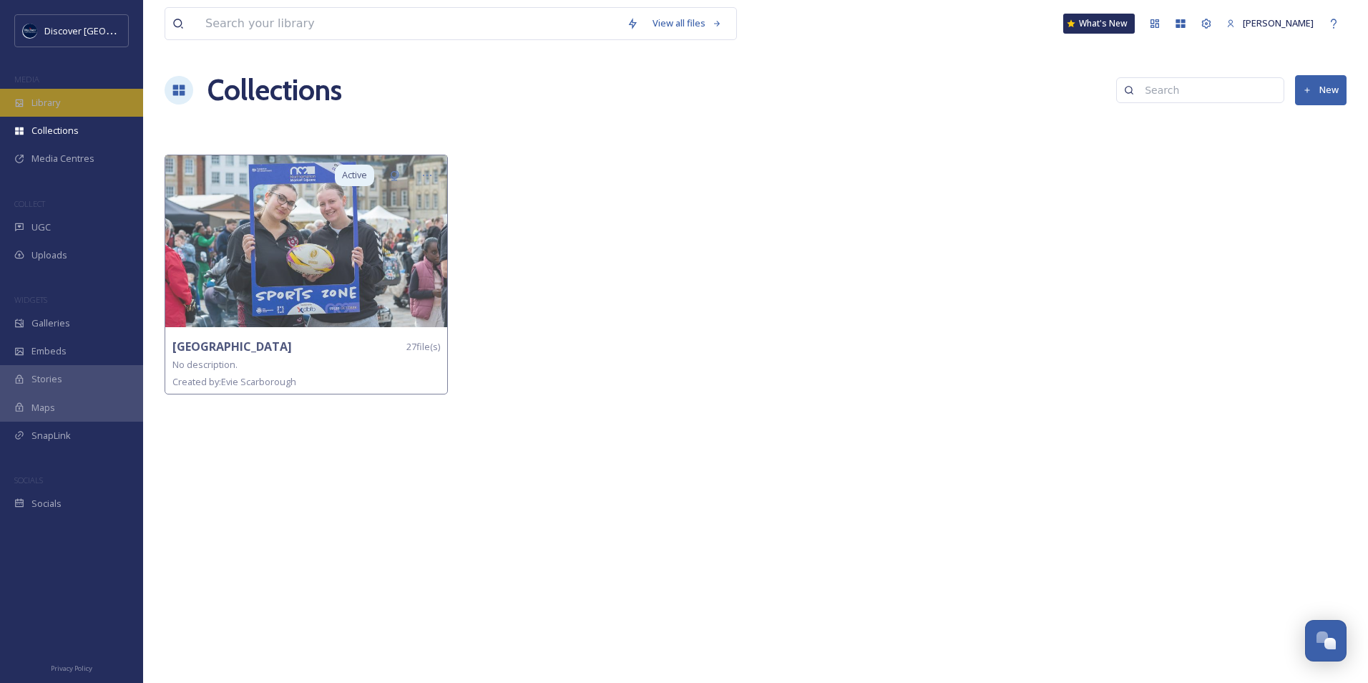
click at [91, 104] on div "Library" at bounding box center [71, 103] width 143 height 28
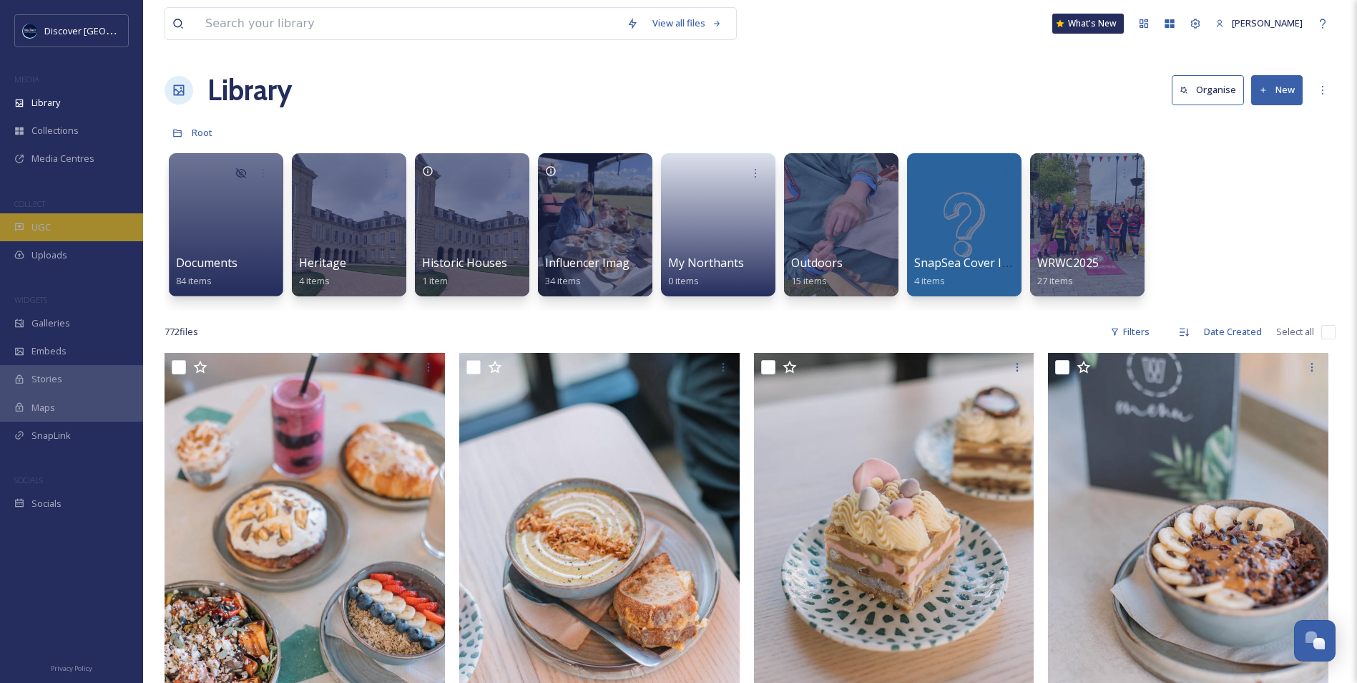
click at [60, 222] on div "UGC" at bounding box center [71, 227] width 143 height 28
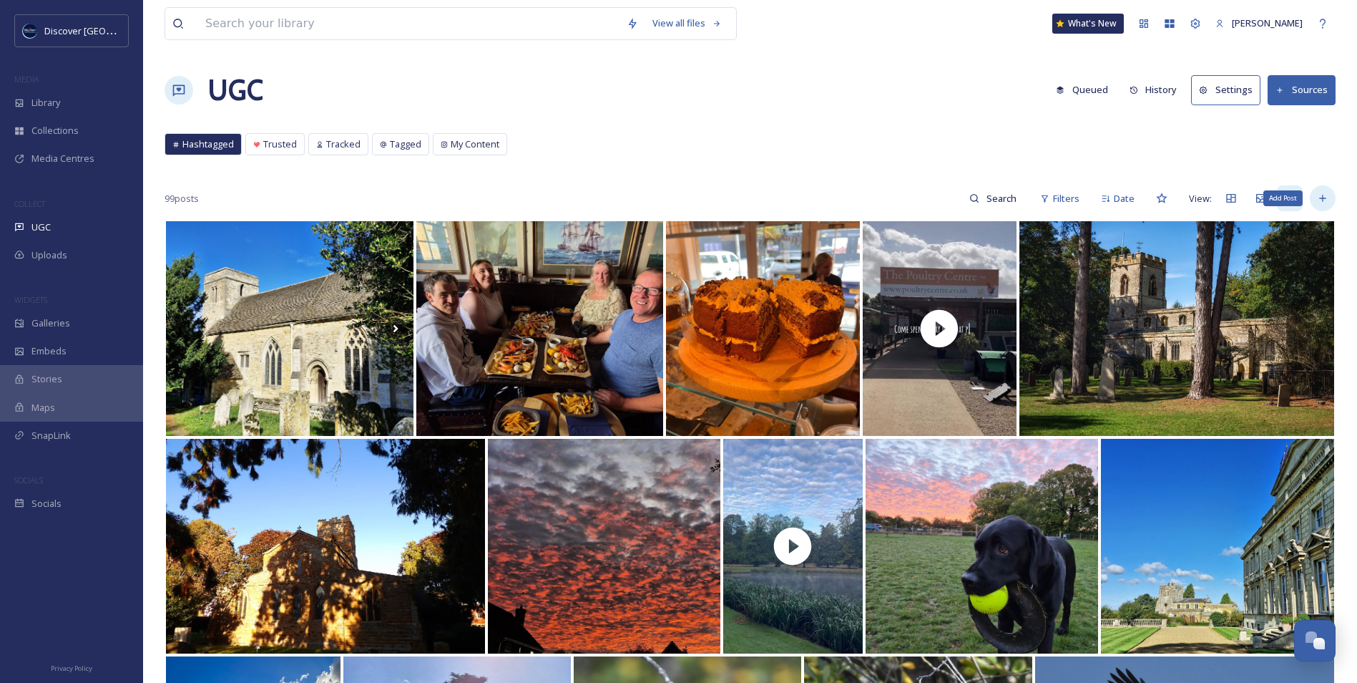
click at [1322, 200] on icon at bounding box center [1322, 197] width 11 height 11
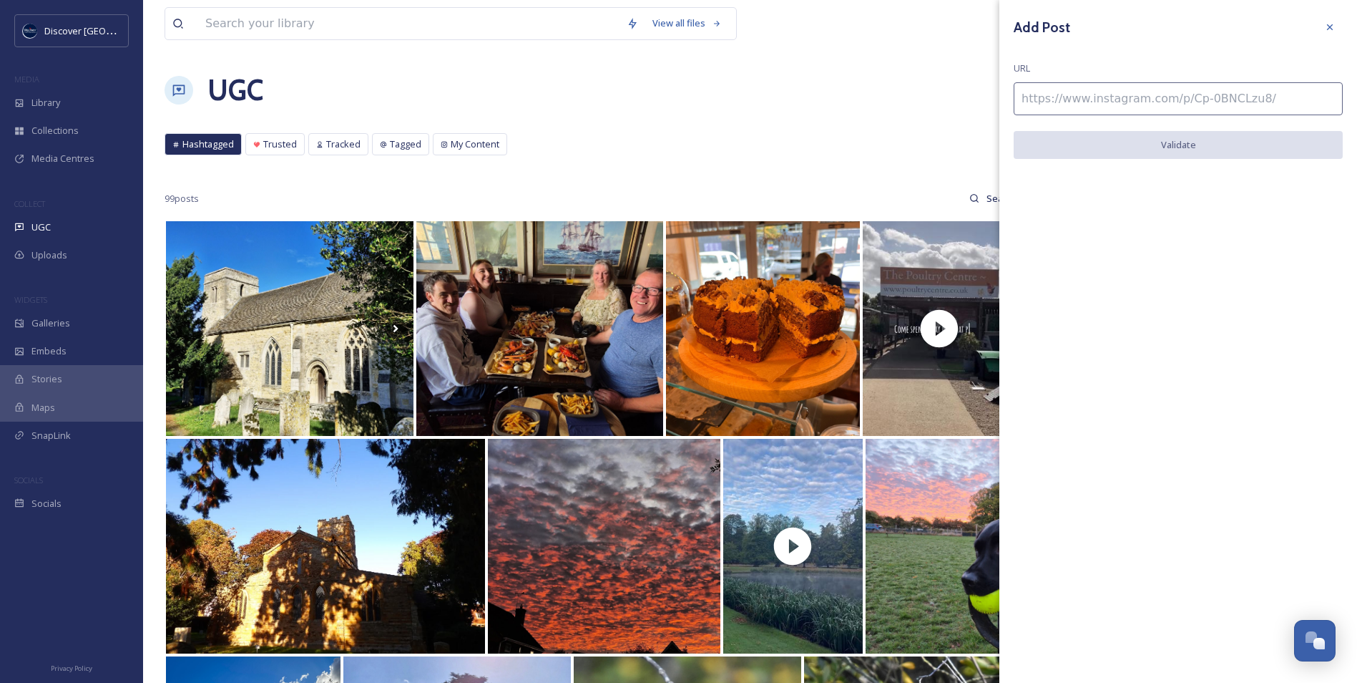
click at [1179, 102] on input at bounding box center [1178, 98] width 329 height 33
paste input "https://www.instagram.com/p/DMxwGbcoZtV/"
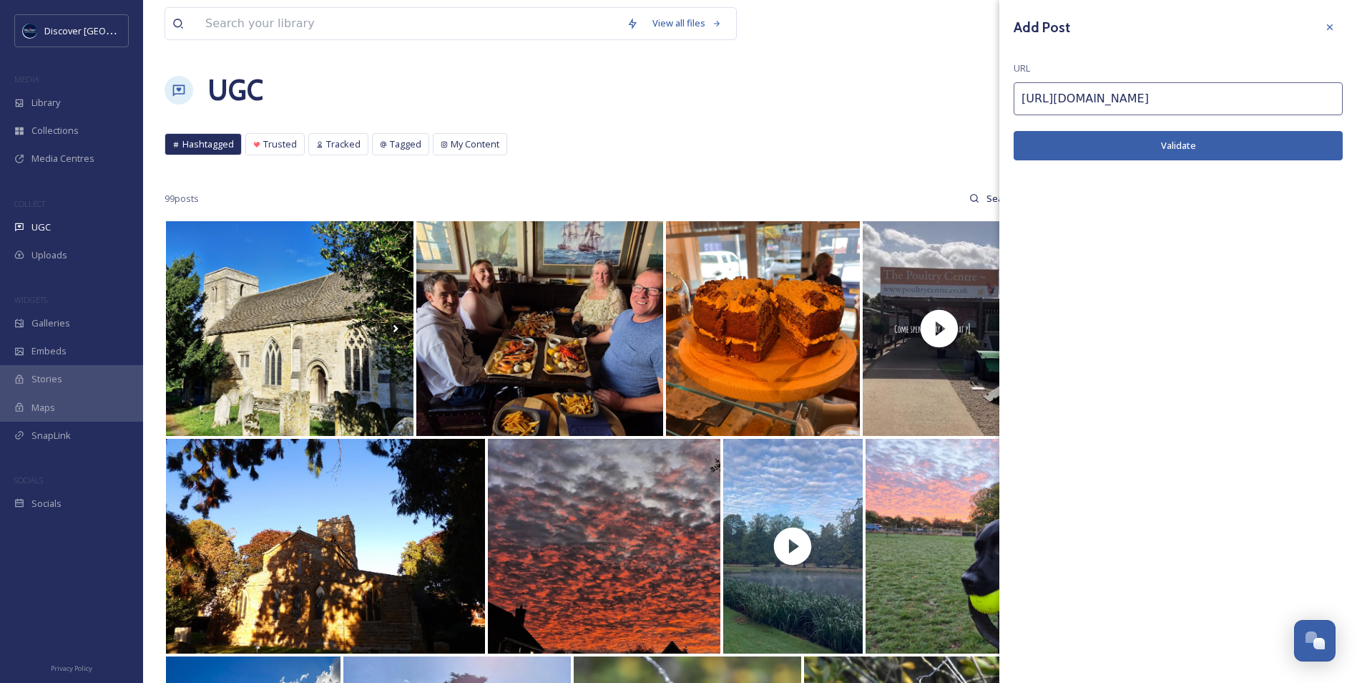
type input "https://www.instagram.com/p/DMxwGbcoZtV/"
click at [1194, 148] on button "Validate" at bounding box center [1178, 145] width 329 height 29
click at [1171, 148] on button "Add Post" at bounding box center [1178, 145] width 329 height 29
